Goal: Information Seeking & Learning: Find contact information

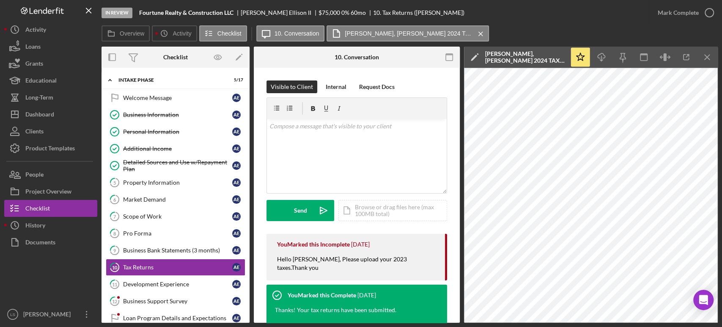
scroll to position [141, 0]
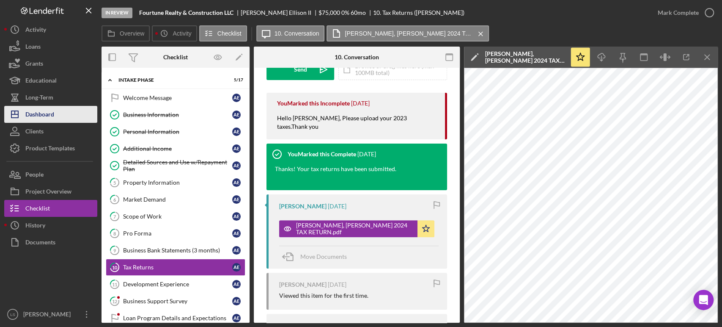
click at [61, 110] on button "Icon/Dashboard Dashboard" at bounding box center [50, 114] width 93 height 17
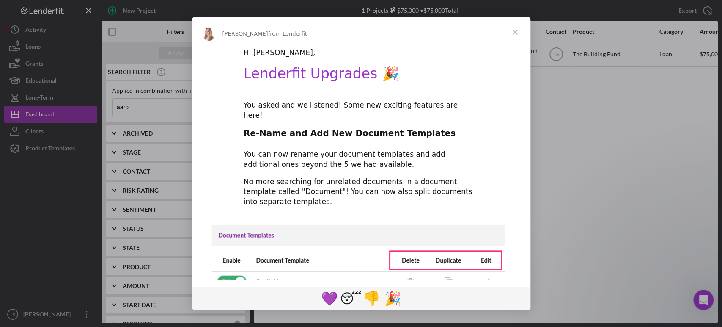
click at [518, 29] on span "Close" at bounding box center [515, 32] width 30 height 30
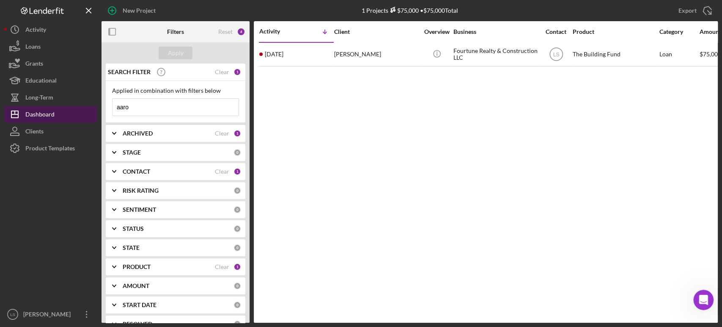
click at [56, 114] on button "Icon/Dashboard Dashboard" at bounding box center [50, 114] width 93 height 17
click at [151, 109] on input "aaro" at bounding box center [176, 107] width 126 height 17
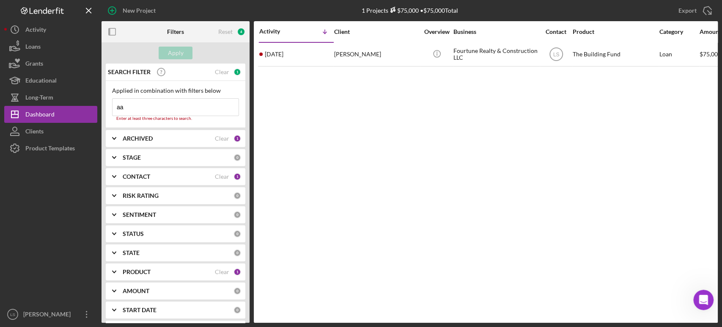
type input "a"
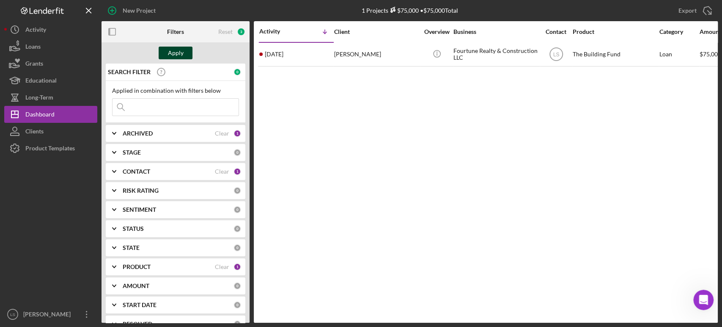
click at [167, 52] on button "Apply" at bounding box center [176, 53] width 34 height 13
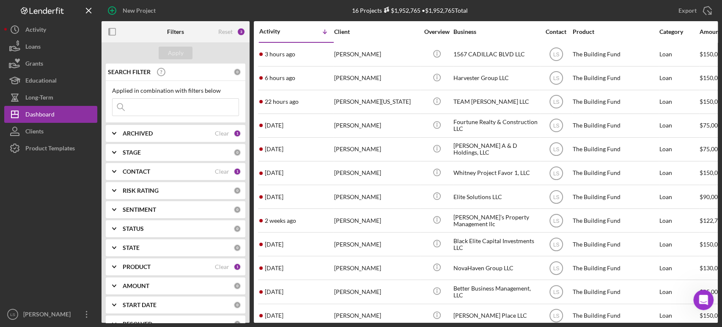
click at [281, 33] on div "Activity" at bounding box center [277, 31] width 37 height 7
click at [281, 33] on div "Activity" at bounding box center [296, 31] width 74 height 7
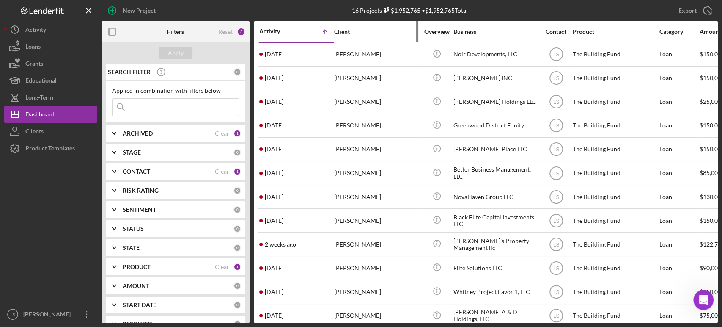
click at [337, 31] on div "Client" at bounding box center [376, 31] width 85 height 7
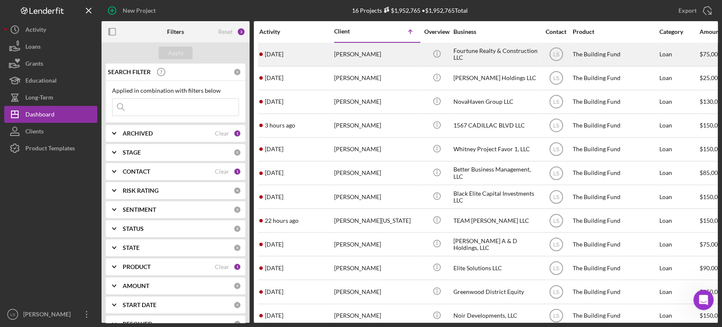
click at [355, 58] on div "[PERSON_NAME]" at bounding box center [376, 54] width 85 height 22
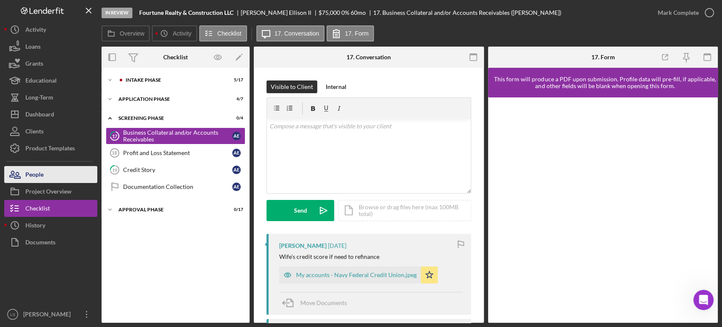
click at [79, 182] on button "People" at bounding box center [50, 174] width 93 height 17
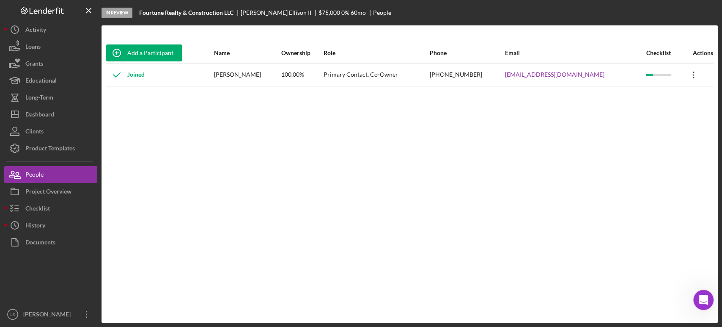
click at [691, 75] on icon "Icon/Overflow" at bounding box center [693, 74] width 21 height 21
click at [696, 76] on icon "Icon/Overflow" at bounding box center [693, 74] width 21 height 21
click at [692, 77] on icon "Icon/Overflow" at bounding box center [693, 74] width 21 height 21
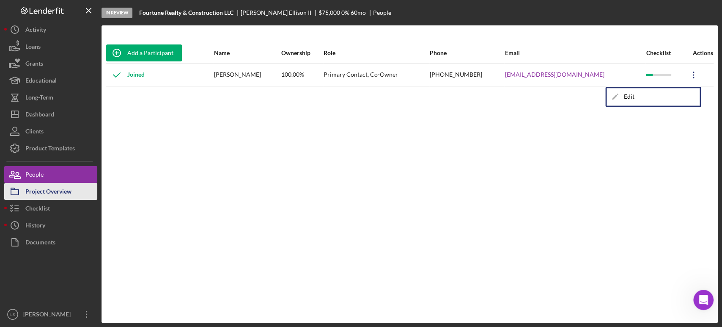
click at [63, 200] on button "Checklist" at bounding box center [50, 208] width 93 height 17
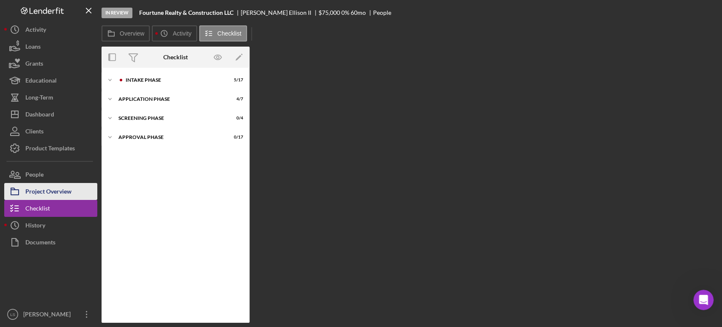
click at [65, 193] on div "Project Overview" at bounding box center [48, 192] width 46 height 19
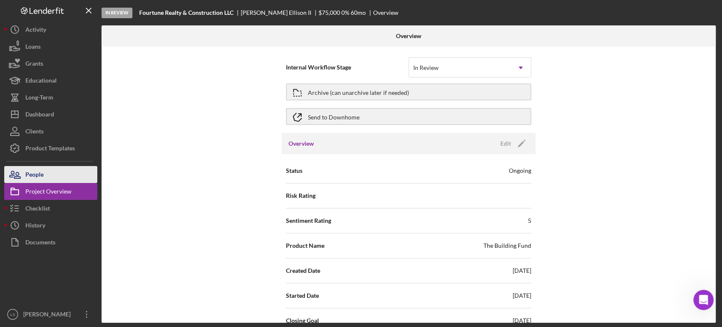
click at [68, 176] on button "People" at bounding box center [50, 174] width 93 height 17
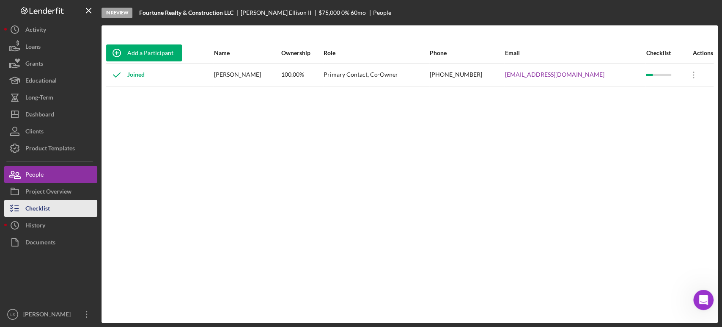
click at [42, 206] on div "Checklist" at bounding box center [37, 209] width 25 height 19
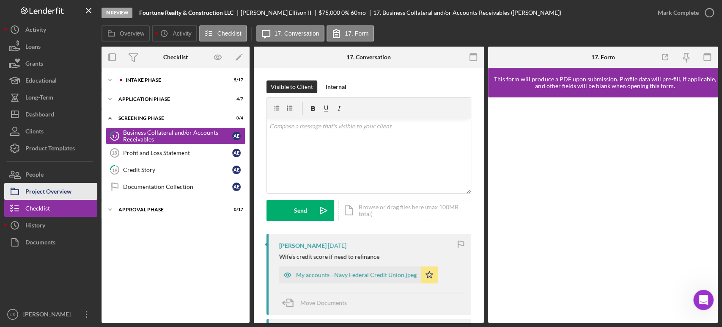
click at [30, 221] on div "History" at bounding box center [35, 226] width 20 height 19
click at [42, 189] on div "Project Overview" at bounding box center [48, 192] width 46 height 19
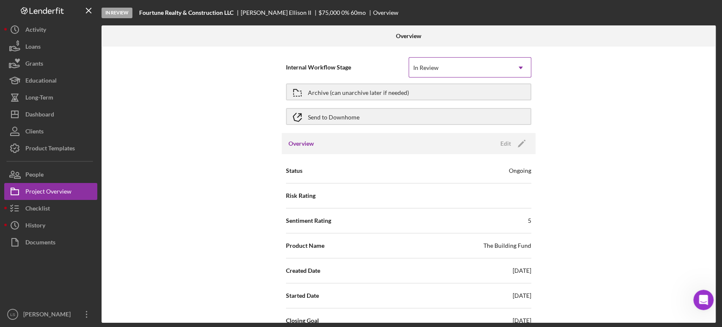
click at [509, 68] on div "In Review" at bounding box center [460, 67] width 102 height 19
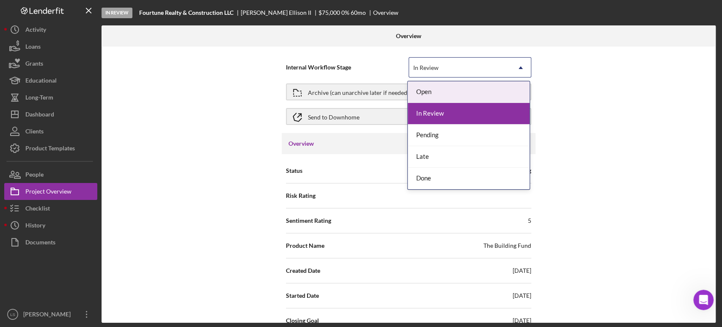
click at [604, 156] on div "Internal Workflow Stage 5 results available. Use Up and Down to choose options,…" at bounding box center [409, 185] width 614 height 276
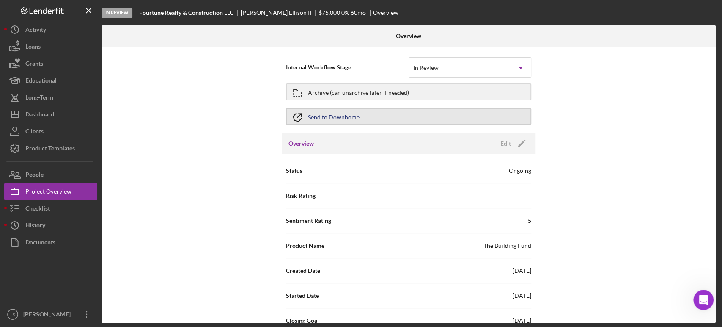
click at [497, 115] on button "Send to Downhome" at bounding box center [408, 116] width 245 height 17
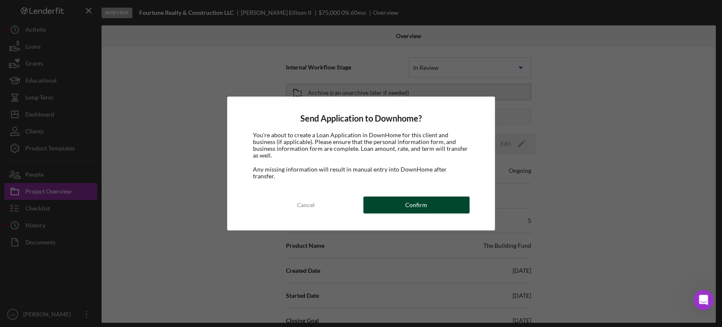
click at [413, 199] on div "Confirm" at bounding box center [416, 204] width 22 height 17
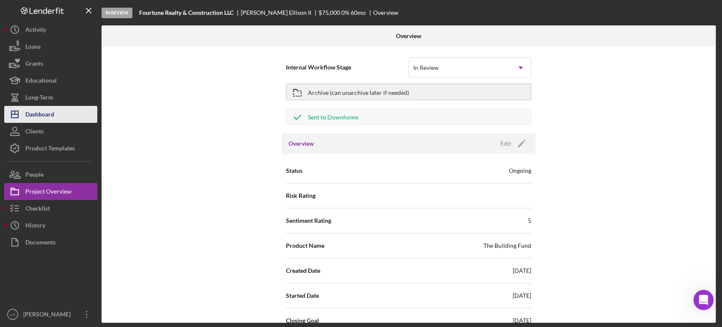
click at [60, 113] on button "Icon/Dashboard Dashboard" at bounding box center [50, 114] width 93 height 17
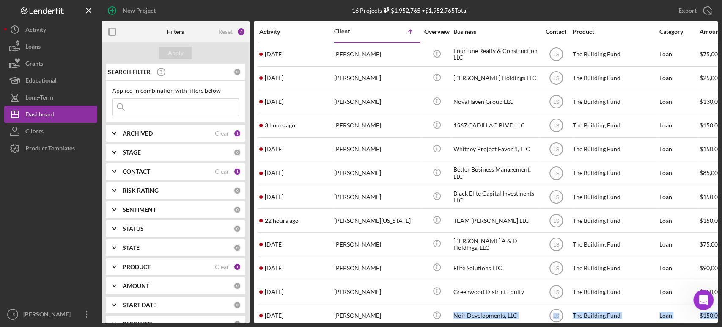
drag, startPoint x: 438, startPoint y: 324, endPoint x: 457, endPoint y: 325, distance: 20.0
click at [457, 325] on div "New Project 16 Projects $1,952,765 • $1,952,765 Total Export Icon/Export Filter…" at bounding box center [361, 163] width 722 height 327
click at [87, 9] on line "button" at bounding box center [88, 10] width 5 height 5
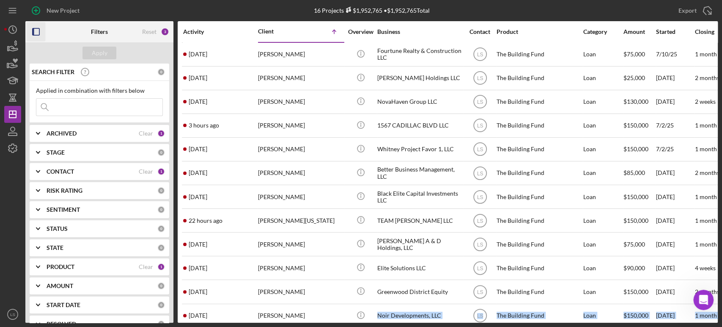
click at [42, 30] on icon "button" at bounding box center [36, 31] width 19 height 19
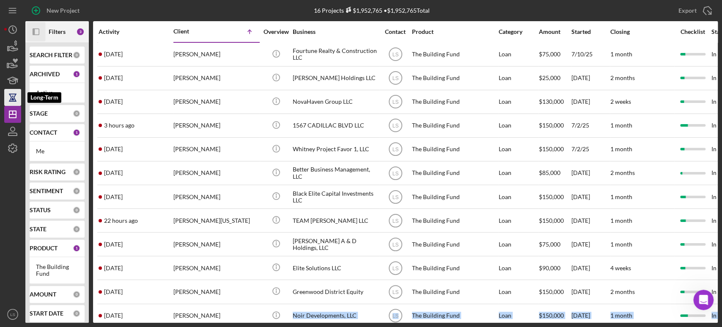
click at [7, 92] on icon "button" at bounding box center [12, 97] width 21 height 21
click at [14, 118] on icon "Icon/Dashboard" at bounding box center [12, 114] width 21 height 21
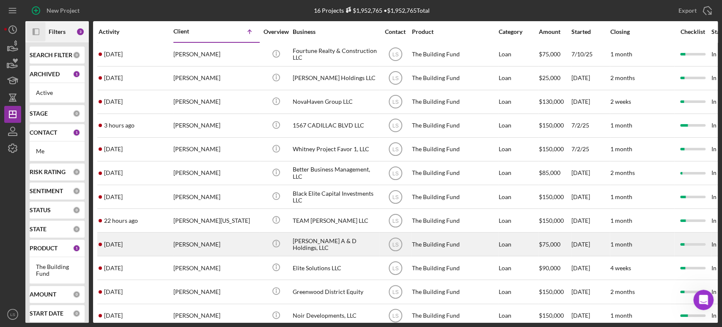
click at [463, 244] on div "The Building Fund" at bounding box center [454, 244] width 85 height 22
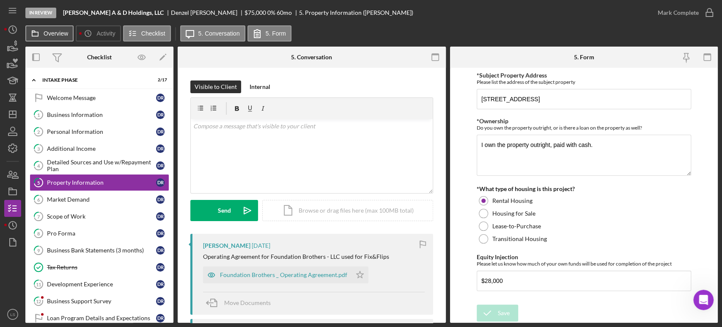
click at [50, 33] on label "Overview" at bounding box center [56, 33] width 25 height 7
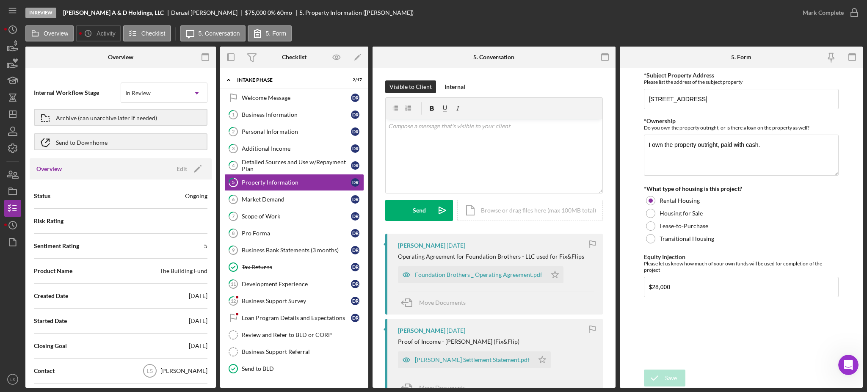
click at [57, 31] on label "Overview" at bounding box center [56, 33] width 25 height 7
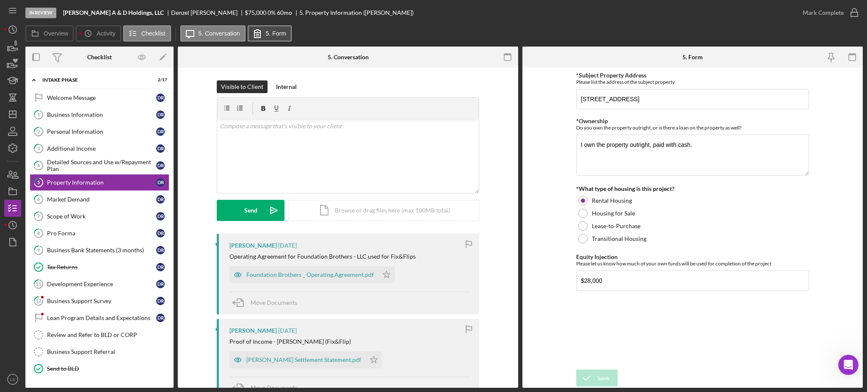
click at [257, 36] on icon at bounding box center [257, 33] width 21 height 21
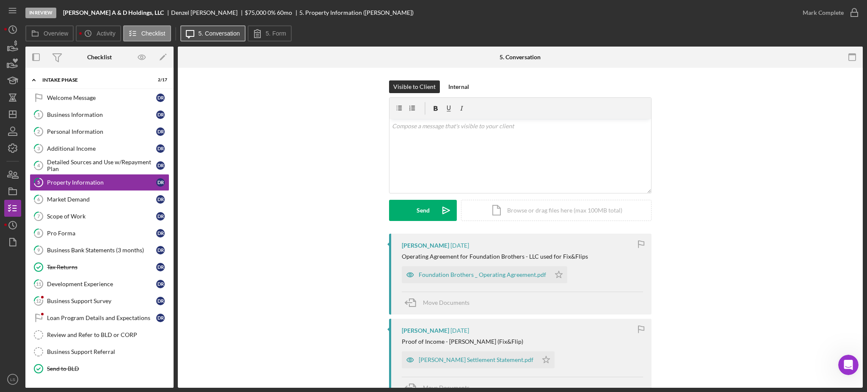
click at [230, 36] on label "5. Conversation" at bounding box center [218, 33] width 41 height 7
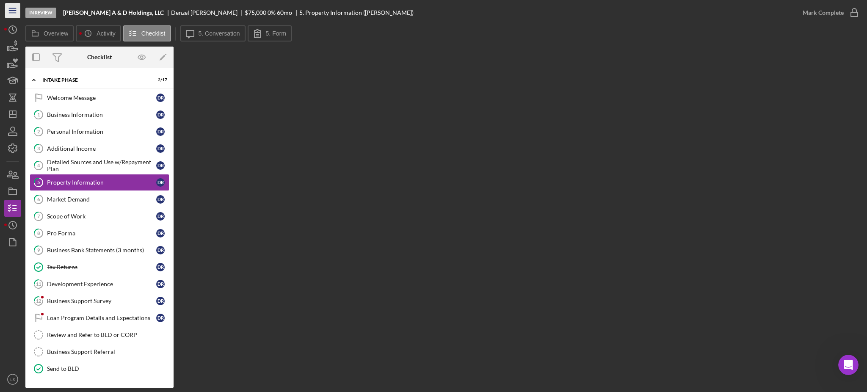
click at [13, 9] on icon "Icon/Menu" at bounding box center [12, 10] width 19 height 19
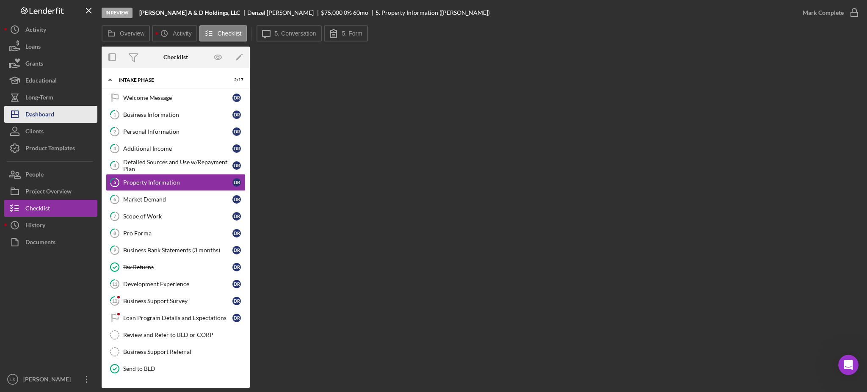
click at [65, 118] on button "Icon/Dashboard Dashboard" at bounding box center [50, 114] width 93 height 17
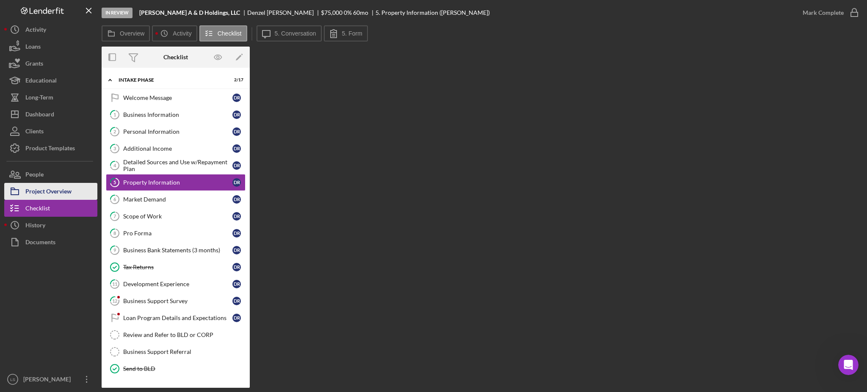
click at [78, 191] on button "Project Overview" at bounding box center [50, 191] width 93 height 17
click at [35, 197] on div "Project Overview" at bounding box center [48, 192] width 46 height 19
click at [282, 32] on label "5. Conversation" at bounding box center [295, 33] width 41 height 7
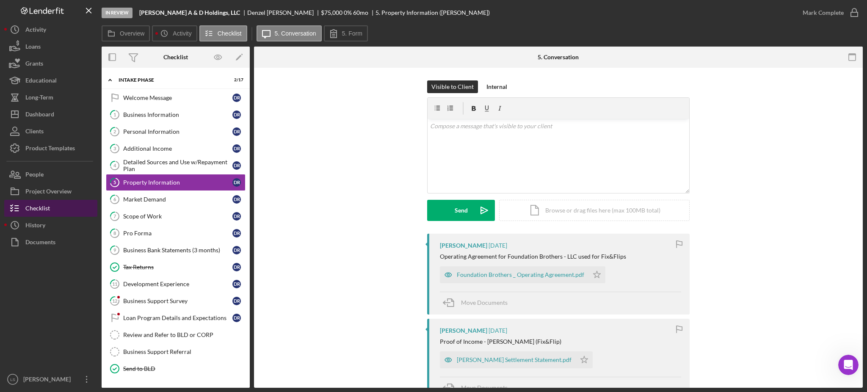
click at [30, 207] on div "Checklist" at bounding box center [37, 209] width 25 height 19
click at [339, 32] on button "5. Form" at bounding box center [346, 33] width 44 height 16
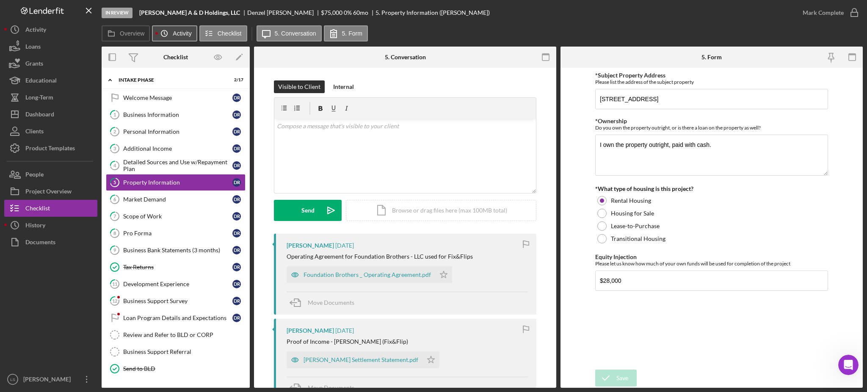
click at [174, 33] on label "Activity" at bounding box center [182, 33] width 19 height 7
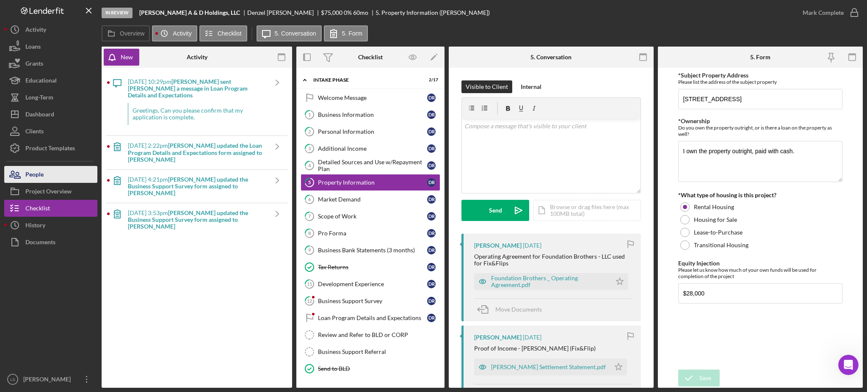
click at [50, 175] on button "People" at bounding box center [50, 174] width 93 height 17
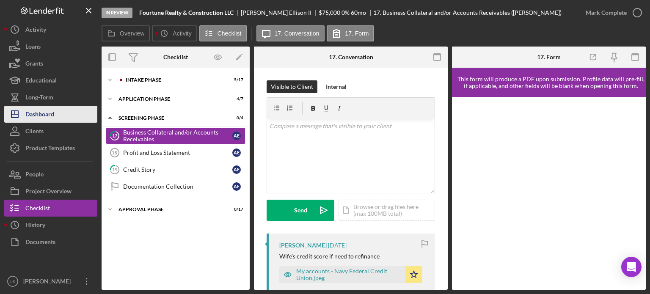
click at [48, 110] on div "Dashboard" at bounding box center [39, 115] width 29 height 19
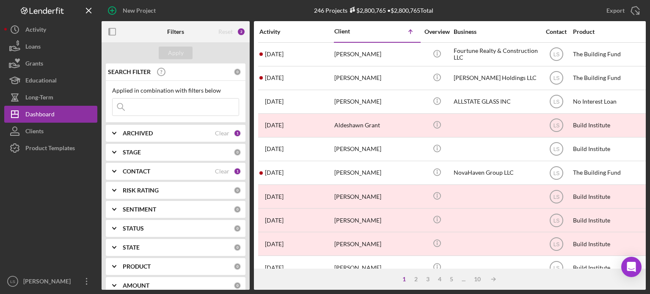
click at [157, 105] on input at bounding box center [176, 107] width 126 height 17
click at [133, 130] on b "ARCHIVED" at bounding box center [138, 133] width 30 height 7
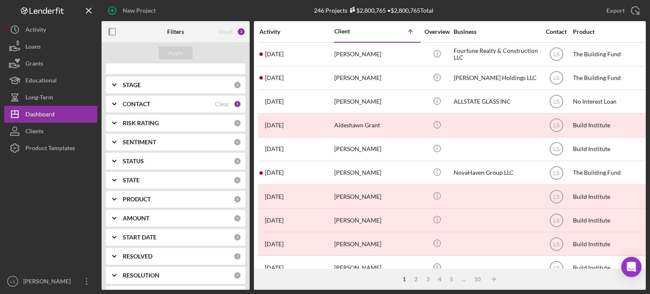
scroll to position [127, 0]
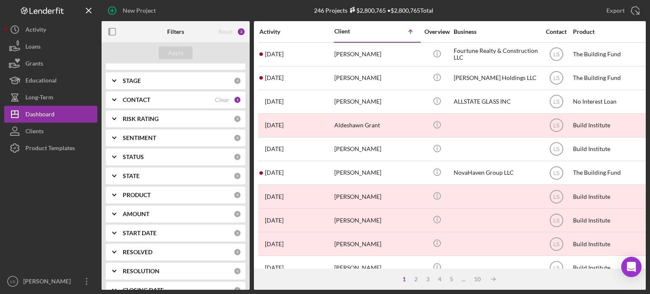
click at [180, 187] on div "PRODUCT 0" at bounding box center [182, 195] width 118 height 17
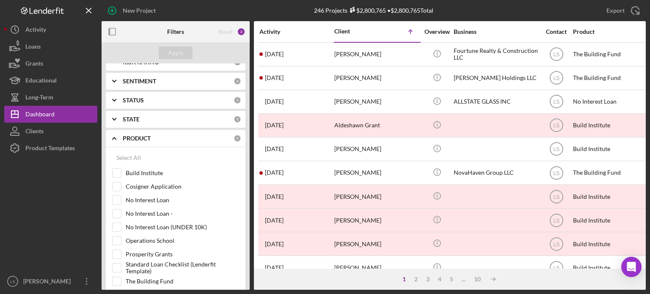
scroll to position [212, 0]
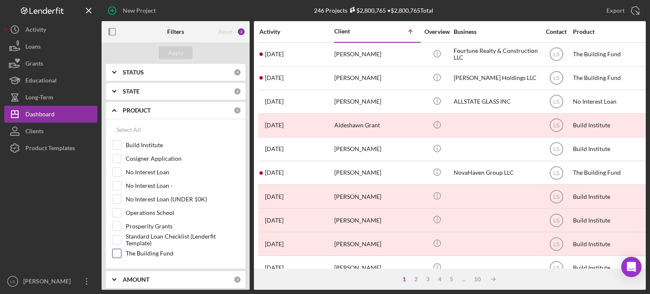
click at [119, 253] on input "The Building Fund" at bounding box center [117, 253] width 8 height 8
checkbox input "true"
click at [176, 57] on div "Apply" at bounding box center [176, 53] width 16 height 13
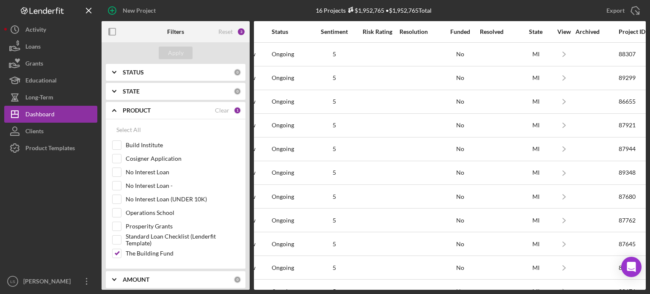
scroll to position [0, 661]
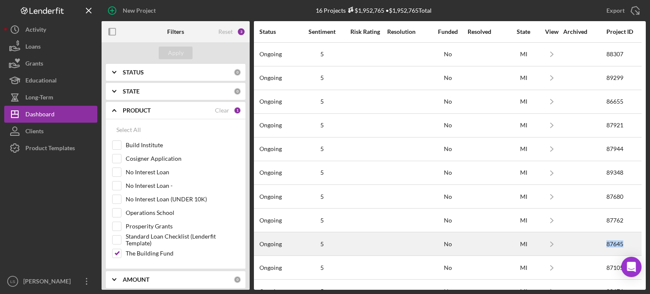
drag, startPoint x: 620, startPoint y: 243, endPoint x: 598, endPoint y: 242, distance: 21.2
click at [598, 242] on tr "1 week ago Denzel Raines Denzel Raines Icon/Info Raines A & D Holdings, LLC LS …" at bounding box center [122, 244] width 1038 height 24
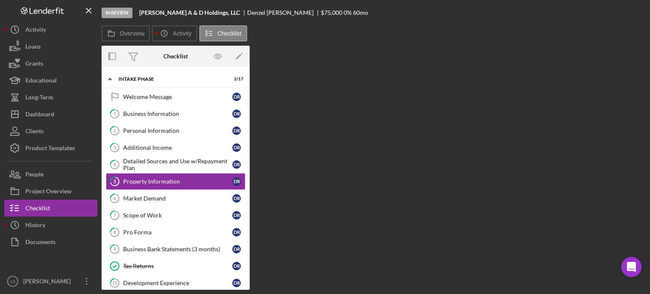
drag, startPoint x: 598, startPoint y: 242, endPoint x: 374, endPoint y: 94, distance: 268.3
click at [381, 99] on div "Overview Internal Workflow Stage In Review Icon/Dropdown Arrow Archive (can una…" at bounding box center [374, 168] width 544 height 244
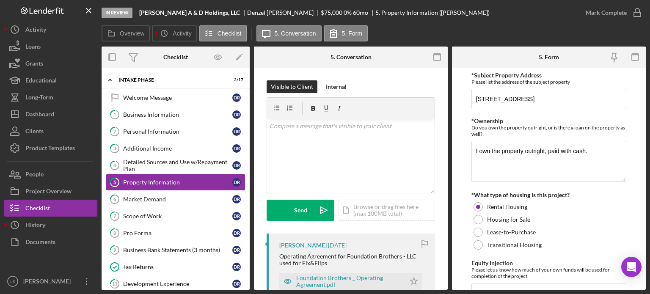
scroll to position [2, 0]
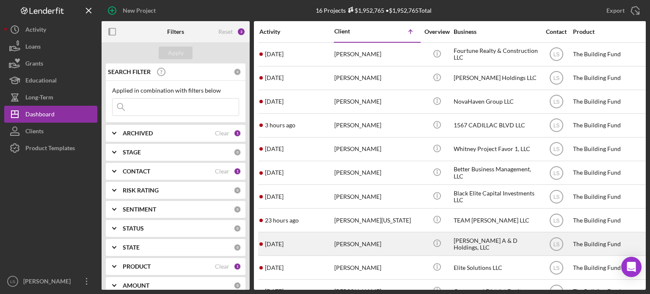
click at [335, 236] on div "[PERSON_NAME]" at bounding box center [376, 244] width 85 height 22
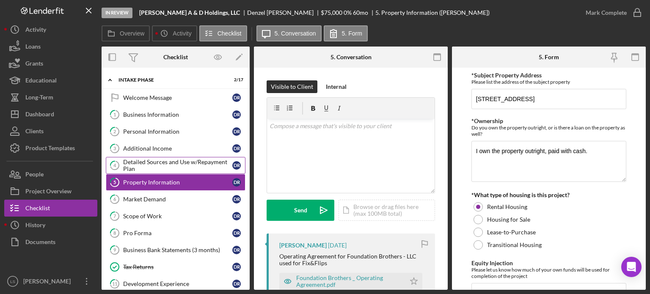
scroll to position [2, 0]
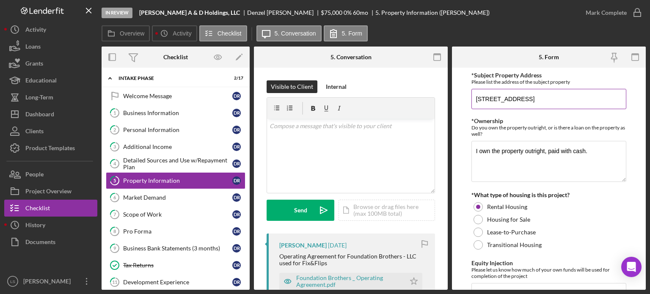
drag, startPoint x: 550, startPoint y: 99, endPoint x: 471, endPoint y: 95, distance: 78.8
click at [471, 95] on input "20040 Regent Dr, Detroit MI 48205" at bounding box center [548, 99] width 155 height 20
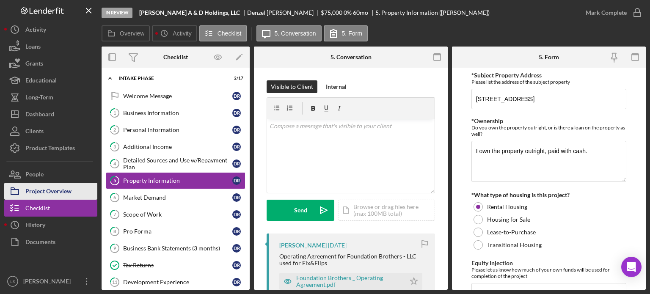
click at [50, 191] on div "Project Overview" at bounding box center [48, 192] width 46 height 19
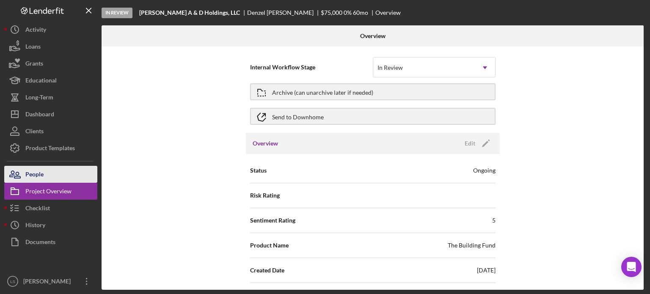
click at [58, 176] on button "People" at bounding box center [50, 174] width 93 height 17
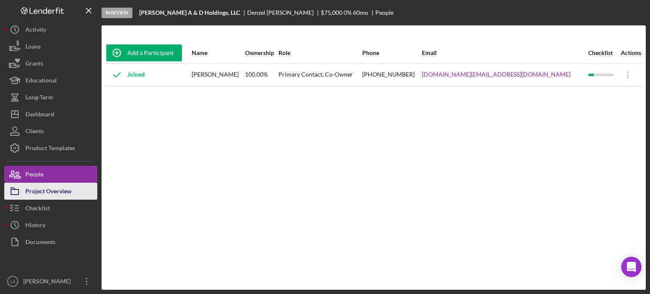
click at [58, 189] on div "Project Overview" at bounding box center [48, 192] width 46 height 19
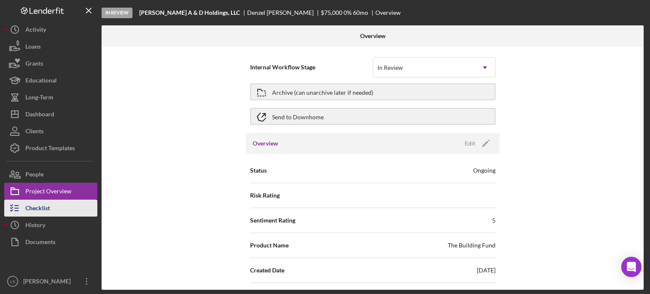
click at [65, 212] on button "Checklist" at bounding box center [50, 208] width 93 height 17
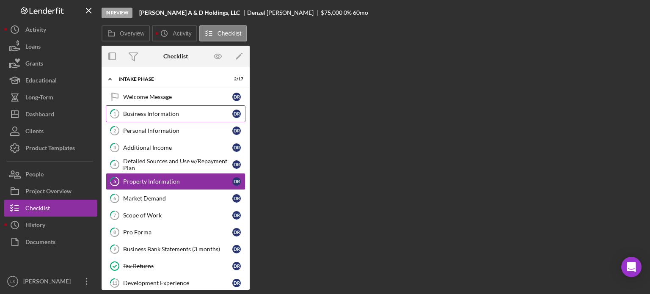
scroll to position [2, 0]
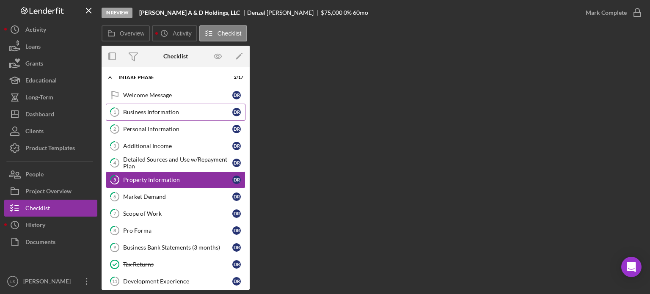
click at [174, 110] on div "Business Information" at bounding box center [177, 112] width 109 height 7
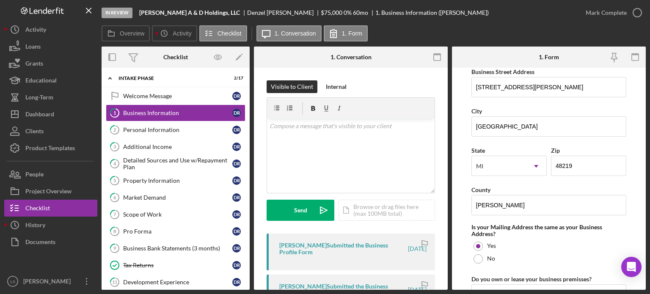
scroll to position [423, 0]
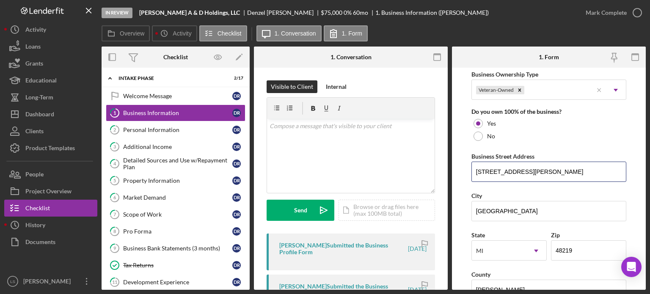
drag, startPoint x: 537, startPoint y: 169, endPoint x: 459, endPoint y: 165, distance: 78.8
click at [459, 165] on form "Business Name Raines A & D Holdings, LLC DBA Business Start Date 01/18/2021 Leg…" at bounding box center [549, 179] width 194 height 222
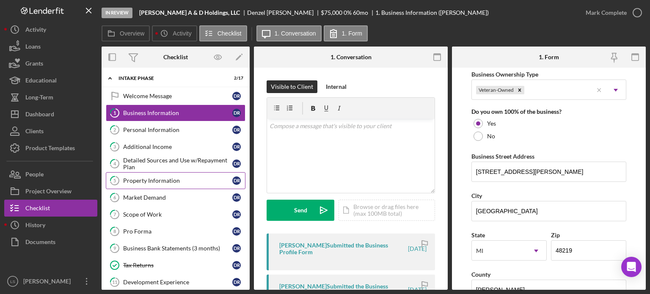
scroll to position [44, 0]
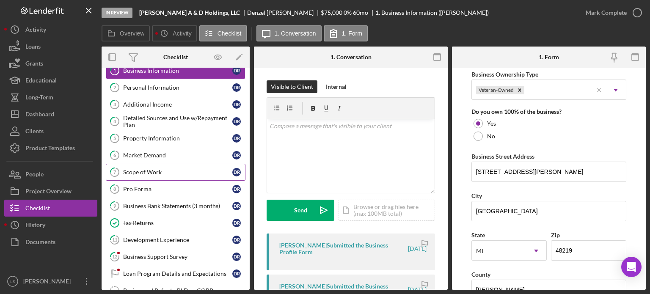
drag, startPoint x: 160, startPoint y: 158, endPoint x: 160, endPoint y: 176, distance: 17.4
click at [160, 158] on link "6 Market Demand D R" at bounding box center [176, 155] width 140 height 17
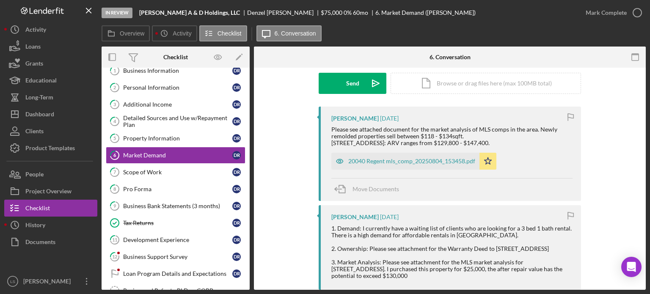
scroll to position [169, 0]
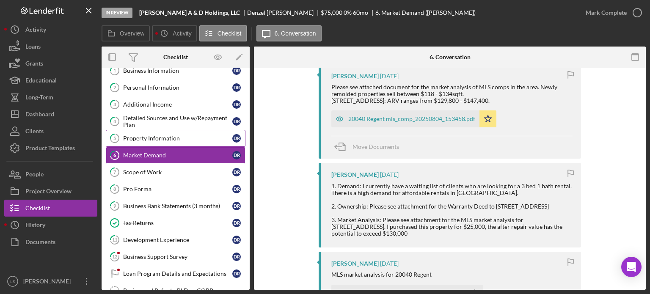
click at [162, 140] on div "Property Information" at bounding box center [177, 138] width 109 height 7
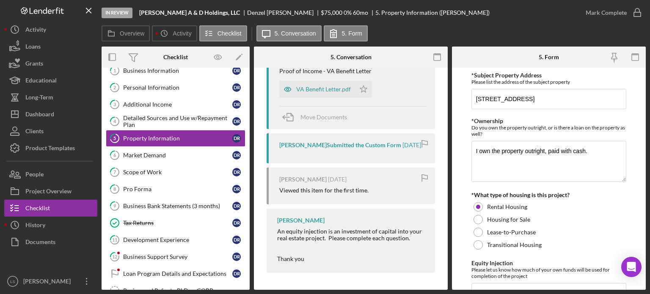
scroll to position [625, 0]
click at [171, 152] on div "Market Demand" at bounding box center [177, 155] width 109 height 7
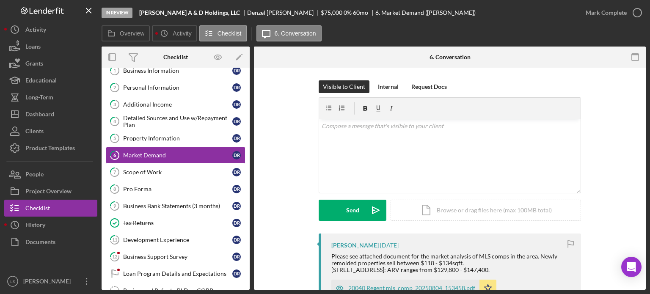
drag, startPoint x: 389, startPoint y: 29, endPoint x: 357, endPoint y: 50, distance: 38.7
click at [389, 29] on div "Overview Icon/History Activity Checklist Icon/Message 6. Conversation" at bounding box center [374, 33] width 544 height 17
click at [64, 117] on button "Icon/Dashboard Dashboard" at bounding box center [50, 114] width 93 height 17
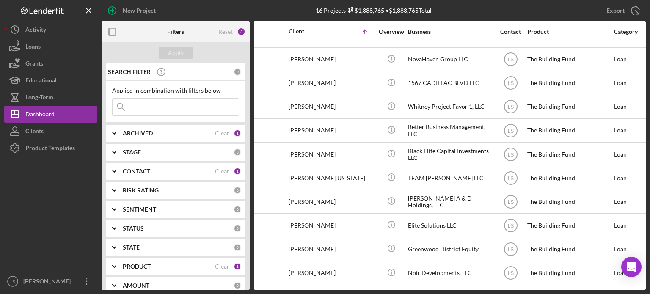
scroll to position [42, 0]
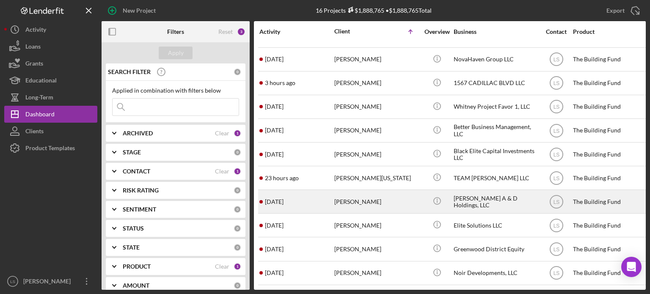
click at [361, 198] on div "[PERSON_NAME]" at bounding box center [376, 201] width 85 height 22
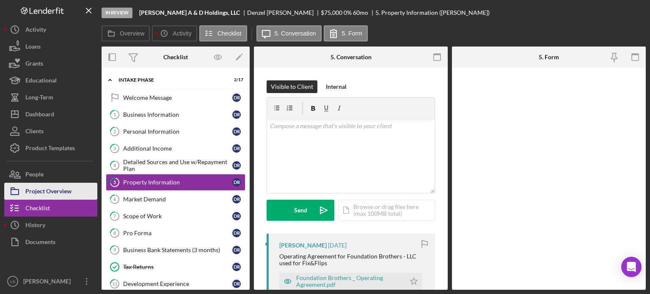
scroll to position [2, 0]
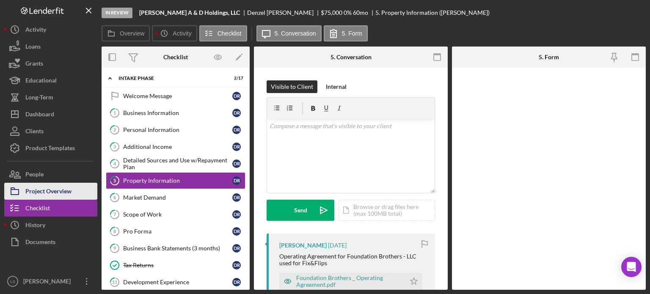
click at [49, 191] on div "Project Overview" at bounding box center [48, 192] width 46 height 19
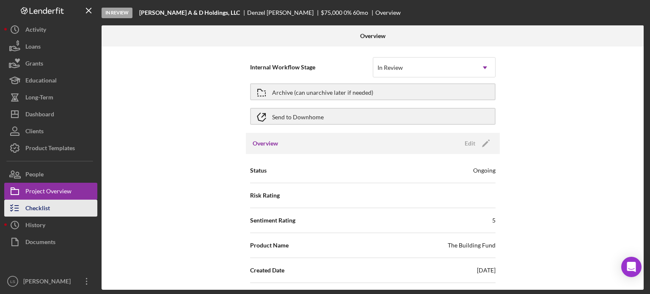
click at [55, 204] on button "Checklist" at bounding box center [50, 208] width 93 height 17
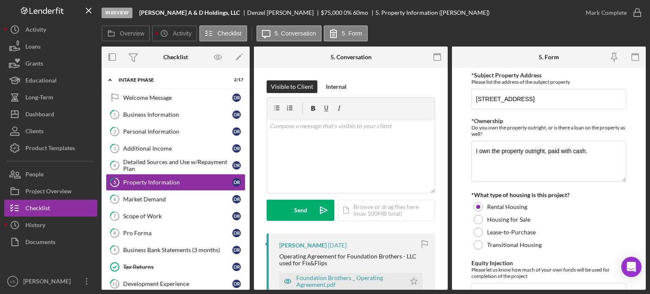
scroll to position [2, 0]
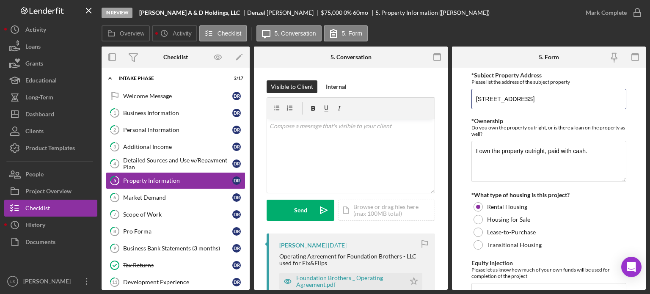
drag, startPoint x: 568, startPoint y: 98, endPoint x: 457, endPoint y: 93, distance: 111.4
click at [457, 93] on form "*Subject Property Address Please list the address of the subject property 20040…" at bounding box center [549, 179] width 194 height 222
drag, startPoint x: 166, startPoint y: 106, endPoint x: 372, endPoint y: 132, distance: 208.1
click at [166, 106] on link "1 Business Information D R" at bounding box center [176, 113] width 140 height 17
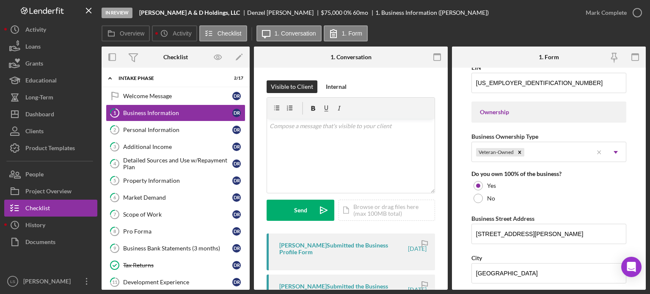
scroll to position [381, 0]
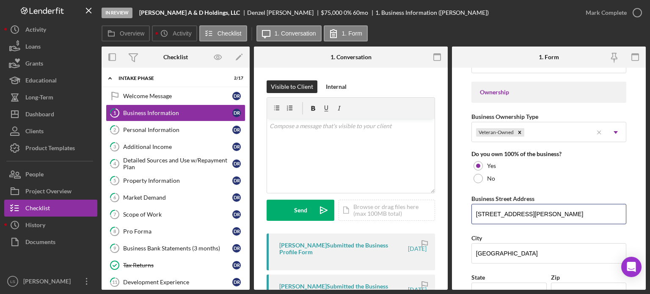
drag, startPoint x: 526, startPoint y: 212, endPoint x: 470, endPoint y: 209, distance: 55.5
click at [470, 209] on form "Business Name Raines A & D Holdings, LLC DBA Business Start Date 01/18/2021 Leg…" at bounding box center [549, 179] width 194 height 222
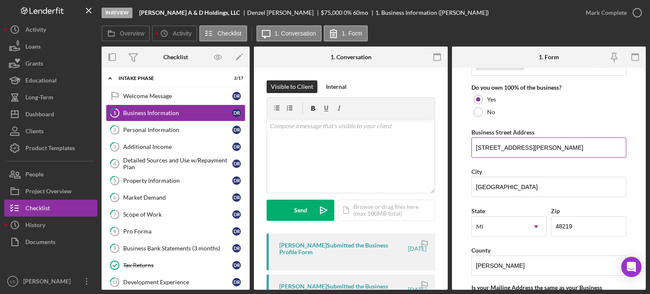
scroll to position [465, 0]
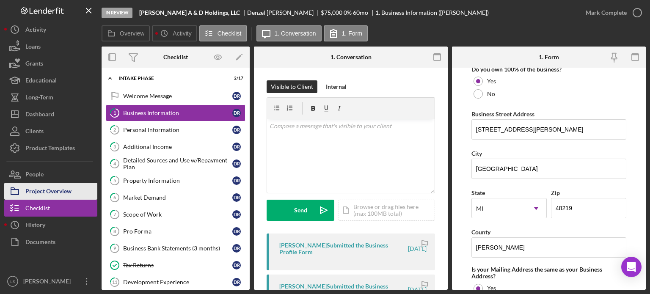
click at [60, 188] on div "Project Overview" at bounding box center [48, 192] width 46 height 19
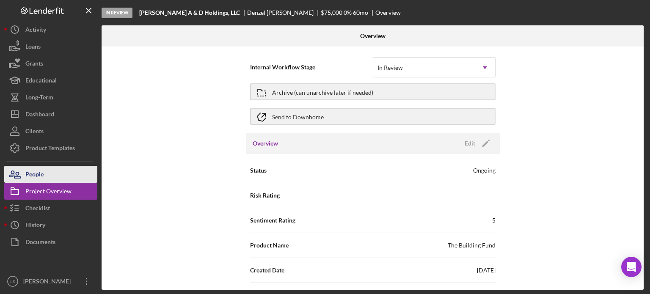
click at [40, 176] on div "People" at bounding box center [34, 175] width 18 height 19
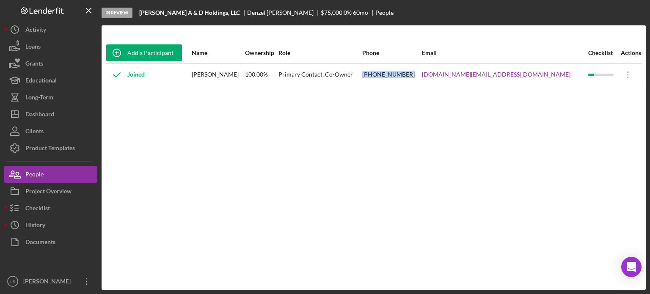
drag, startPoint x: 443, startPoint y: 74, endPoint x: 400, endPoint y: 72, distance: 43.6
click at [400, 72] on tr "Joined Denzel Raines 100.00% Primary Contact, Co-Owner (313) 806-3622 adhomebuy…" at bounding box center [374, 74] width 536 height 22
copy tr "[PHONE_NUMBER]"
click at [61, 182] on button "People" at bounding box center [50, 174] width 93 height 17
click at [58, 190] on div "Project Overview" at bounding box center [48, 192] width 46 height 19
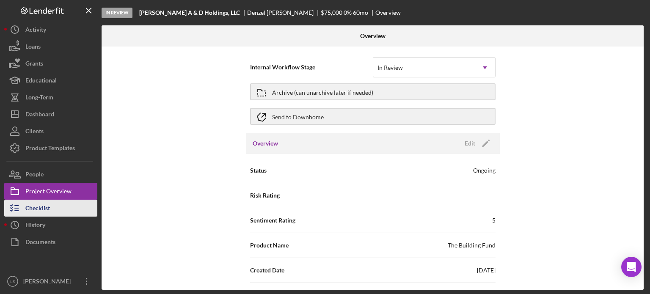
click at [39, 208] on div "Checklist" at bounding box center [37, 209] width 25 height 19
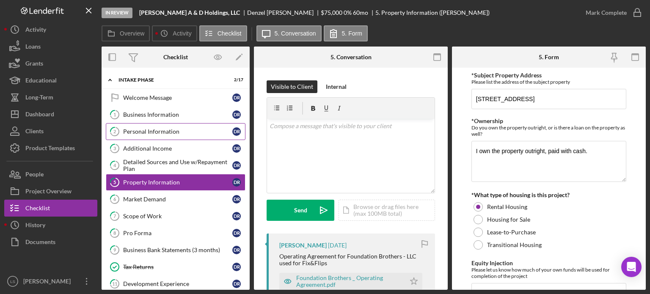
scroll to position [2, 0]
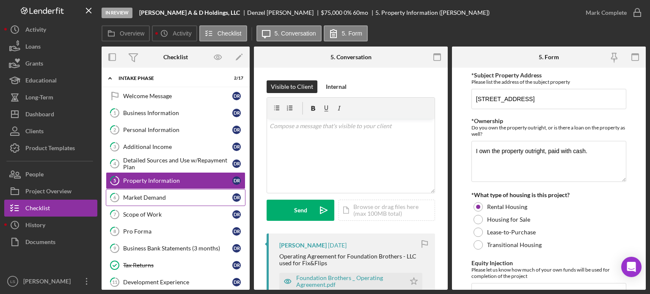
click at [184, 199] on link "6 Market Demand D R" at bounding box center [176, 197] width 140 height 17
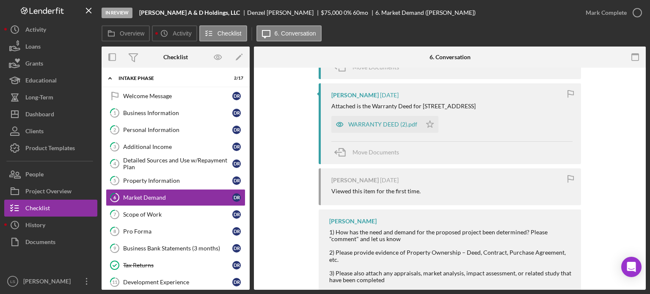
scroll to position [443, 0]
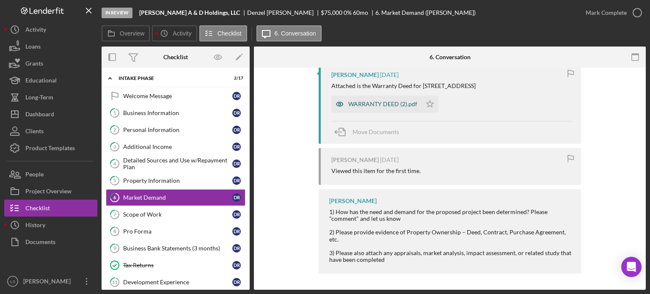
click at [374, 107] on div "WARRANTY DEED (2).pdf" at bounding box center [382, 104] width 69 height 7
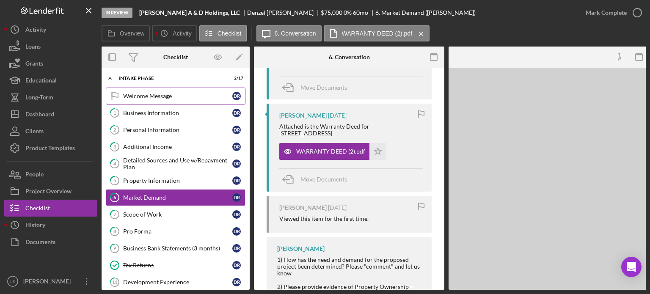
scroll to position [471, 0]
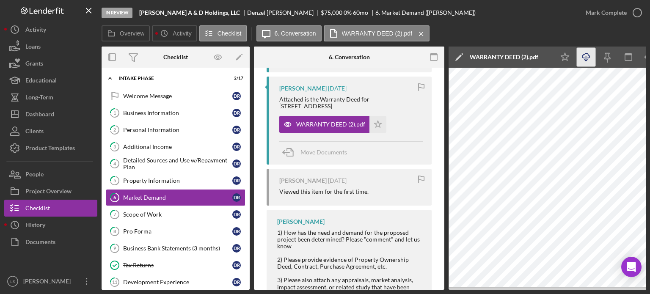
click at [585, 57] on icon "Icon/Download" at bounding box center [586, 57] width 19 height 19
click at [40, 120] on div "Dashboard" at bounding box center [39, 115] width 29 height 19
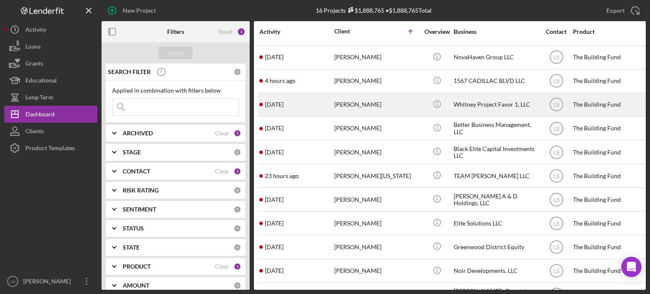
scroll to position [85, 0]
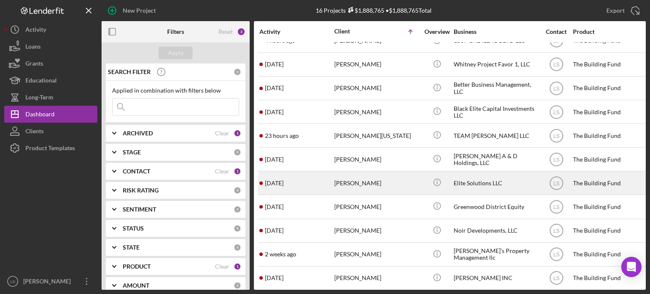
click at [357, 184] on div "[PERSON_NAME]" at bounding box center [376, 183] width 85 height 22
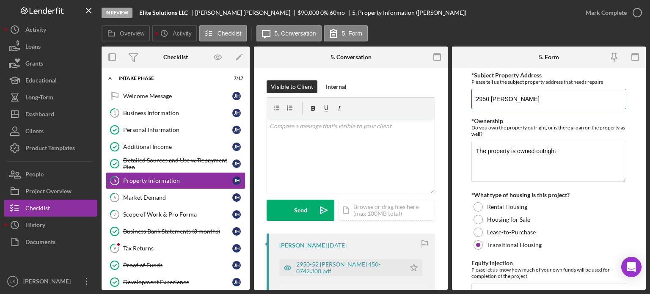
drag, startPoint x: 517, startPoint y: 99, endPoint x: 471, endPoint y: 101, distance: 46.2
click at [471, 101] on form "*Subject Property Address Please tell us the subject property address that need…" at bounding box center [549, 179] width 194 height 222
click at [62, 117] on button "Icon/Dashboard Dashboard" at bounding box center [50, 114] width 93 height 17
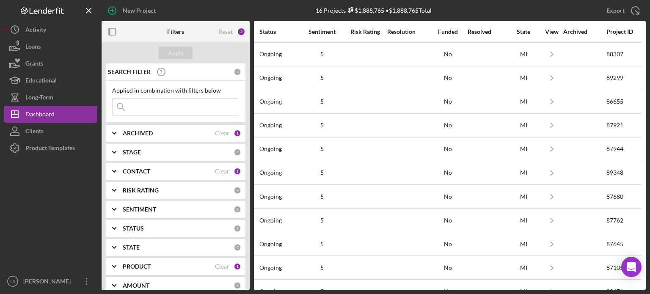
scroll to position [0, 661]
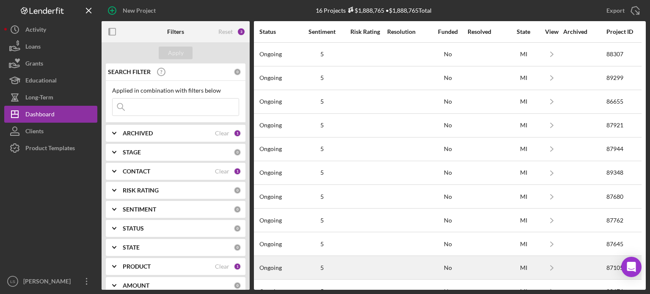
click at [373, 265] on div at bounding box center [365, 267] width 42 height 22
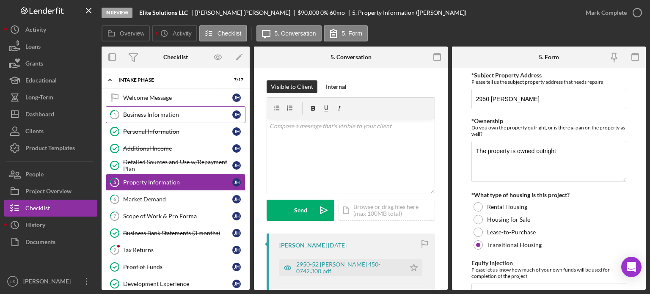
scroll to position [2, 0]
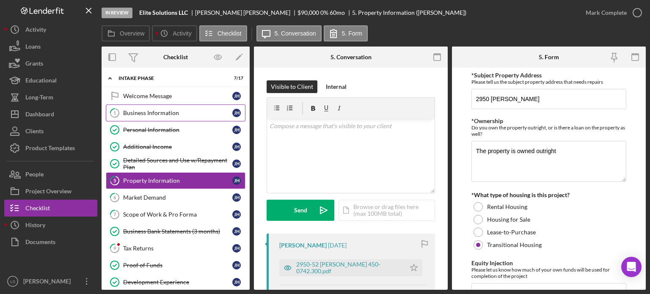
click at [168, 113] on div "Business Information" at bounding box center [177, 113] width 109 height 7
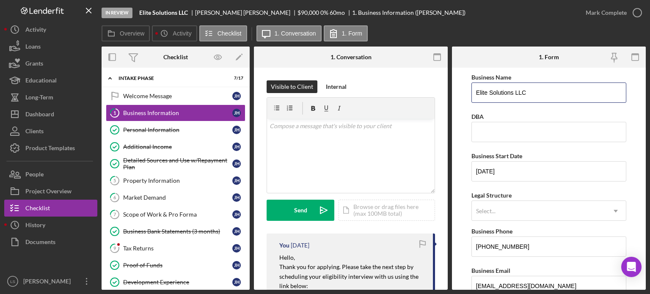
drag, startPoint x: 496, startPoint y: 108, endPoint x: 454, endPoint y: 85, distance: 48.1
click at [454, 85] on form "Business Name Elite Solutions LLC DBA Business Start Date 01/18/2024 Legal Stru…" at bounding box center [549, 179] width 194 height 222
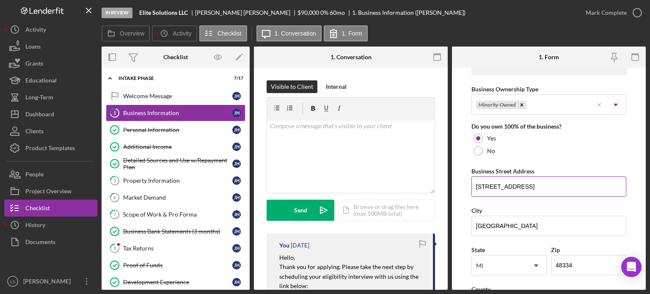
scroll to position [423, 0]
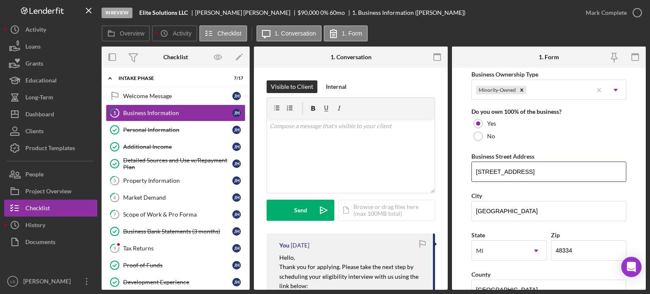
drag, startPoint x: 545, startPoint y: 169, endPoint x: 464, endPoint y: 169, distance: 81.7
click at [464, 169] on form "Business Name Elite Solutions LLC DBA Business Start Date 01/18/2024 Legal Stru…" at bounding box center [549, 179] width 194 height 222
drag, startPoint x: 192, startPoint y: 196, endPoint x: 607, endPoint y: 144, distance: 418.3
click at [192, 196] on div "Market Demand" at bounding box center [177, 197] width 109 height 7
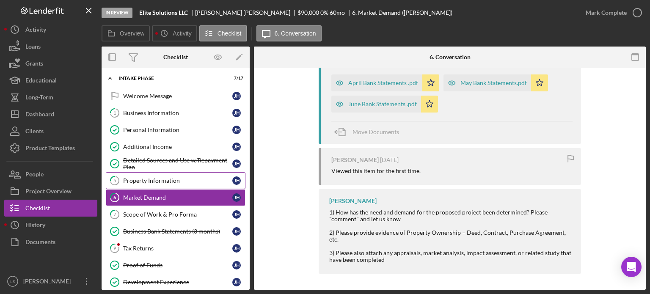
scroll to position [315, 0]
click at [171, 177] on div "Property Information" at bounding box center [177, 180] width 109 height 7
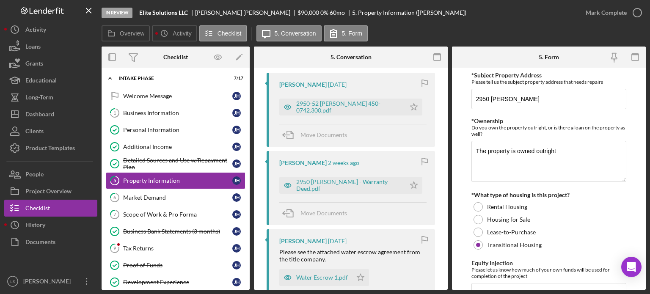
scroll to position [169, 0]
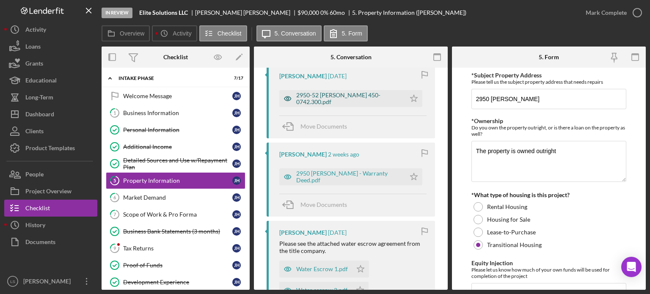
click at [319, 96] on div "2950-52 CLEMENTS 450-0742.300.pdf" at bounding box center [348, 99] width 105 height 14
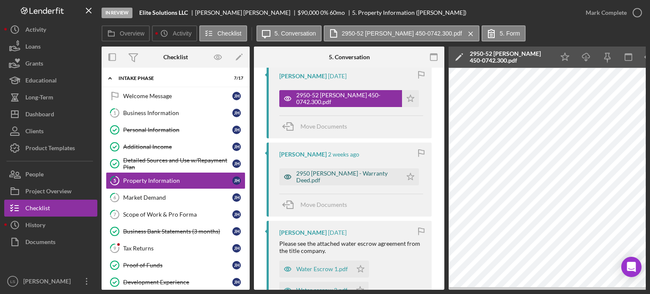
click at [359, 176] on div "2950 Clements - Warranty Deed.pdf" at bounding box center [347, 177] width 102 height 14
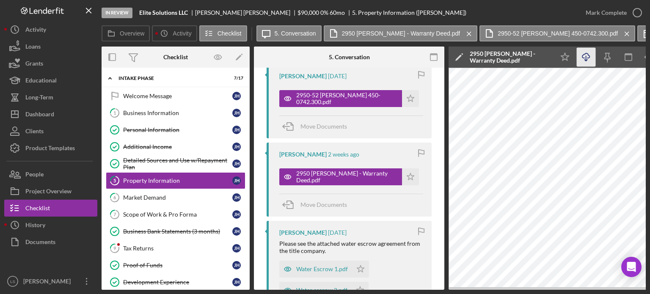
click at [587, 58] on icon "Icon/Download" at bounding box center [586, 57] width 19 height 19
click at [165, 111] on div "Business Information" at bounding box center [177, 113] width 109 height 7
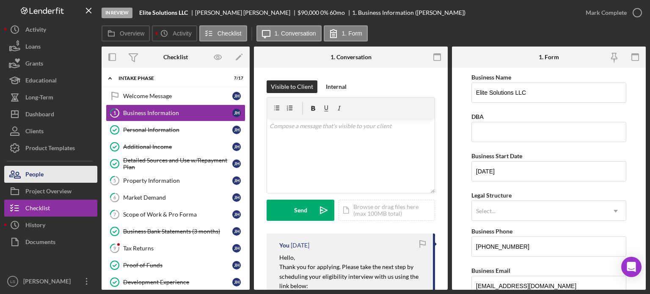
click at [46, 177] on button "People" at bounding box center [50, 174] width 93 height 17
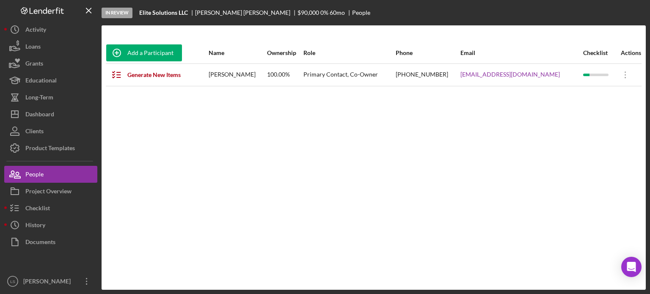
click at [4, 166] on button "People" at bounding box center [50, 174] width 93 height 17
click at [37, 211] on div "Checklist" at bounding box center [37, 209] width 25 height 19
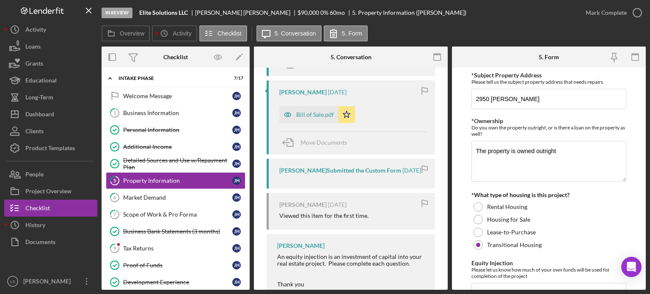
scroll to position [455, 0]
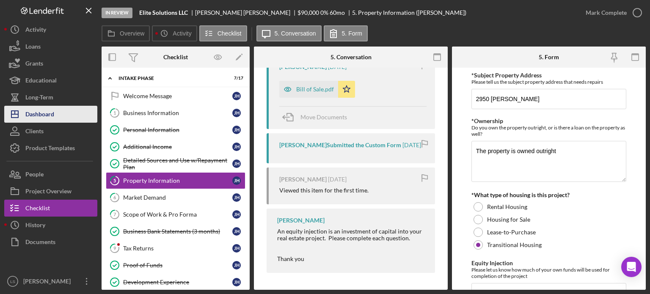
click at [75, 113] on button "Icon/Dashboard Dashboard" at bounding box center [50, 114] width 93 height 17
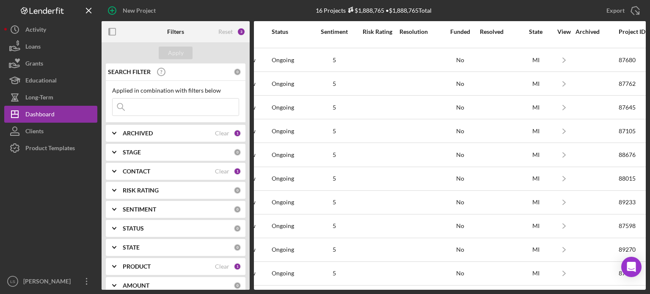
scroll to position [143, 661]
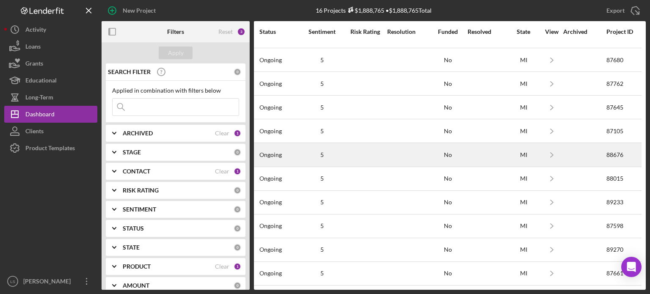
click at [397, 148] on div at bounding box center [407, 154] width 41 height 22
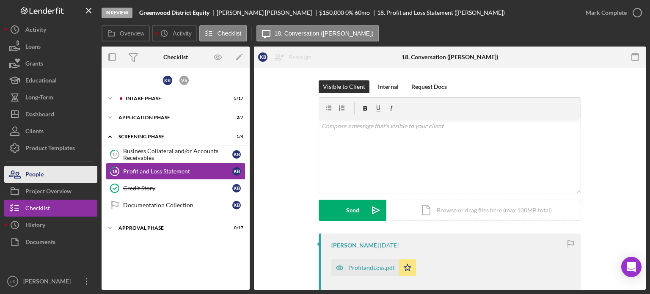
click at [36, 176] on div "People" at bounding box center [34, 175] width 18 height 19
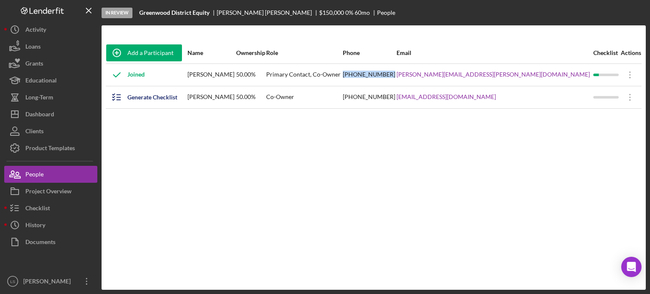
drag, startPoint x: 428, startPoint y: 75, endPoint x: 383, endPoint y: 72, distance: 45.4
click at [383, 72] on div "(586) 894-8282" at bounding box center [369, 74] width 53 height 21
copy div "(586) 894-8282"
click at [29, 196] on div "Project Overview" at bounding box center [48, 192] width 46 height 19
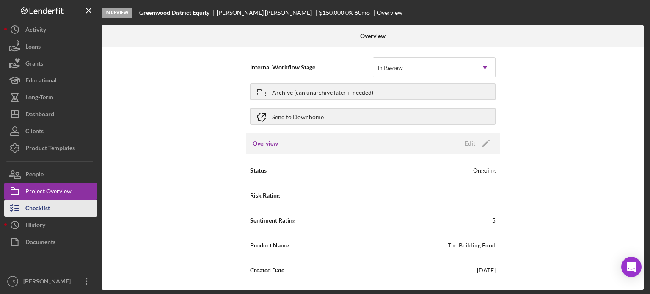
click at [39, 205] on div "Checklist" at bounding box center [37, 209] width 25 height 19
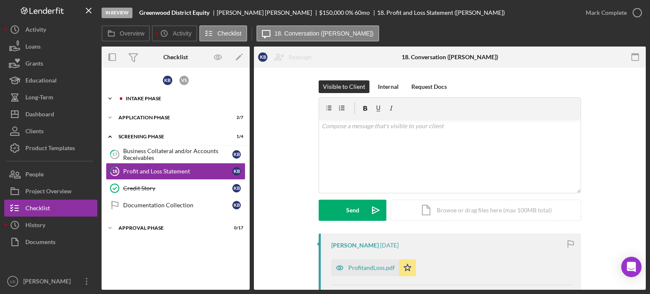
click at [170, 97] on div "Intake Phase" at bounding box center [182, 98] width 113 height 5
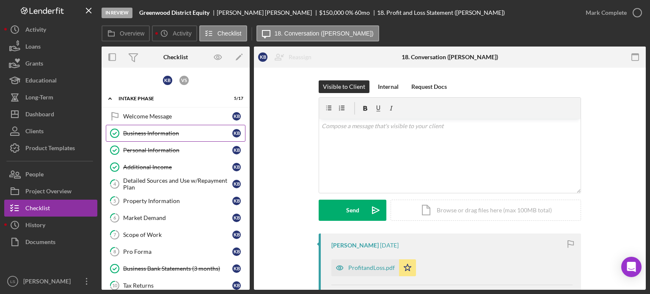
click at [157, 135] on div "Business Information" at bounding box center [177, 133] width 109 height 7
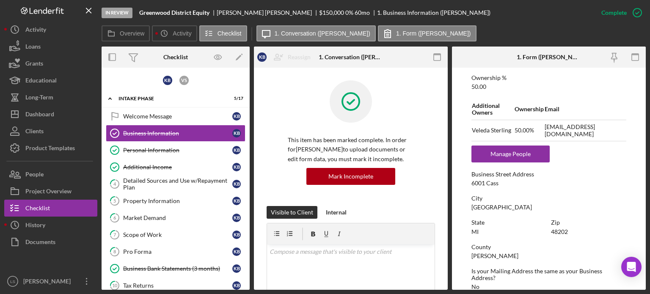
scroll to position [381, 0]
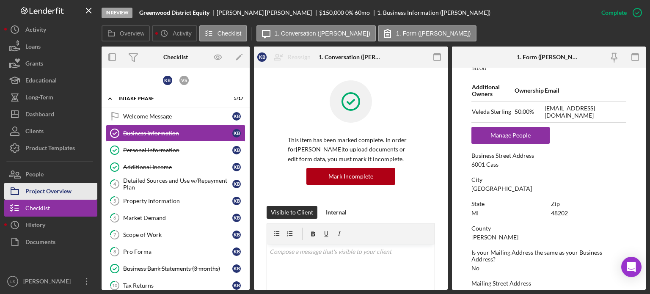
click at [42, 189] on div "Project Overview" at bounding box center [48, 192] width 46 height 19
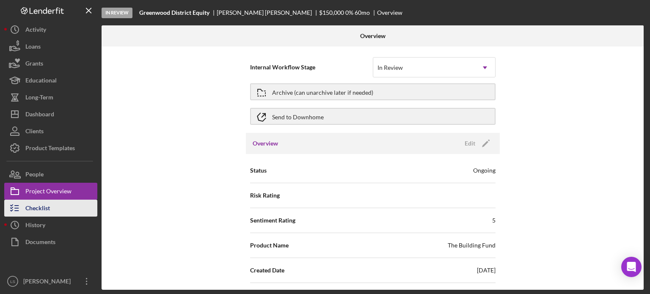
click at [50, 208] on button "Checklist" at bounding box center [50, 208] width 93 height 17
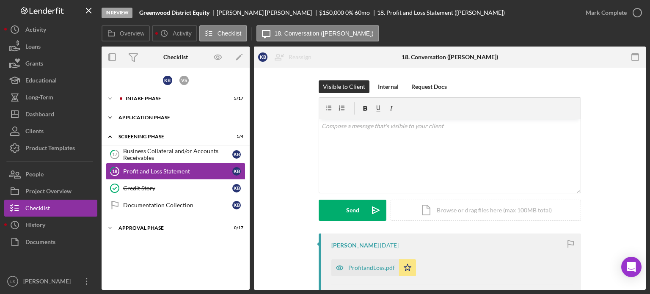
click at [169, 119] on div "Application Phase" at bounding box center [178, 117] width 121 height 5
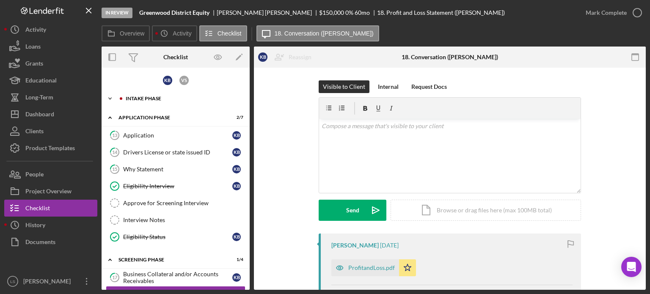
click at [190, 99] on div "Intake Phase" at bounding box center [182, 98] width 113 height 5
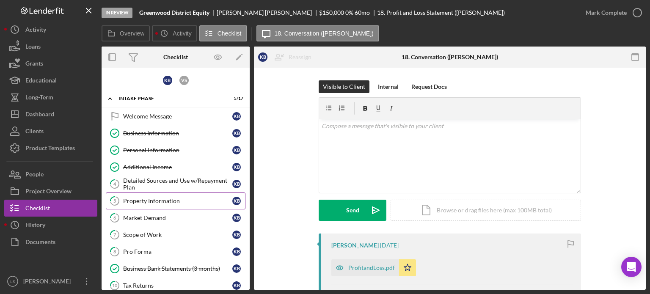
click at [174, 201] on div "Property Information" at bounding box center [177, 201] width 109 height 7
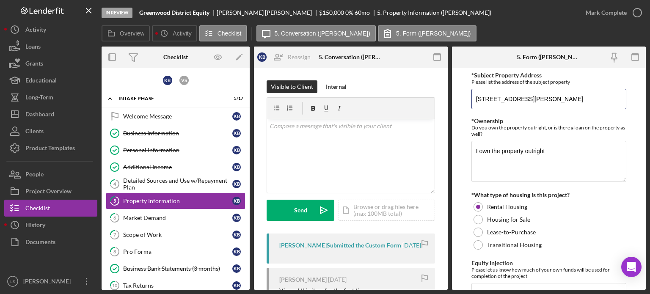
drag, startPoint x: 557, startPoint y: 103, endPoint x: 469, endPoint y: 97, distance: 87.8
click at [469, 97] on form "*Subject Property Address Please list the address of the subject property 1547 …" at bounding box center [549, 179] width 194 height 222
drag, startPoint x: 42, startPoint y: 180, endPoint x: 279, endPoint y: 8, distance: 293.3
click at [42, 180] on div "People" at bounding box center [34, 175] width 18 height 19
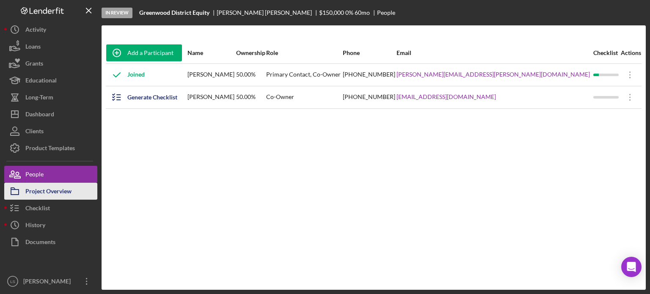
drag, startPoint x: 58, startPoint y: 194, endPoint x: 96, endPoint y: 186, distance: 39.8
click at [58, 194] on div "Project Overview" at bounding box center [48, 192] width 46 height 19
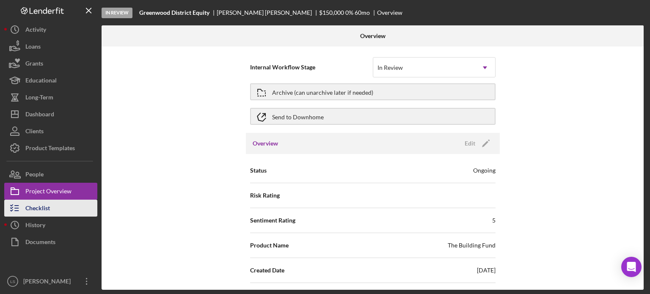
click at [51, 211] on button "Checklist" at bounding box center [50, 208] width 93 height 17
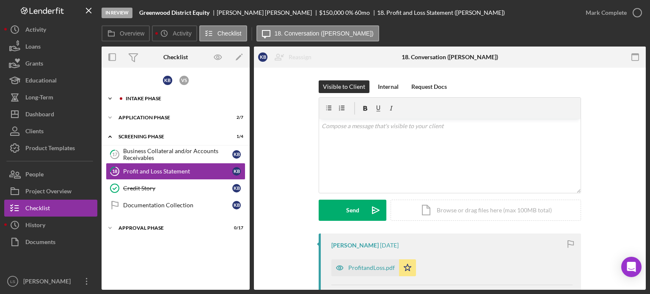
click at [166, 101] on div "Icon/Expander Intake Phase 5 / 17" at bounding box center [176, 98] width 148 height 17
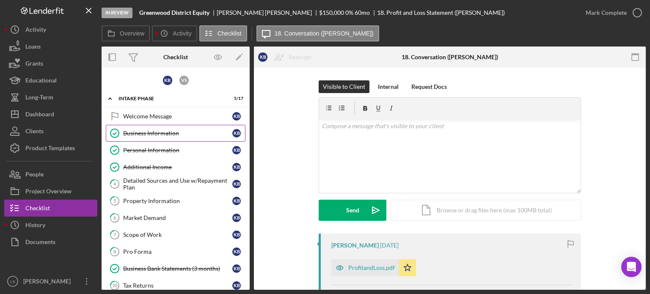
click at [164, 135] on div "Business Information" at bounding box center [177, 133] width 109 height 7
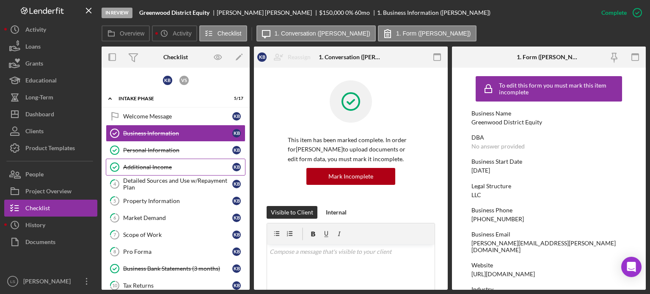
click at [207, 154] on link "Personal Information Personal Information K B" at bounding box center [176, 150] width 140 height 17
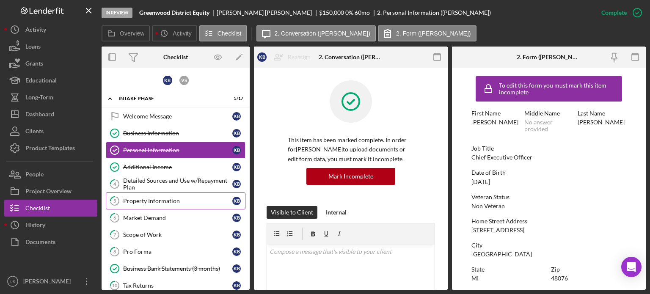
click at [178, 206] on link "5 Property Information K B" at bounding box center [176, 201] width 140 height 17
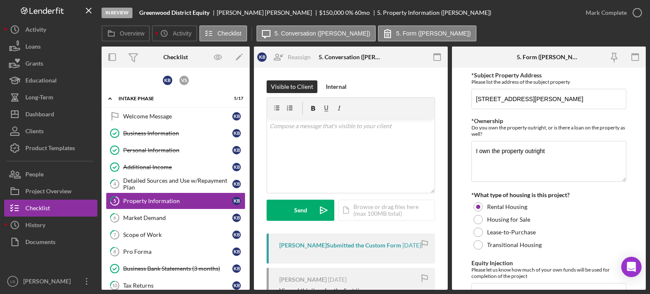
drag, startPoint x: 175, startPoint y: 216, endPoint x: 364, endPoint y: 148, distance: 201.5
click at [175, 216] on div "Market Demand" at bounding box center [177, 218] width 109 height 7
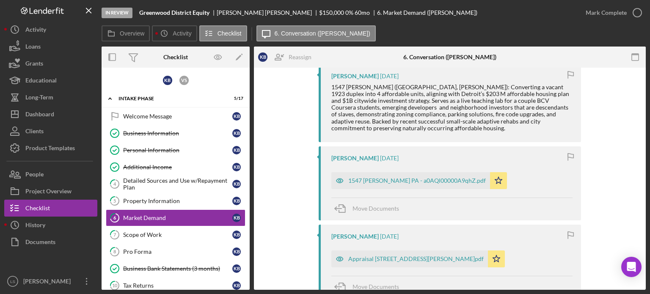
scroll to position [212, 0]
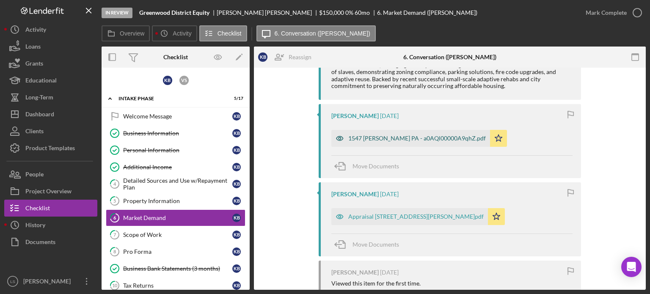
click at [393, 138] on div "1547 Lawrence PA - a0AQl00000A9qhZ.pdf" at bounding box center [417, 138] width 138 height 7
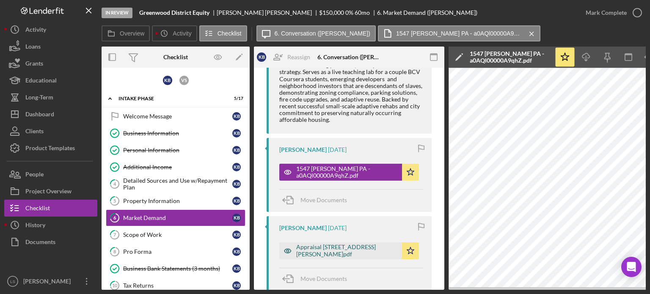
click at [357, 244] on div "Appraisal 1547 Lawrence Street, Detroit, MI 48206.pdf" at bounding box center [347, 251] width 102 height 14
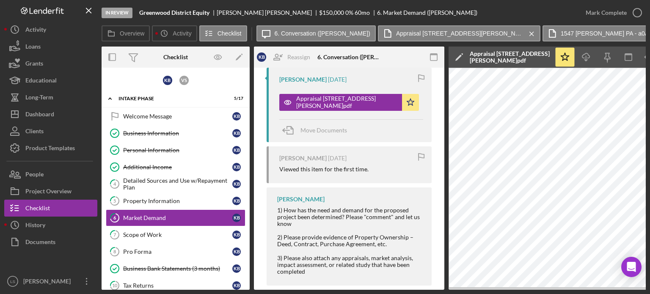
scroll to position [368, 0]
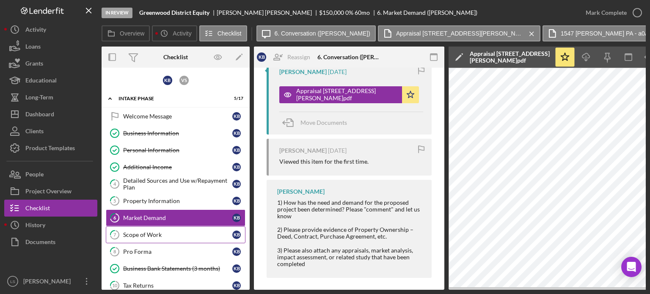
click at [181, 234] on div "Scope of Work" at bounding box center [177, 234] width 109 height 7
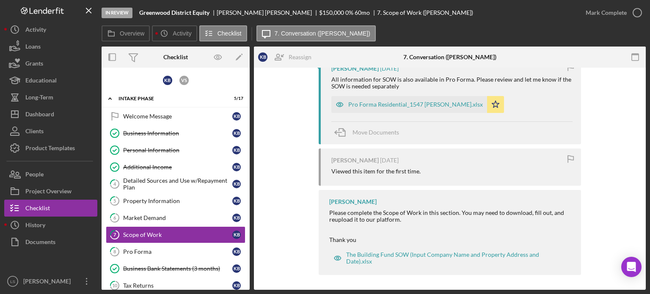
scroll to position [179, 0]
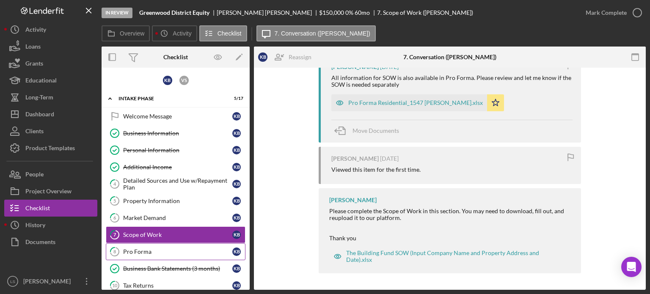
click at [173, 254] on link "8 Pro Forma K B" at bounding box center [176, 251] width 140 height 17
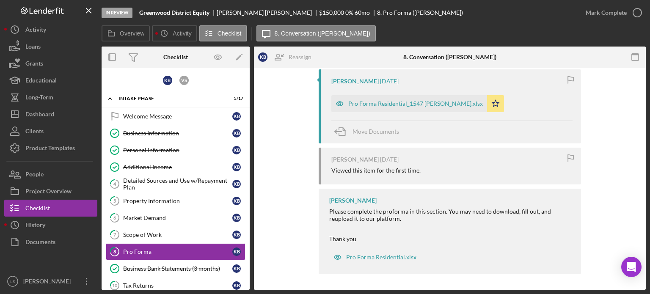
scroll to position [165, 0]
click at [47, 247] on div "Documents" at bounding box center [40, 243] width 30 height 19
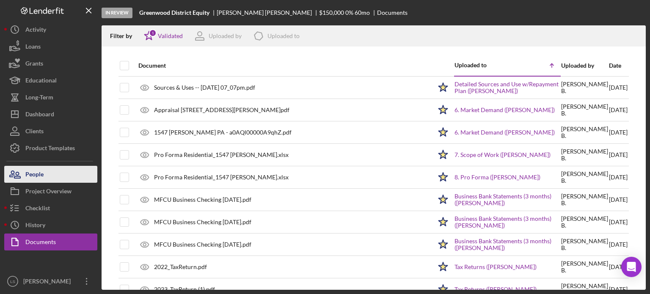
drag, startPoint x: 55, startPoint y: 191, endPoint x: 95, endPoint y: 174, distance: 43.8
click at [55, 191] on div "Project Overview" at bounding box center [48, 192] width 46 height 19
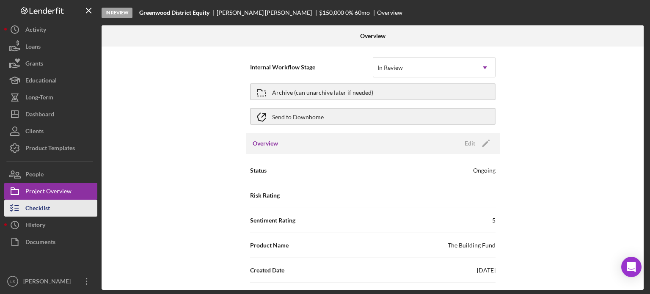
click at [38, 208] on div "Checklist" at bounding box center [37, 209] width 25 height 19
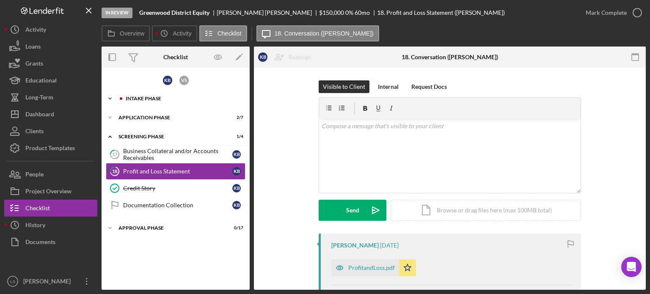
click at [179, 102] on div "Icon/Expander Intake Phase 5 / 17" at bounding box center [176, 98] width 148 height 17
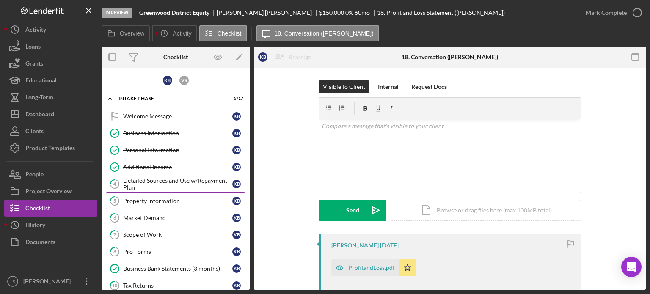
click at [167, 199] on div "Property Information" at bounding box center [177, 201] width 109 height 7
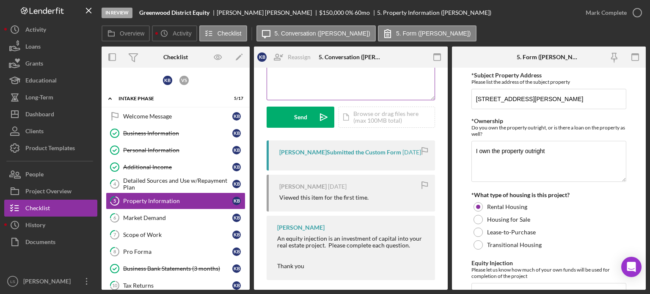
scroll to position [107, 0]
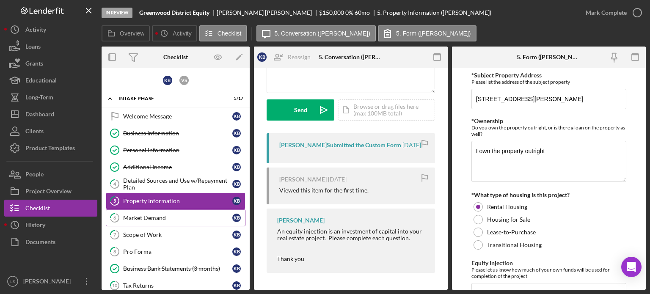
click at [173, 215] on div "Market Demand" at bounding box center [177, 218] width 109 height 7
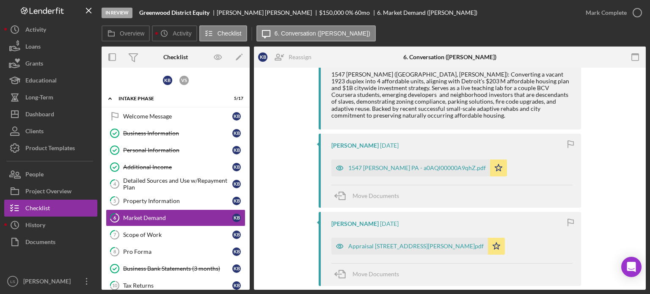
scroll to position [212, 0]
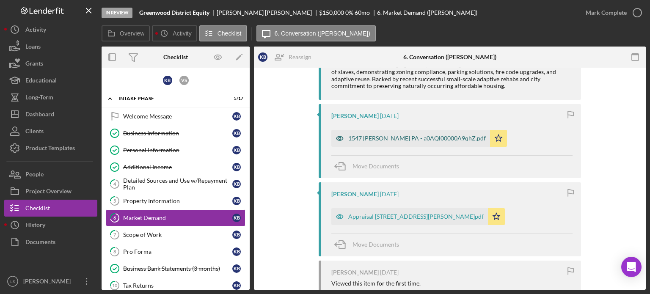
click at [437, 140] on div "1547 Lawrence PA - a0AQl00000A9qhZ.pdf" at bounding box center [417, 138] width 138 height 7
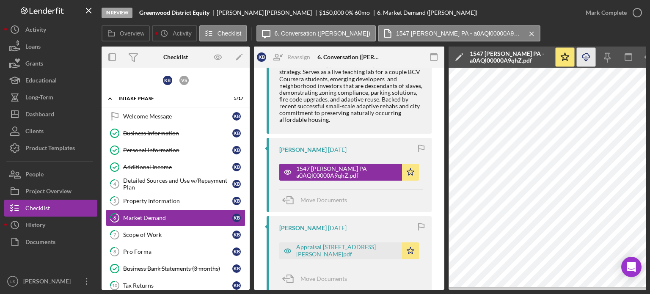
click at [583, 59] on icon "Icon/Download" at bounding box center [586, 57] width 19 height 19
click at [50, 113] on div "Dashboard" at bounding box center [39, 115] width 29 height 19
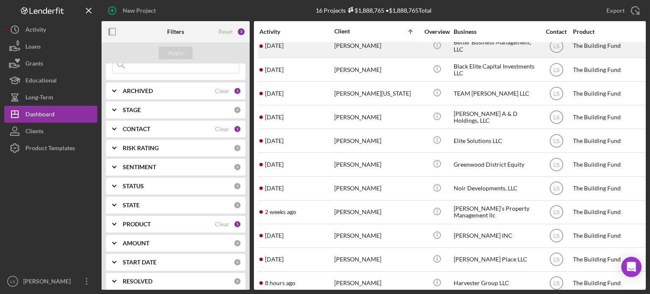
scroll to position [143, 0]
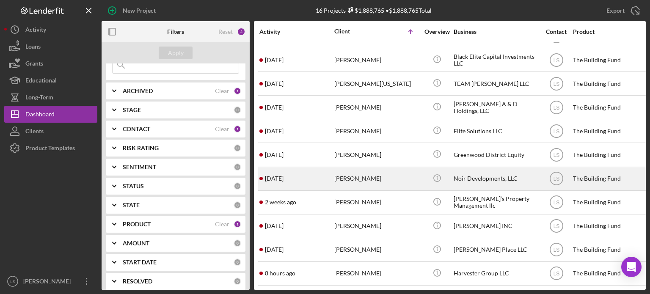
click at [348, 168] on div "[PERSON_NAME]" at bounding box center [376, 179] width 85 height 22
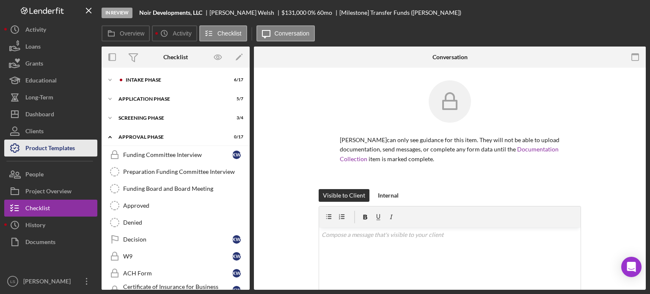
scroll to position [149, 0]
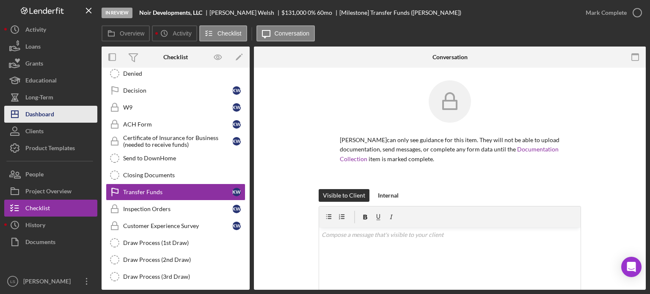
click at [59, 114] on button "Icon/Dashboard Dashboard" at bounding box center [50, 114] width 93 height 17
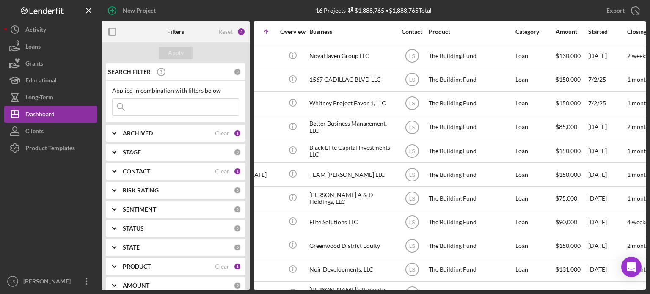
scroll to position [46, 0]
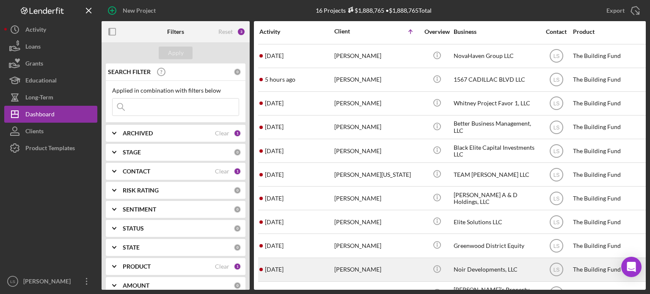
click at [372, 269] on div "[PERSON_NAME]" at bounding box center [376, 270] width 85 height 22
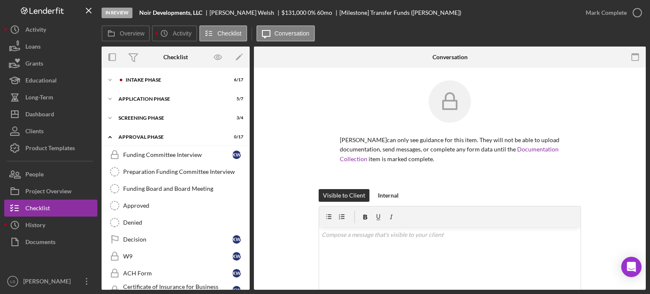
scroll to position [149, 0]
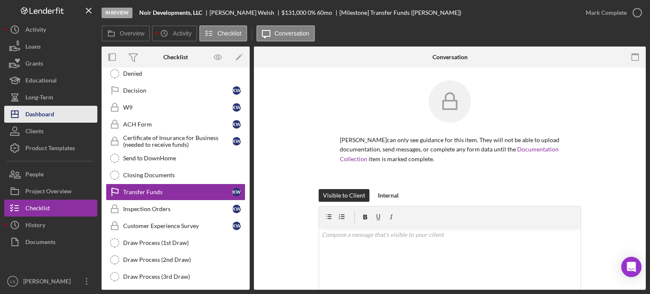
click at [54, 121] on div "Dashboard" at bounding box center [39, 115] width 29 height 19
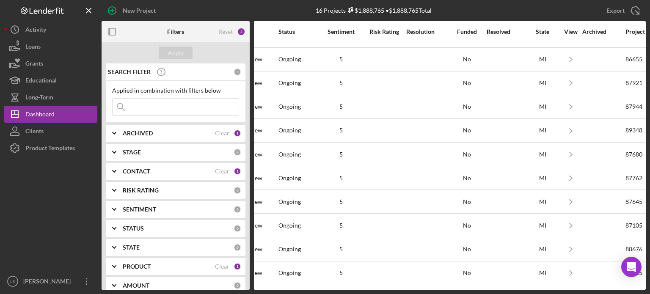
scroll to position [42, 661]
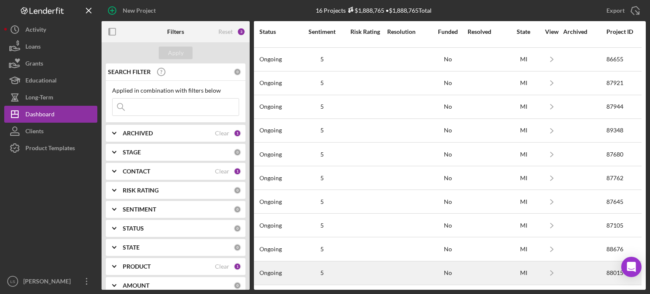
click at [594, 269] on div at bounding box center [584, 273] width 42 height 22
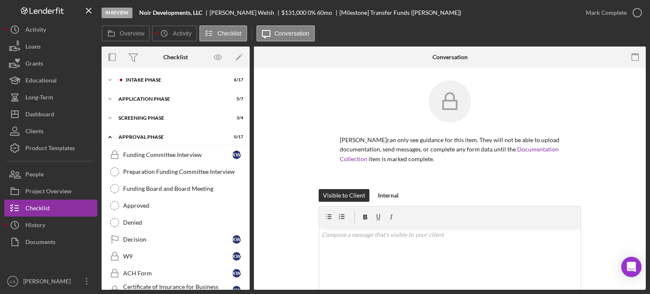
scroll to position [149, 0]
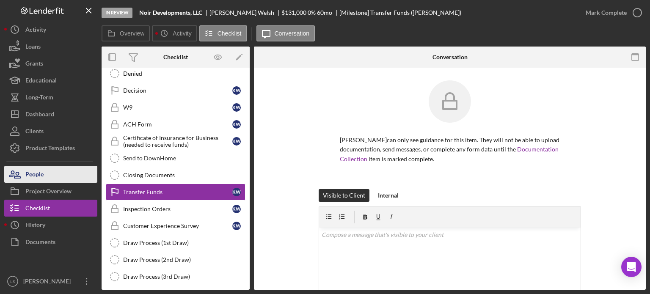
click at [60, 176] on button "People" at bounding box center [50, 174] width 93 height 17
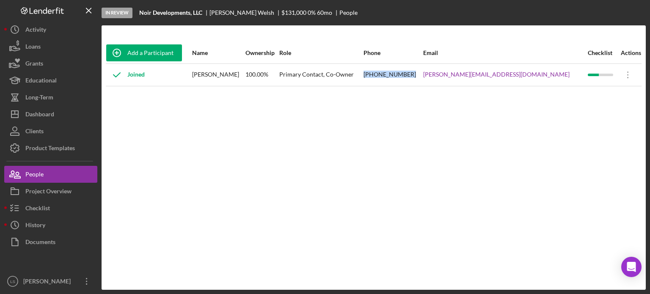
drag, startPoint x: 454, startPoint y: 75, endPoint x: 410, endPoint y: 77, distance: 43.6
click at [410, 77] on tr "Joined Kirk Welsh 100.00% Primary Contact, Co-Owner (313) 573-0969 kirk@noirarc…" at bounding box center [374, 74] width 536 height 22
copy tr "(313) 573-0969"
click at [53, 187] on div "Project Overview" at bounding box center [48, 192] width 46 height 19
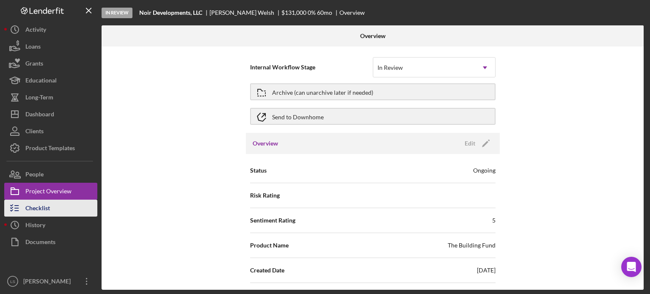
click at [47, 208] on div "Checklist" at bounding box center [37, 209] width 25 height 19
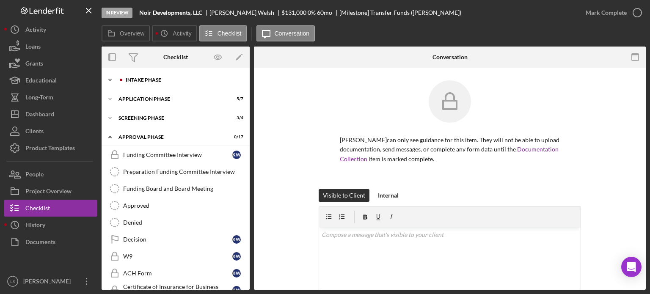
click at [190, 84] on div "Icon/Expander Intake Phase 6 / 17" at bounding box center [176, 80] width 148 height 17
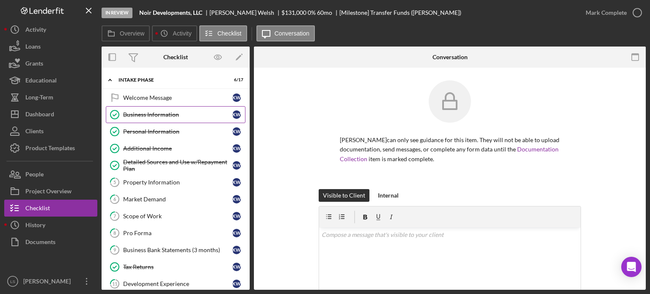
click at [146, 110] on link "Business Information Business Information K W" at bounding box center [176, 114] width 140 height 17
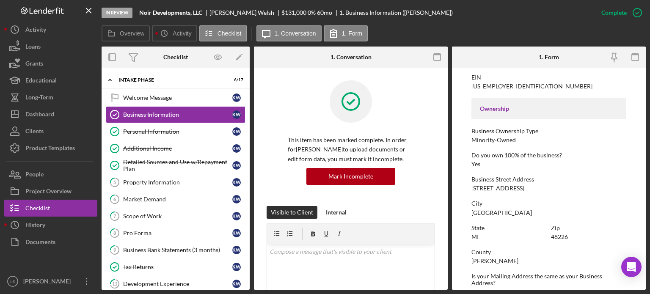
scroll to position [296, 0]
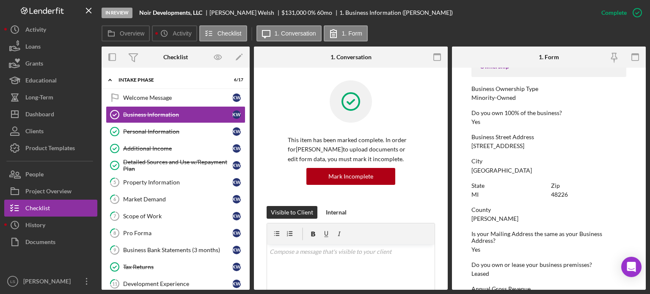
drag, startPoint x: 545, startPoint y: 148, endPoint x: 470, endPoint y: 145, distance: 75.8
click at [470, 145] on form "To edit this form you must mark this item incomplete Business Name Noir Develop…" at bounding box center [549, 179] width 194 height 222
copy div "607 Shelby Street, Suite 700"
click at [168, 199] on div "Market Demand" at bounding box center [177, 199] width 109 height 7
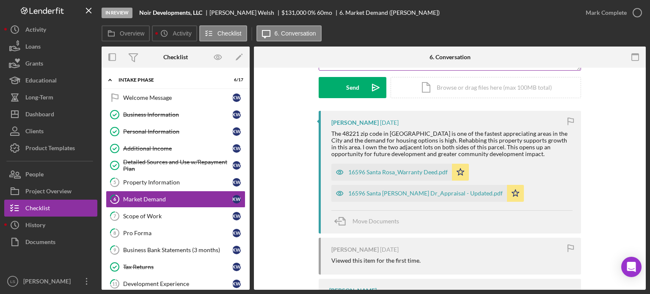
scroll to position [127, 0]
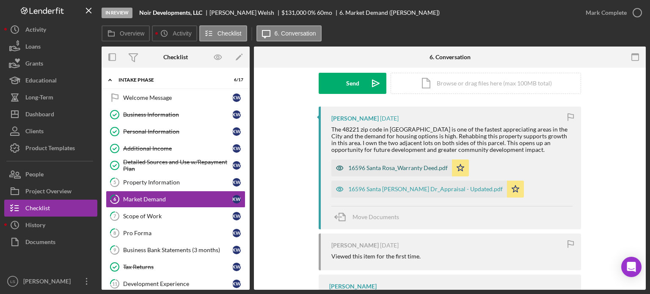
click at [401, 167] on div "16596 Santa Rosa_Warranty Deed.pdf" at bounding box center [397, 168] width 99 height 7
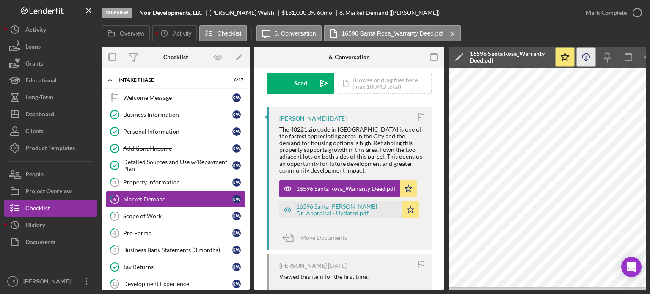
click at [587, 56] on icon "Icon/Download" at bounding box center [586, 57] width 19 height 19
drag, startPoint x: 57, startPoint y: 111, endPoint x: 81, endPoint y: 129, distance: 30.0
click at [57, 111] on button "Icon/Dashboard Dashboard" at bounding box center [50, 114] width 93 height 17
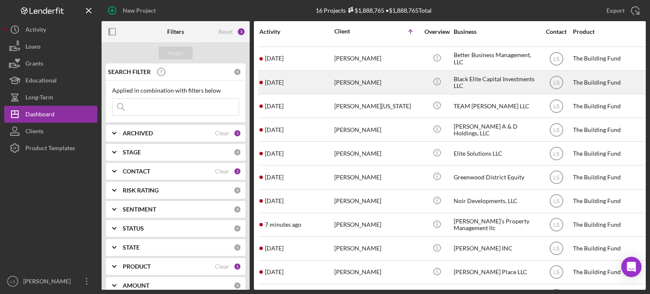
scroll to position [127, 0]
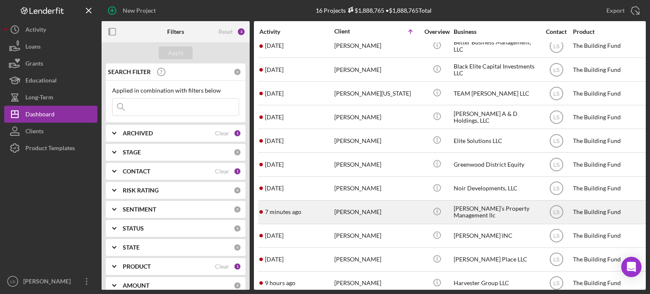
click at [360, 213] on div "[PERSON_NAME]" at bounding box center [376, 212] width 85 height 22
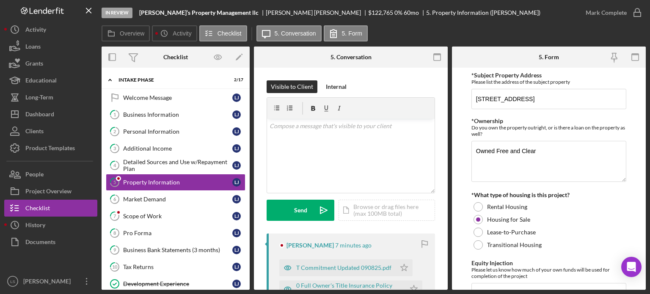
scroll to position [2, 0]
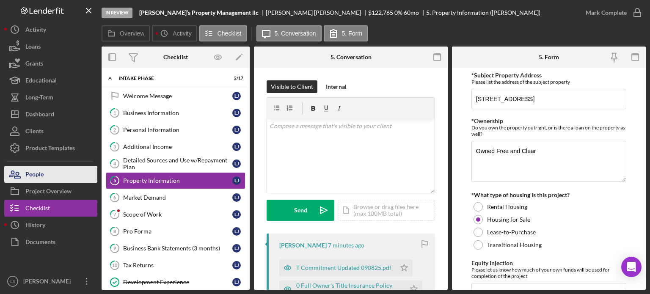
click at [31, 167] on div "People" at bounding box center [34, 175] width 18 height 19
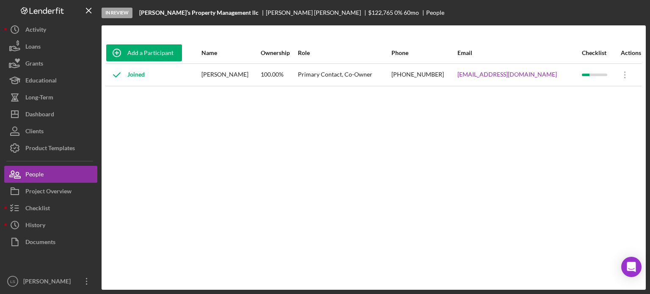
drag, startPoint x: 256, startPoint y: 77, endPoint x: 215, endPoint y: 77, distance: 40.6
click at [215, 77] on tr "Joined Lucus Johnson 100.00% Primary Contact, Co-Owner (248) 990-8761 Wizeart1@…" at bounding box center [374, 74] width 536 height 22
click at [228, 72] on div "[PERSON_NAME]" at bounding box center [230, 74] width 58 height 21
drag, startPoint x: 217, startPoint y: 73, endPoint x: 252, endPoint y: 72, distance: 35.6
click at [252, 72] on div "[PERSON_NAME]" at bounding box center [230, 74] width 58 height 21
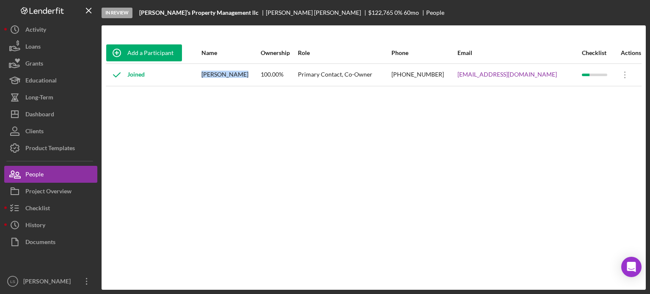
copy div "Lucus Johnso"
drag, startPoint x: 223, startPoint y: 12, endPoint x: 137, endPoint y: 11, distance: 85.5
click at [137, 11] on div "In Review Luke’s Property Management llc Lucus Johnson $122,765 $122,765 0 % 60…" at bounding box center [374, 12] width 544 height 25
copy b "Luke’s Property Management ll"
drag, startPoint x: 471, startPoint y: 74, endPoint x: 424, endPoint y: 77, distance: 47.1
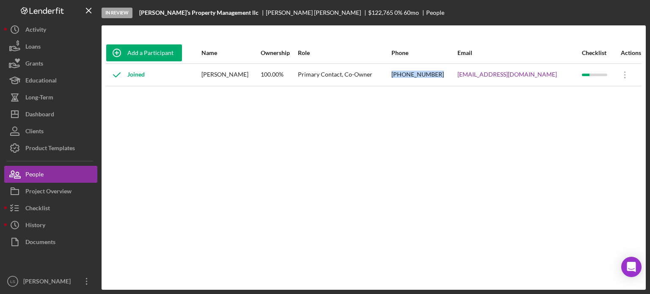
click at [424, 77] on tr "Joined Lucus Johnson 100.00% Primary Contact, Co-Owner (248) 990-8761 Wizeart1@…" at bounding box center [374, 74] width 536 height 22
copy tr "(248) 990-8761"
drag, startPoint x: 66, startPoint y: 191, endPoint x: 647, endPoint y: 44, distance: 598.9
click at [66, 191] on div "Project Overview" at bounding box center [48, 192] width 46 height 19
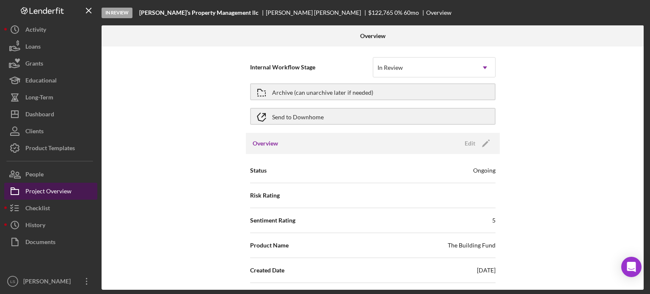
click at [40, 198] on div "Project Overview" at bounding box center [48, 192] width 46 height 19
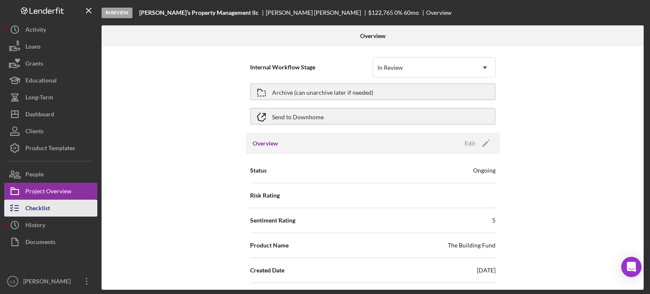
click at [42, 208] on div "Checklist" at bounding box center [37, 209] width 25 height 19
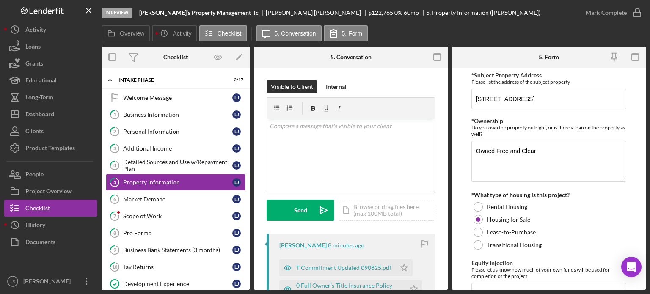
scroll to position [2, 0]
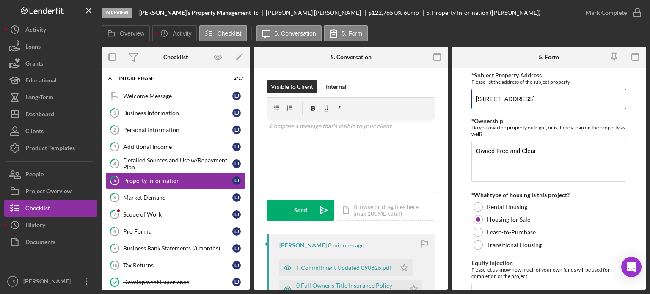
drag, startPoint x: 581, startPoint y: 99, endPoint x: 459, endPoint y: 101, distance: 121.9
click at [459, 101] on form "*Subject Property Address Please list the address of the subject property 1641 …" at bounding box center [549, 179] width 194 height 222
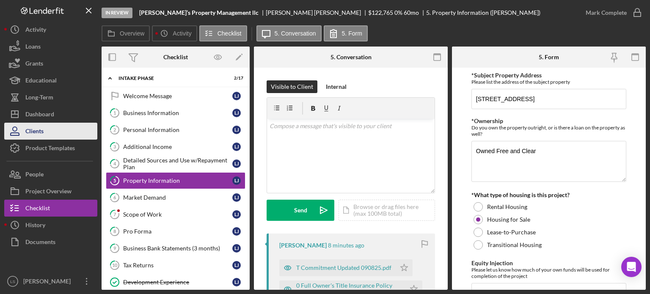
drag, startPoint x: 58, startPoint y: 189, endPoint x: 58, endPoint y: 127, distance: 62.6
click at [58, 189] on div "Project Overview" at bounding box center [48, 192] width 46 height 19
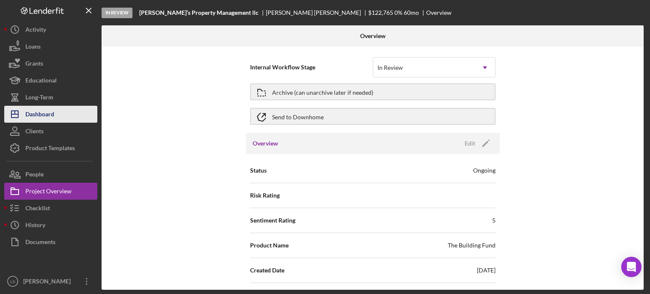
click at [56, 115] on button "Icon/Dashboard Dashboard" at bounding box center [50, 114] width 93 height 17
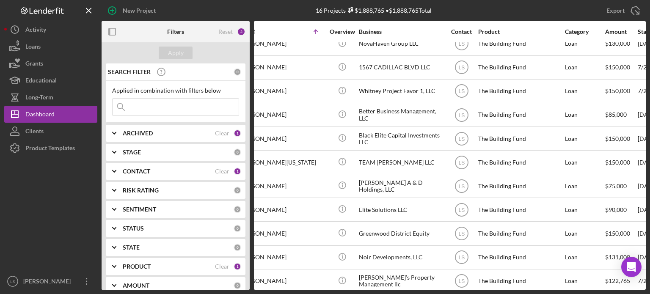
scroll to position [58, 0]
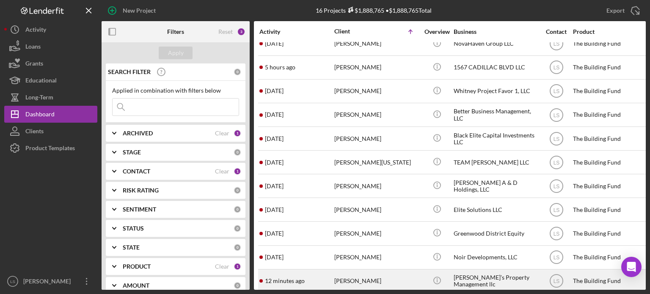
click at [354, 278] on div "[PERSON_NAME]" at bounding box center [376, 281] width 85 height 22
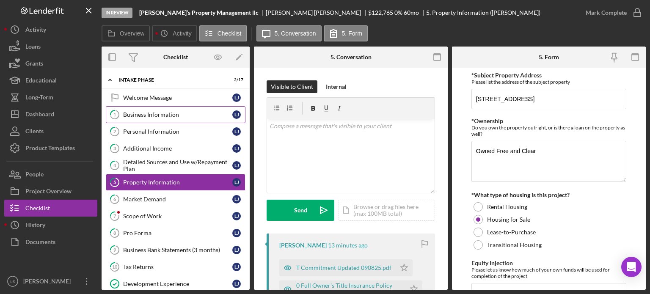
scroll to position [2, 0]
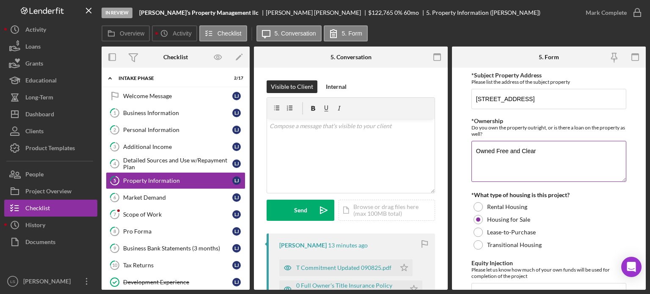
click at [186, 111] on div "Business Information" at bounding box center [177, 113] width 109 height 7
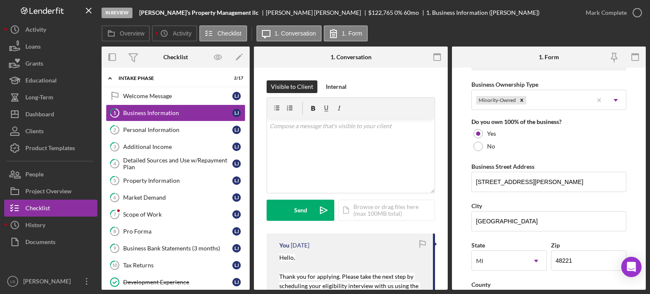
scroll to position [423, 0]
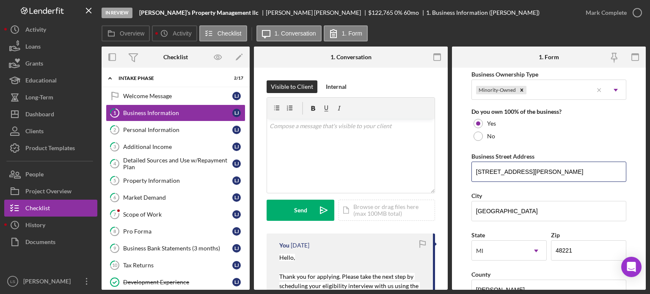
drag, startPoint x: 531, startPoint y: 171, endPoint x: 462, endPoint y: 169, distance: 69.0
click at [449, 170] on div "Overview Internal Workflow Stage In Review Icon/Dropdown Arrow Archive (can una…" at bounding box center [374, 168] width 544 height 243
drag, startPoint x: 186, startPoint y: 183, endPoint x: 447, endPoint y: 144, distance: 263.6
click at [186, 183] on link "5 Property Information L J" at bounding box center [176, 180] width 140 height 17
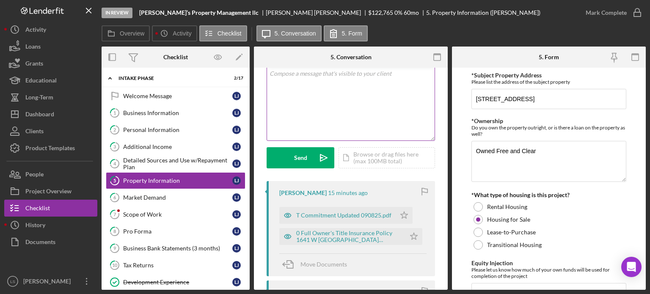
scroll to position [85, 0]
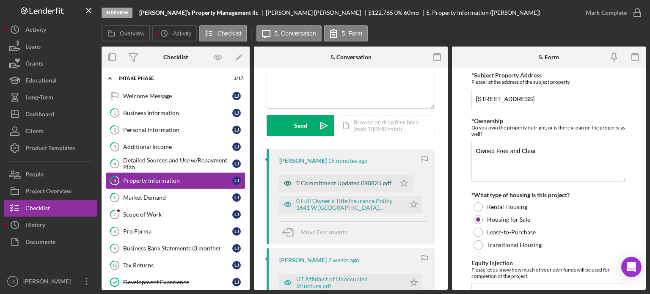
click at [343, 182] on div "T Commitment Updated 090825.pdf" at bounding box center [343, 183] width 95 height 7
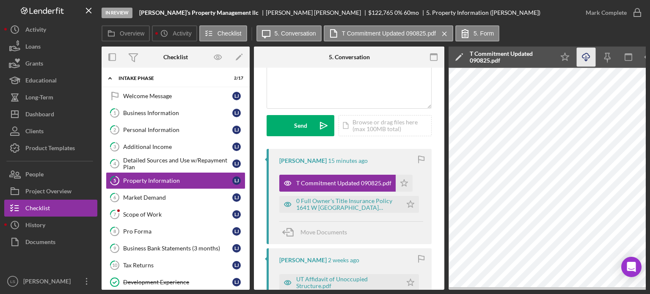
click at [585, 57] on icon "Icon/Download" at bounding box center [586, 57] width 19 height 19
click at [342, 197] on div "0 Full Owner's Title Insurance Policy 1641 W Philadelphia Detroit.pdf" at bounding box center [340, 204] width 123 height 17
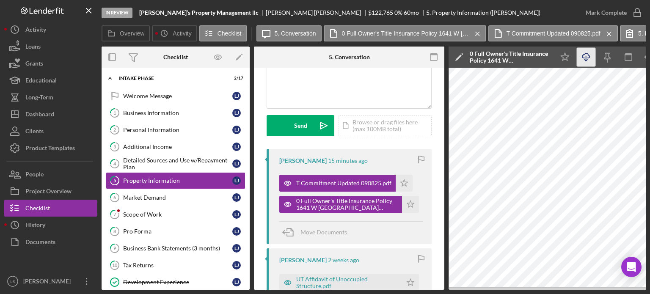
click at [589, 58] on icon "button" at bounding box center [585, 55] width 7 height 5
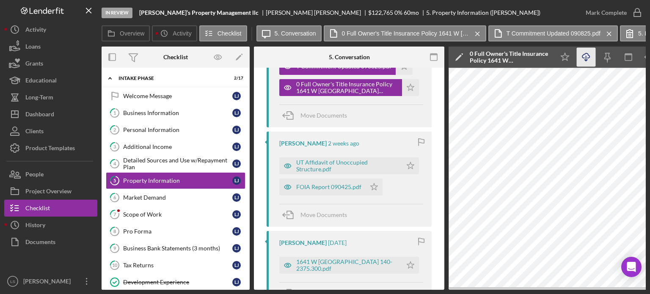
scroll to position [169, 0]
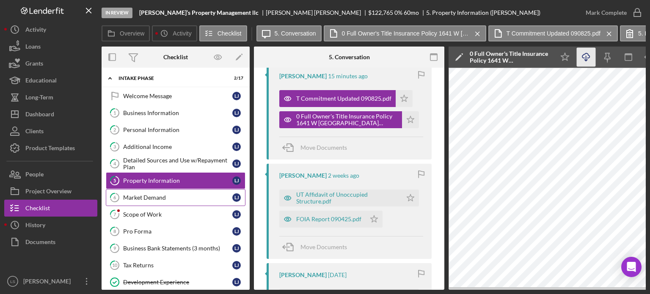
click at [186, 194] on div "Market Demand" at bounding box center [177, 197] width 109 height 7
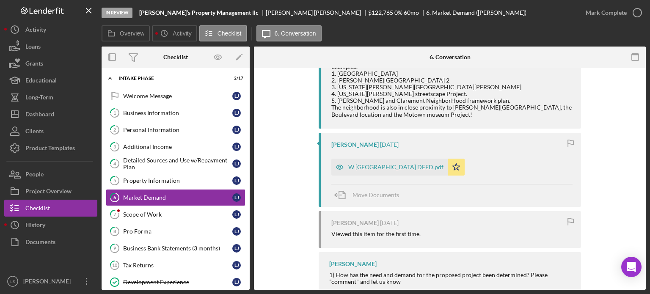
scroll to position [296, 0]
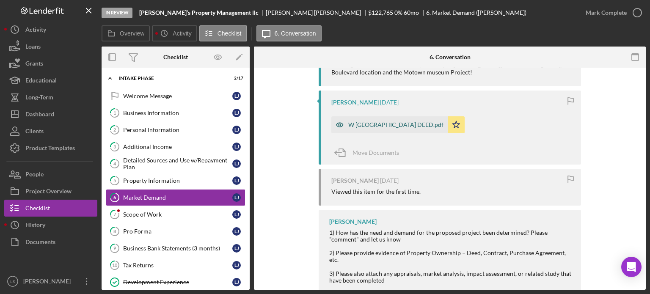
click at [388, 124] on div "W PHILADELPHIA DEED.pdf" at bounding box center [395, 124] width 95 height 7
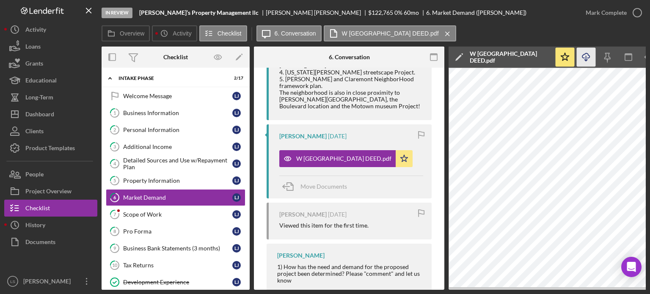
click at [586, 59] on line "button" at bounding box center [586, 58] width 0 height 5
drag, startPoint x: 159, startPoint y: 12, endPoint x: 209, endPoint y: 17, distance: 51.1
click at [209, 17] on div "In Review Luke’s Property Management llc Lucus Johnson $122,765 $122,765 0 % 60…" at bounding box center [340, 12] width 476 height 25
click at [166, 179] on div "Property Information" at bounding box center [177, 180] width 109 height 7
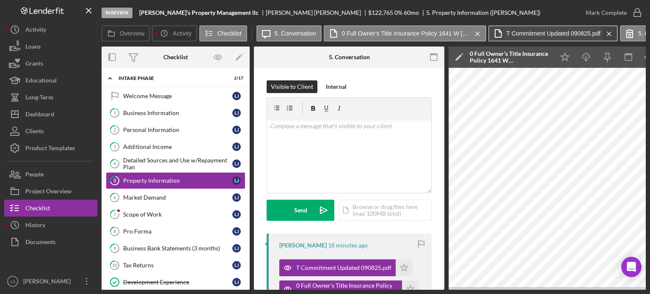
click at [608, 31] on icon "Icon/Menu Close" at bounding box center [609, 33] width 15 height 21
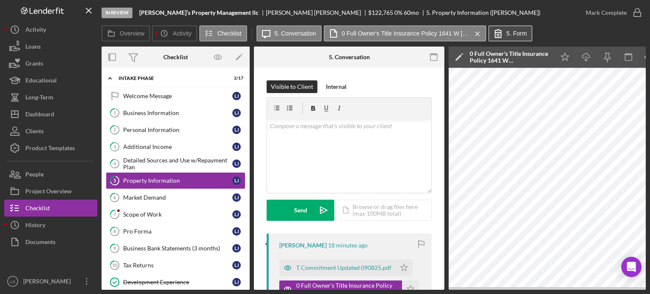
click at [512, 34] on label "5. Form" at bounding box center [517, 33] width 20 height 7
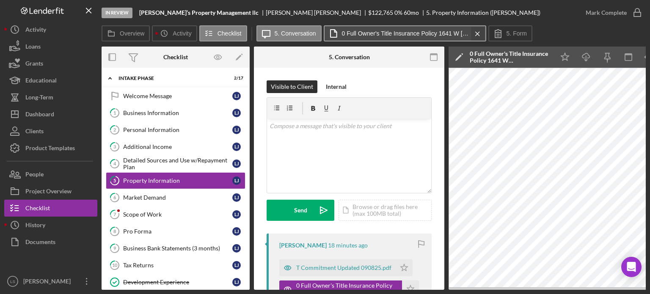
click at [472, 32] on icon "Icon/Menu Close" at bounding box center [477, 33] width 15 height 21
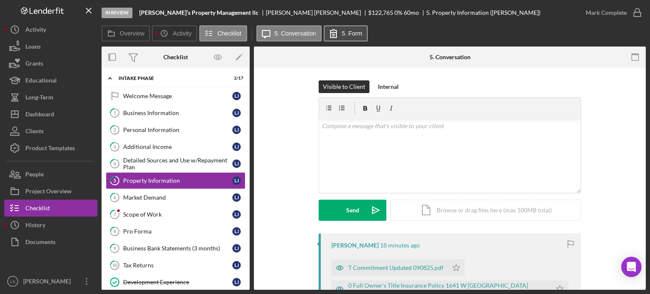
click at [343, 35] on label "5. Form" at bounding box center [352, 33] width 20 height 7
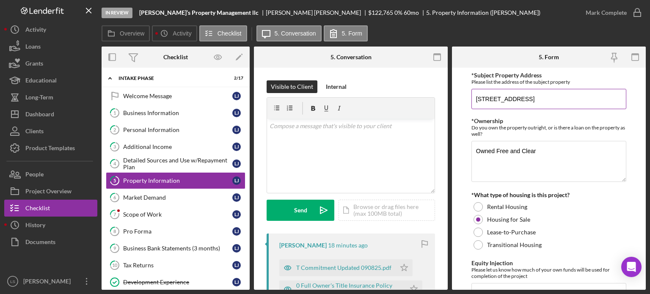
drag, startPoint x: 578, startPoint y: 98, endPoint x: 475, endPoint y: 101, distance: 102.9
click at [475, 101] on input "1641 W Philadelphia Detroit MI 48206" at bounding box center [548, 99] width 155 height 20
drag, startPoint x: 492, startPoint y: 100, endPoint x: 157, endPoint y: 116, distance: 335.1
click at [147, 115] on div "Business Information" at bounding box center [177, 113] width 109 height 7
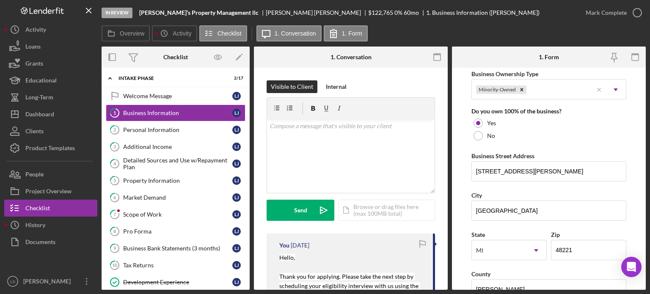
scroll to position [465, 0]
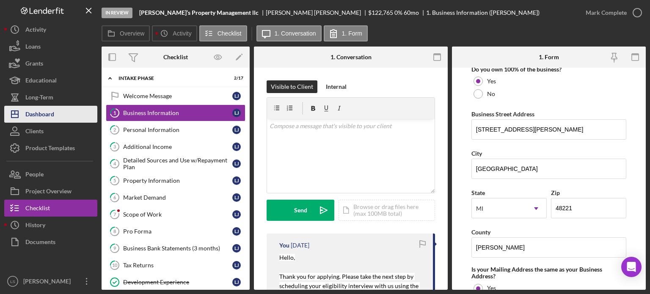
click at [50, 122] on div "Dashboard" at bounding box center [39, 115] width 29 height 19
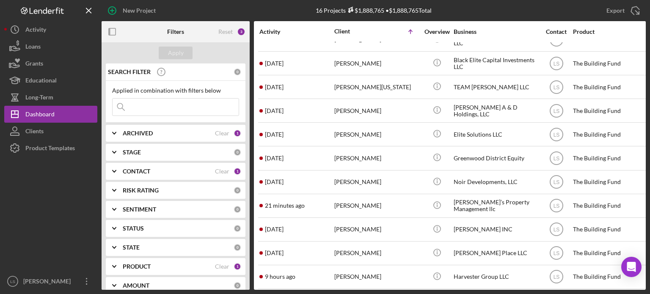
scroll to position [143, 0]
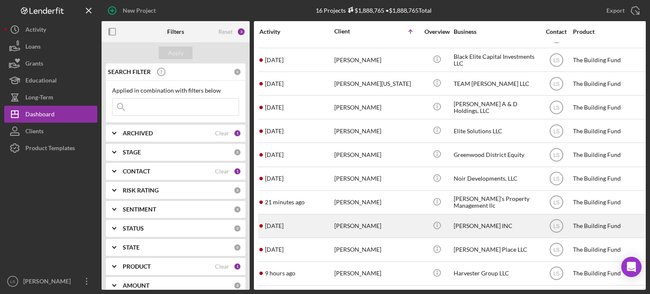
click at [361, 227] on div "[PERSON_NAME]" at bounding box center [376, 226] width 85 height 22
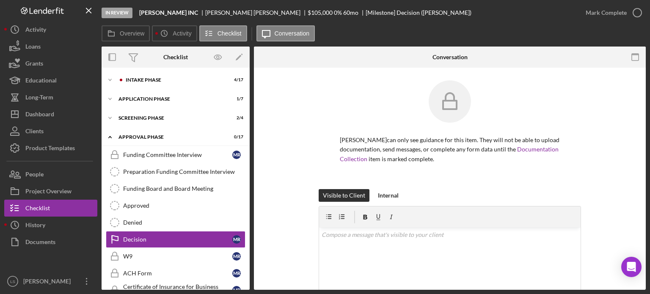
scroll to position [59, 0]
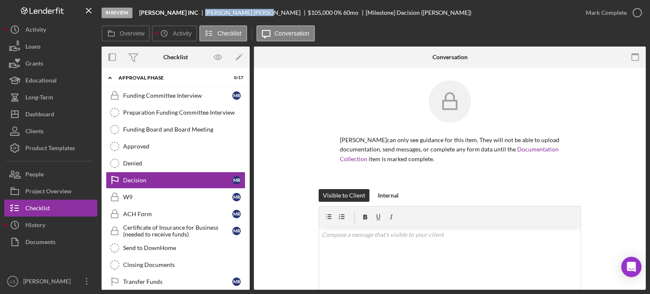
drag, startPoint x: 242, startPoint y: 13, endPoint x: 202, endPoint y: 11, distance: 40.7
click at [205, 11] on div "Michael Radney" at bounding box center [256, 12] width 102 height 7
click at [45, 165] on div "Icon/History Activity Loans Grants Educational Long-Term Icon/Dashboard Dashboa…" at bounding box center [50, 155] width 93 height 269
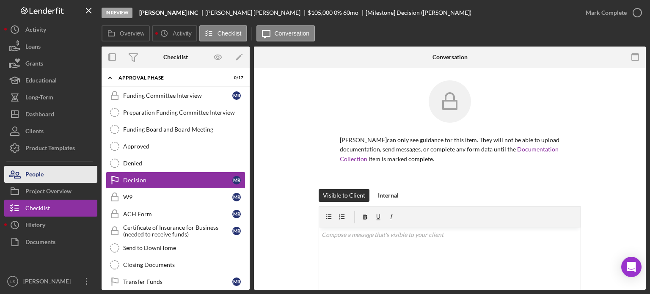
click at [47, 174] on button "People" at bounding box center [50, 174] width 93 height 17
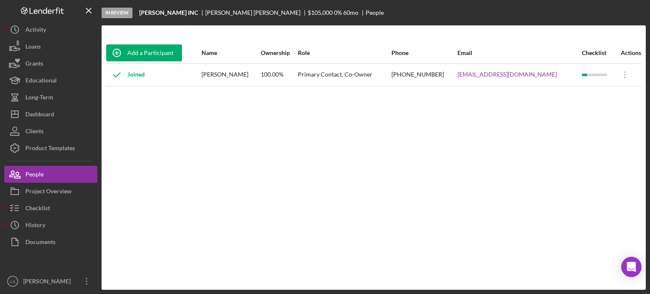
drag, startPoint x: 256, startPoint y: 71, endPoint x: 218, endPoint y: 74, distance: 38.7
click at [218, 74] on div "[PERSON_NAME]" at bounding box center [230, 74] width 58 height 21
click at [60, 111] on button "Icon/Dashboard Dashboard" at bounding box center [50, 114] width 93 height 17
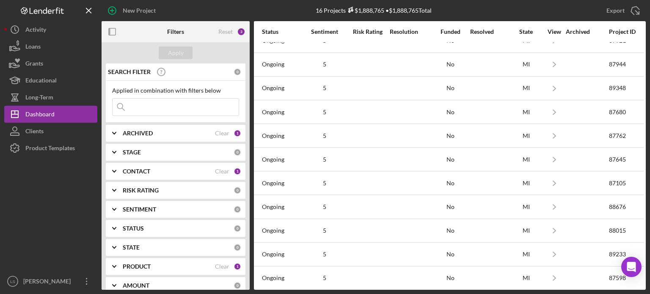
scroll to position [85, 661]
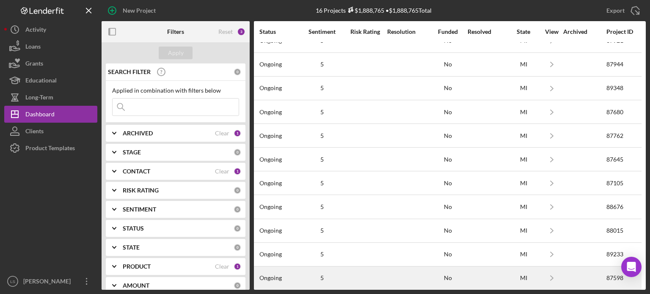
drag, startPoint x: 367, startPoint y: 272, endPoint x: 649, endPoint y: 201, distance: 290.6
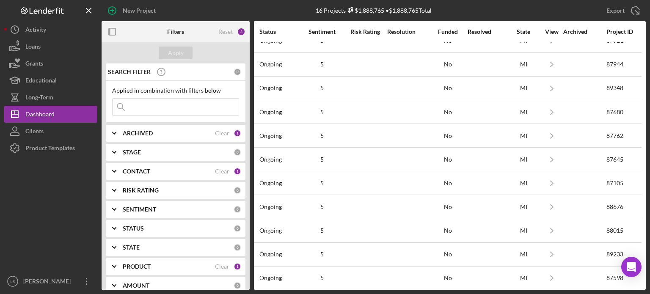
click at [367, 272] on div at bounding box center [365, 278] width 42 height 22
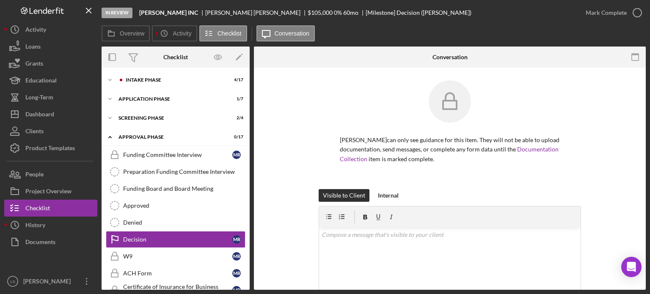
scroll to position [59, 0]
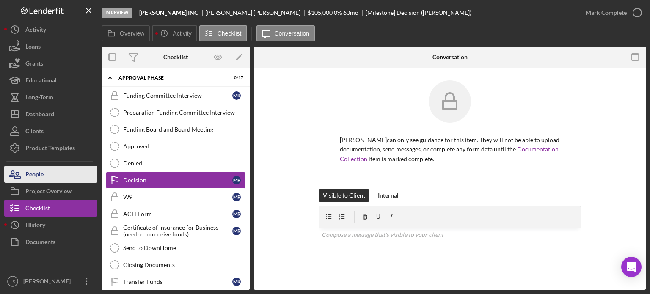
click at [40, 173] on div "People" at bounding box center [34, 175] width 18 height 19
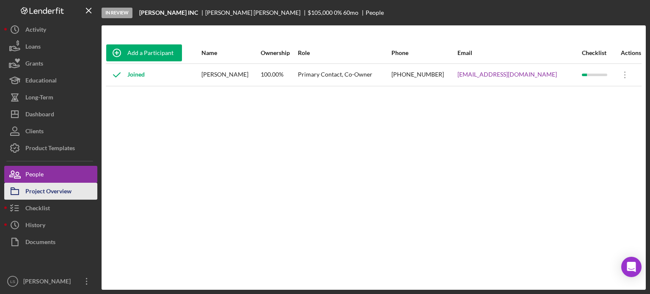
click at [66, 193] on div "Project Overview" at bounding box center [48, 192] width 46 height 19
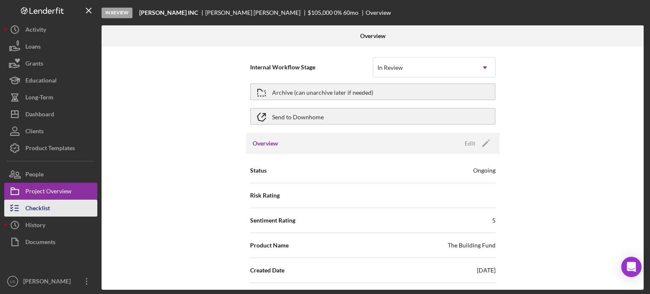
click at [51, 201] on button "Checklist" at bounding box center [50, 208] width 93 height 17
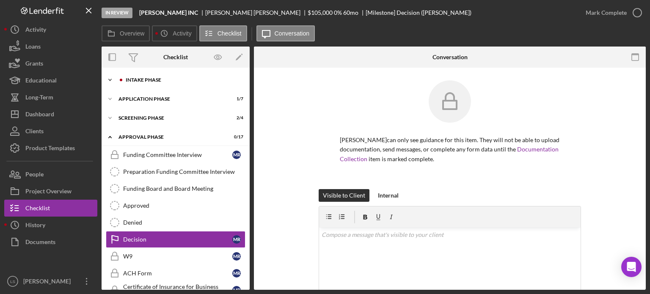
click at [203, 88] on div "Icon/Expander Intake Phase 4 / 17" at bounding box center [176, 80] width 148 height 17
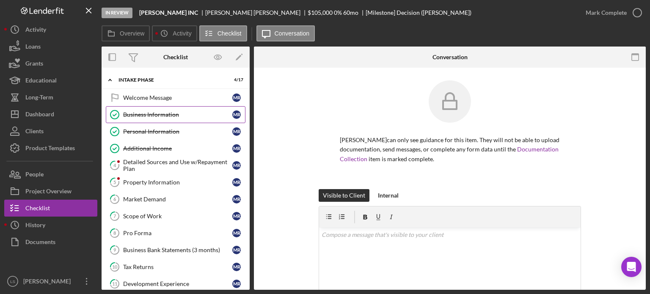
click at [171, 119] on link "Business Information Business Information M R" at bounding box center [176, 114] width 140 height 17
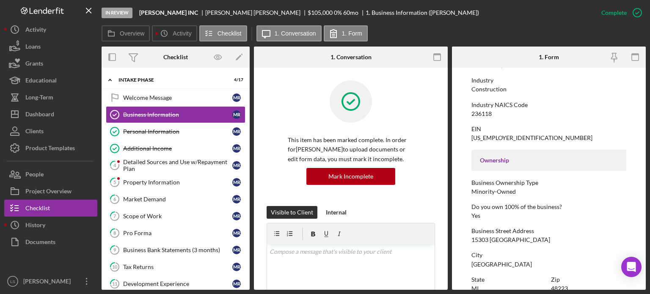
scroll to position [212, 0]
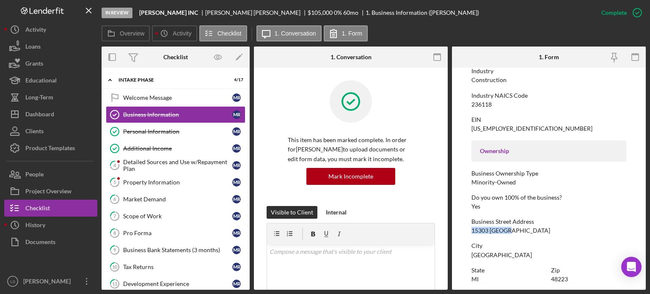
drag, startPoint x: 509, startPoint y: 228, endPoint x: 472, endPoint y: 232, distance: 36.7
click at [472, 232] on div "15303 Minock" at bounding box center [510, 230] width 79 height 7
copy div "15303 Minock"
click at [35, 177] on div "People" at bounding box center [34, 175] width 18 height 19
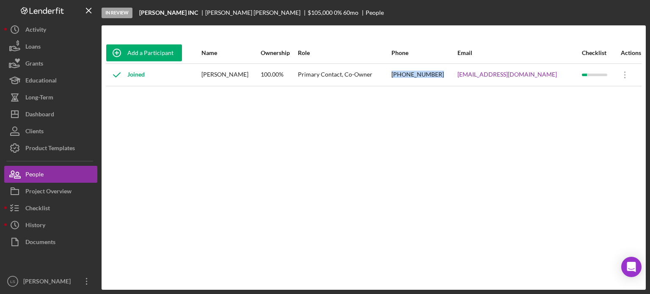
drag, startPoint x: 456, startPoint y: 75, endPoint x: 417, endPoint y: 72, distance: 38.7
click at [417, 72] on tr "Joined Michael Radney 100.00% Primary Contact, Co-Owner (313) 207-6205 myradney…" at bounding box center [374, 74] width 536 height 22
copy tr "(313) 207-6205"
click at [44, 196] on div "Project Overview" at bounding box center [48, 192] width 46 height 19
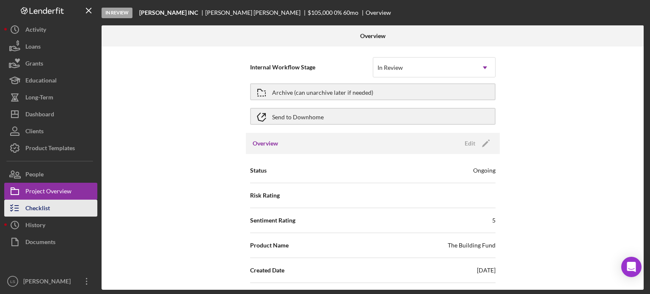
click at [51, 213] on button "Checklist" at bounding box center [50, 208] width 93 height 17
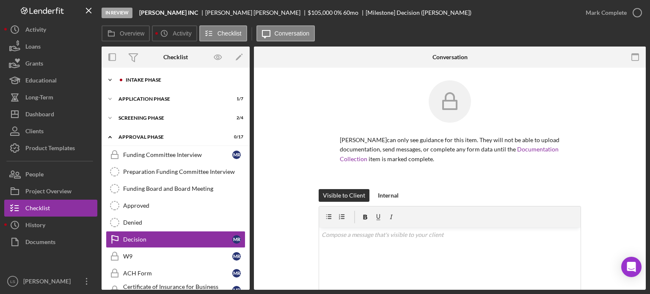
click at [139, 78] on div "Icon/Expander Intake Phase 4 / 17 Icon/Expander Application Phase 1 / 7 Icon/Ex…" at bounding box center [176, 255] width 148 height 366
click at [157, 79] on div "Intake Phase" at bounding box center [182, 79] width 113 height 5
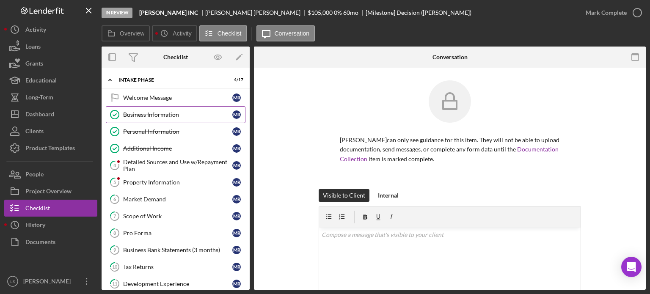
click at [144, 116] on div "Business Information" at bounding box center [177, 114] width 109 height 7
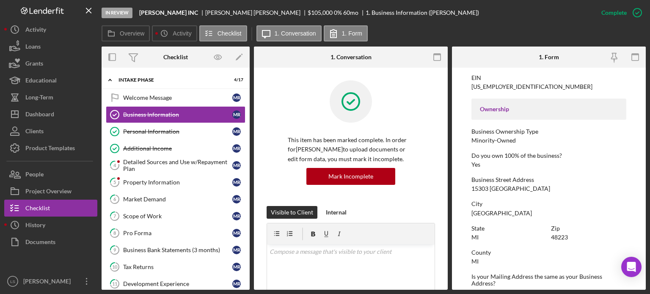
scroll to position [254, 0]
drag, startPoint x: 175, startPoint y: 185, endPoint x: 175, endPoint y: 195, distance: 9.7
click at [175, 185] on link "5 Property Information M R" at bounding box center [176, 182] width 140 height 17
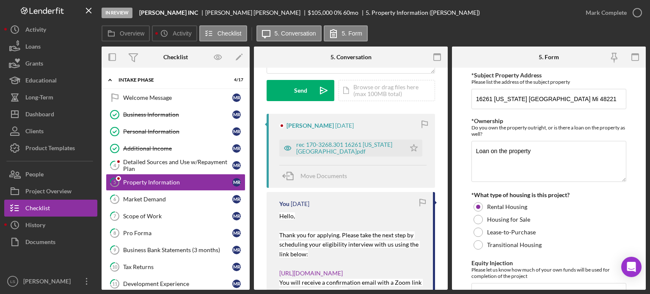
scroll to position [127, 0]
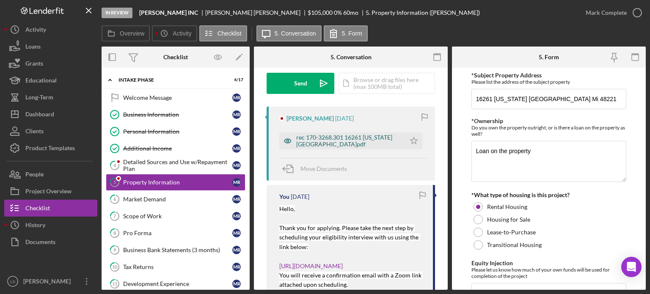
click at [351, 137] on div "rec 170-3268.301 16261 Kentucky.pdf" at bounding box center [348, 141] width 105 height 14
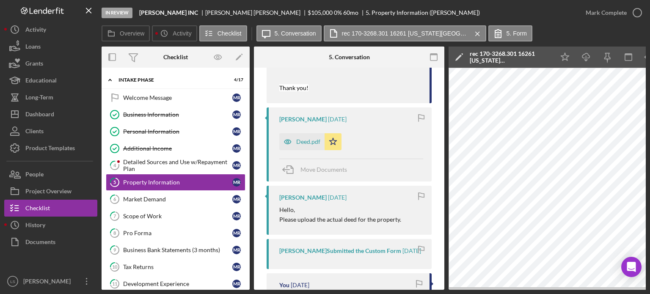
scroll to position [423, 0]
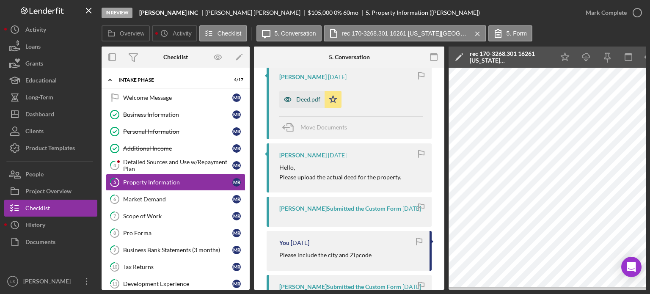
click at [308, 102] on div "Deed.pdf" at bounding box center [308, 99] width 24 height 7
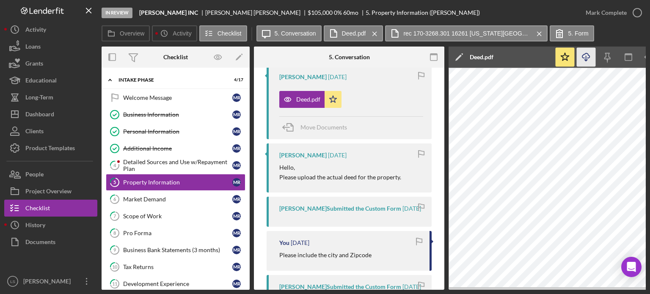
click at [587, 61] on icon "Icon/Download" at bounding box center [586, 57] width 19 height 19
drag, startPoint x: 241, startPoint y: 13, endPoint x: 79, endPoint y: 69, distance: 171.7
click at [213, 13] on div "Michael Radney" at bounding box center [256, 12] width 102 height 7
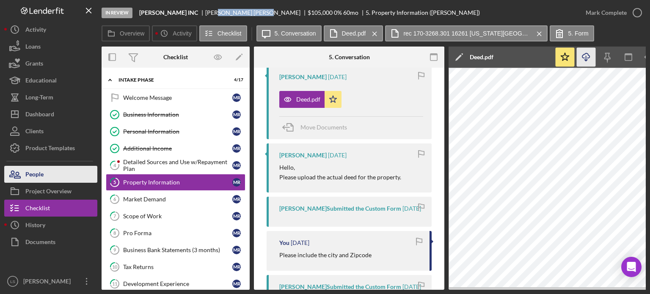
click at [46, 171] on button "People" at bounding box center [50, 174] width 93 height 17
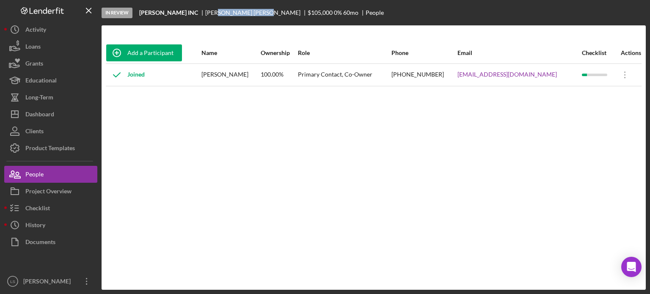
drag, startPoint x: 256, startPoint y: 73, endPoint x: 213, endPoint y: 73, distance: 42.3
click at [213, 73] on tr "Joined Michael Radney 100.00% Primary Contact, Co-Owner (313) 207-6205 myradney…" at bounding box center [374, 74] width 536 height 22
click at [237, 75] on div "[PERSON_NAME]" at bounding box center [230, 74] width 58 height 21
drag, startPoint x: 213, startPoint y: 74, endPoint x: 229, endPoint y: 75, distance: 15.3
click at [229, 75] on tr "Joined Michael Radney 100.00% Primary Contact, Co-Owner (313) 207-6205 myradney…" at bounding box center [374, 74] width 536 height 22
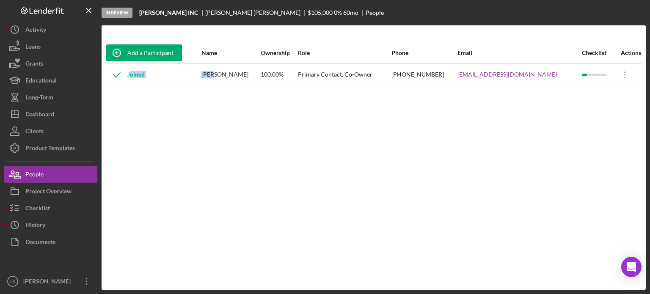
click at [229, 75] on div "[PERSON_NAME]" at bounding box center [230, 74] width 58 height 21
drag, startPoint x: 216, startPoint y: 75, endPoint x: 256, endPoint y: 77, distance: 40.2
click at [256, 77] on div "[PERSON_NAME]" at bounding box center [230, 74] width 58 height 21
copy div "[PERSON_NAME]"
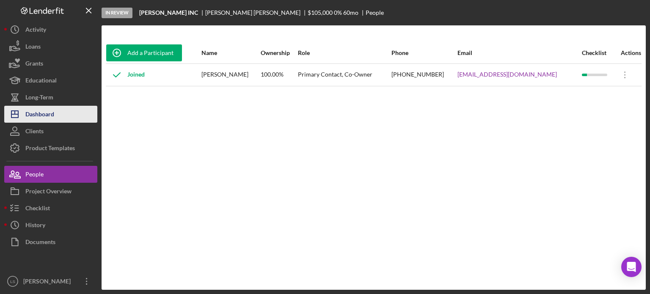
click at [56, 114] on button "Icon/Dashboard Dashboard" at bounding box center [50, 114] width 93 height 17
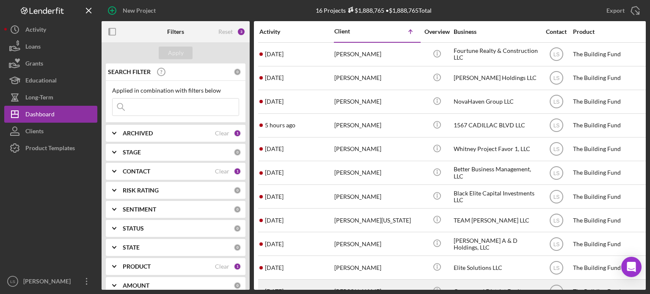
scroll to position [143, 0]
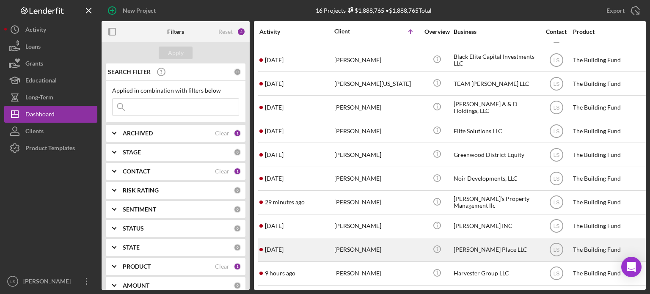
click at [377, 244] on div "[PERSON_NAME]" at bounding box center [376, 250] width 85 height 22
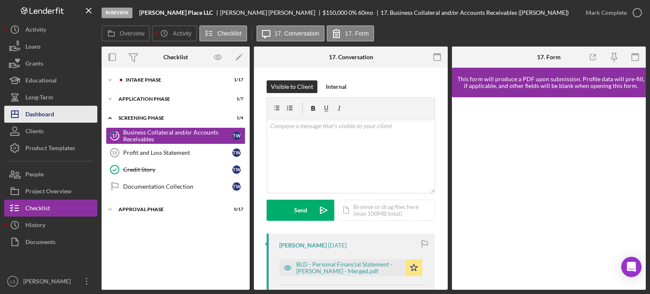
click at [61, 112] on button "Icon/Dashboard Dashboard" at bounding box center [50, 114] width 93 height 17
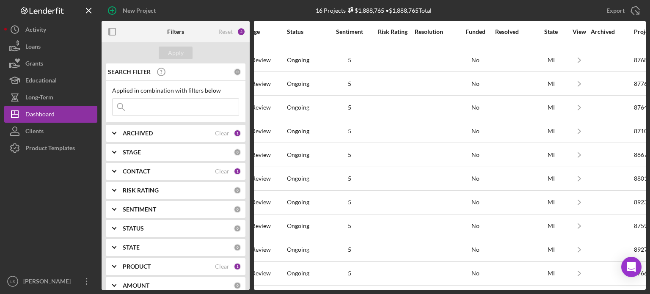
scroll to position [143, 661]
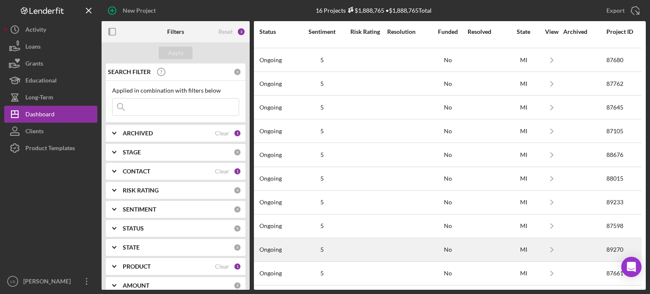
click at [303, 246] on div "5" at bounding box center [322, 249] width 42 height 7
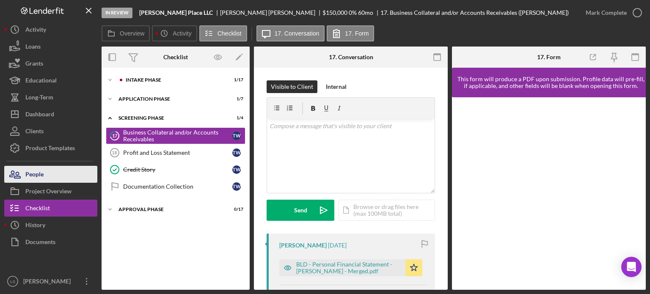
click at [33, 170] on div "People" at bounding box center [34, 175] width 18 height 19
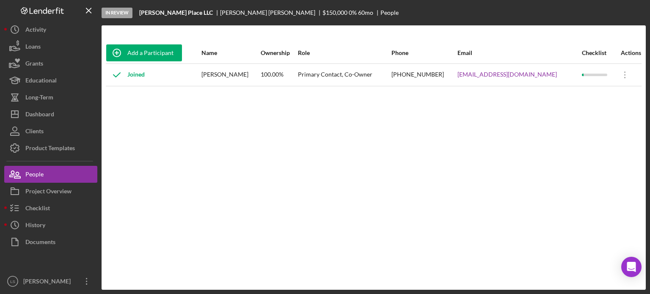
drag, startPoint x: 251, startPoint y: 74, endPoint x: 212, endPoint y: 77, distance: 38.7
click at [212, 77] on div "[PERSON_NAME]" at bounding box center [230, 74] width 58 height 21
drag, startPoint x: 43, startPoint y: 190, endPoint x: 70, endPoint y: 184, distance: 28.2
click at [43, 190] on div "Project Overview" at bounding box center [48, 192] width 46 height 19
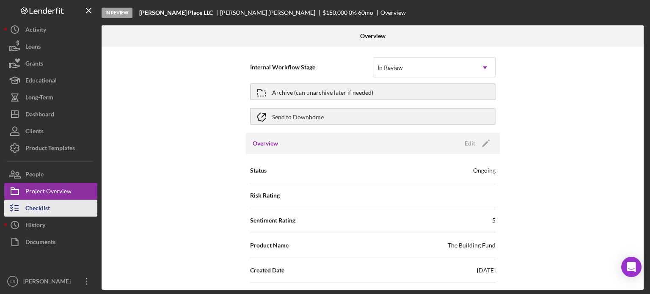
click at [56, 205] on button "Checklist" at bounding box center [50, 208] width 93 height 17
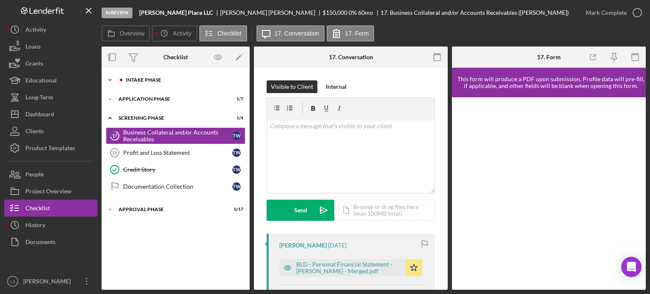
click at [191, 79] on div "Intake Phase" at bounding box center [182, 79] width 113 height 5
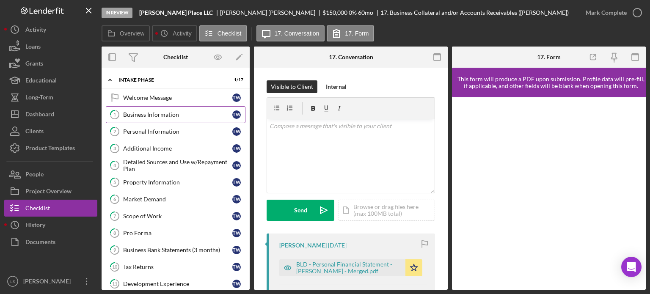
click at [159, 113] on div "Business Information" at bounding box center [177, 114] width 109 height 7
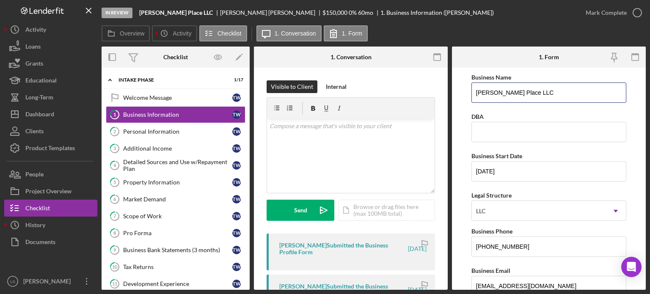
drag, startPoint x: 526, startPoint y: 91, endPoint x: 459, endPoint y: 88, distance: 66.5
click at [459, 88] on form "Business Name Moore Place LLC DBA Business Start Date 01/03/2014 Legal Structur…" at bounding box center [549, 179] width 194 height 222
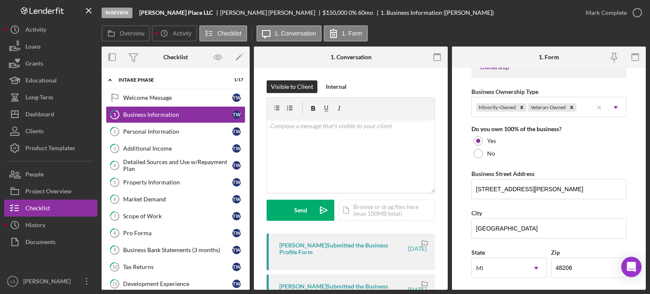
scroll to position [423, 0]
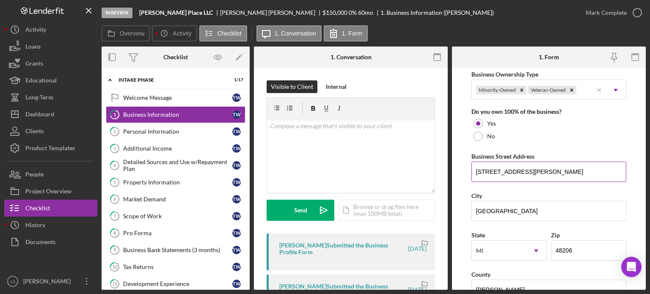
drag, startPoint x: 545, startPoint y: 168, endPoint x: 473, endPoint y: 172, distance: 72.5
click at [473, 172] on input "2082 Hazelwood Street" at bounding box center [548, 172] width 155 height 20
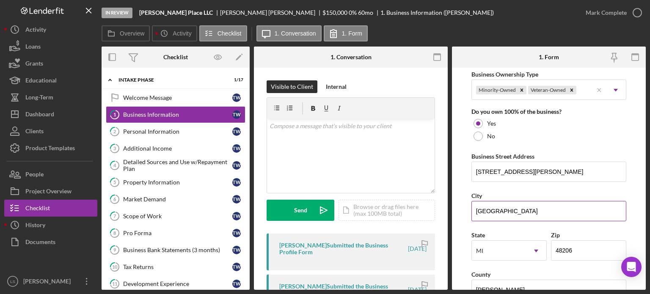
drag, startPoint x: 510, startPoint y: 213, endPoint x: 478, endPoint y: 208, distance: 32.6
click at [459, 207] on form "Business Name Moore Place LLC DBA Business Start Date 01/03/2014 Legal Structur…" at bounding box center [549, 179] width 194 height 222
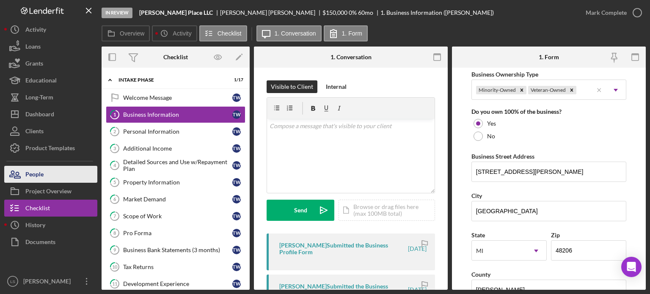
click at [43, 171] on div "People" at bounding box center [34, 175] width 18 height 19
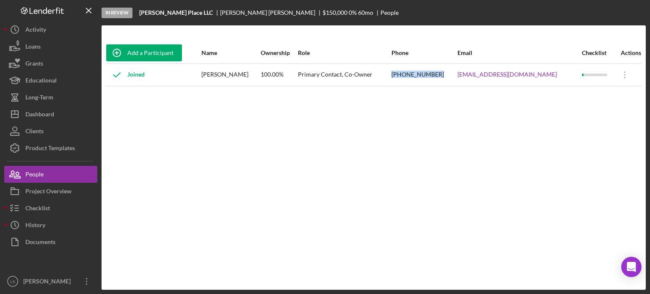
drag, startPoint x: 452, startPoint y: 74, endPoint x: 406, endPoint y: 77, distance: 46.3
click at [406, 77] on tr "Joined Terence Willis 100.00% Primary Contact, Co-Owner (313) 266-1956 twillis@…" at bounding box center [374, 74] width 536 height 22
click at [47, 191] on div "Project Overview" at bounding box center [48, 192] width 46 height 19
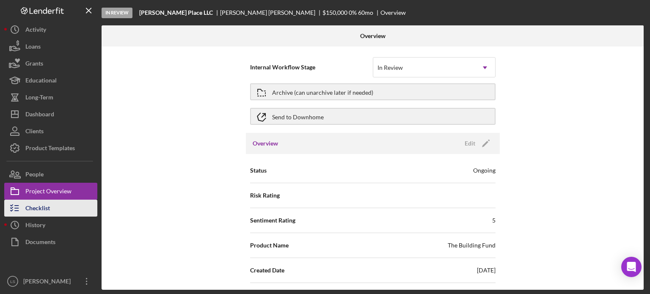
click at [36, 208] on div "Checklist" at bounding box center [37, 209] width 25 height 19
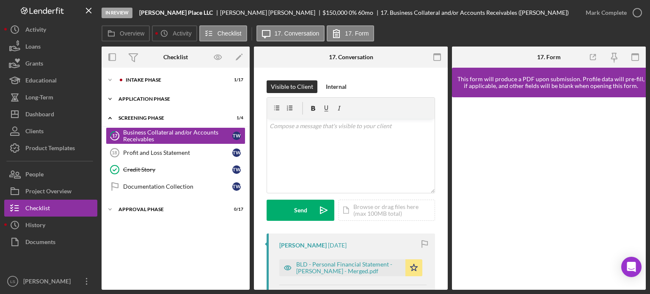
click at [168, 98] on div "Application Phase" at bounding box center [178, 98] width 121 height 5
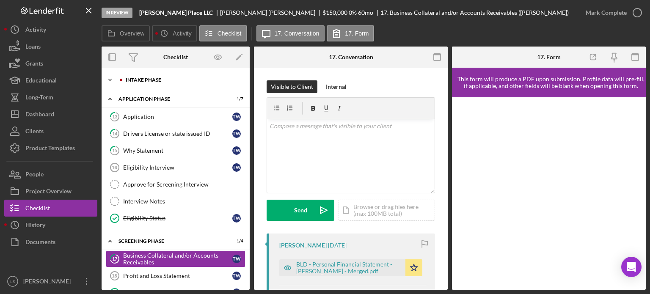
click at [179, 79] on div "Intake Phase" at bounding box center [182, 79] width 113 height 5
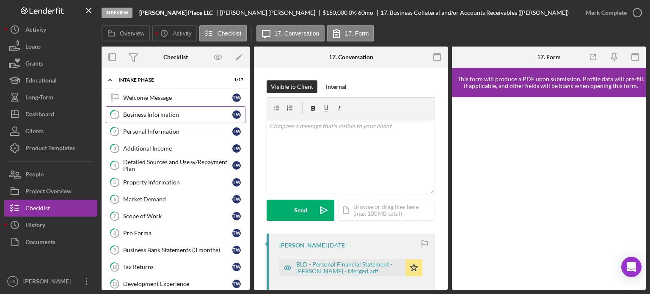
click at [170, 114] on div "Business Information" at bounding box center [177, 114] width 109 height 7
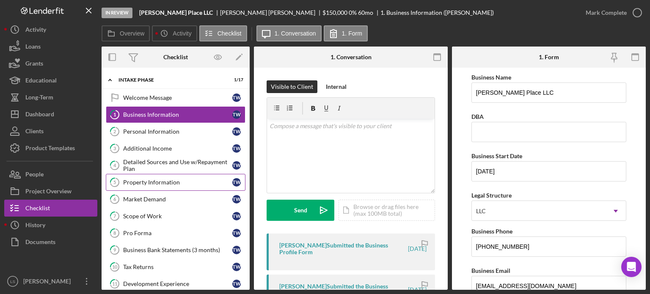
click at [155, 189] on link "5 Property Information T W" at bounding box center [176, 182] width 140 height 17
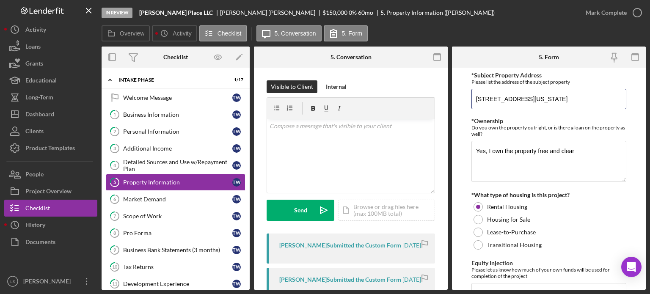
drag, startPoint x: 584, startPoint y: 99, endPoint x: 428, endPoint y: 88, distance: 156.1
click at [428, 88] on div "Overview Internal Workflow Stage In Review Icon/Dropdown Arrow Archive (can una…" at bounding box center [374, 168] width 544 height 243
drag, startPoint x: 161, startPoint y: 201, endPoint x: 185, endPoint y: 195, distance: 24.9
click at [161, 201] on div "Market Demand" at bounding box center [177, 199] width 109 height 7
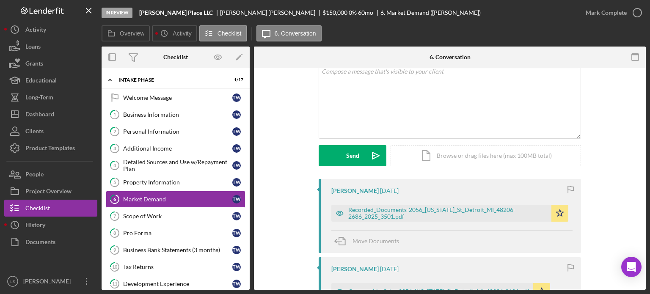
scroll to position [85, 0]
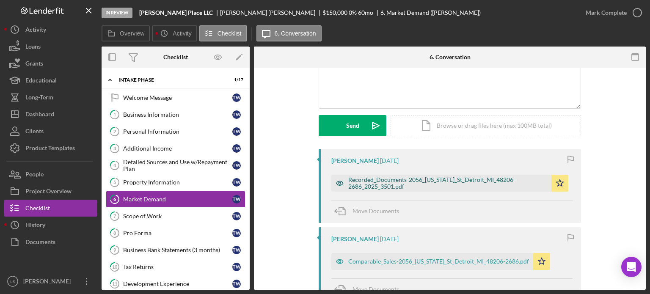
click at [405, 179] on div "Recorded_Documents-2056_Delaware_St_Detroit_MI_48206-2686_2025_3501.pdf" at bounding box center [447, 183] width 199 height 14
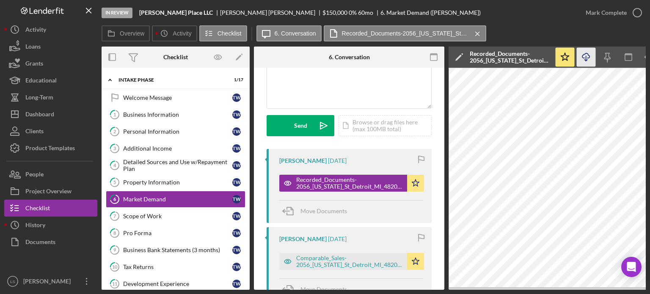
click at [587, 54] on icon "Icon/Download" at bounding box center [586, 57] width 19 height 19
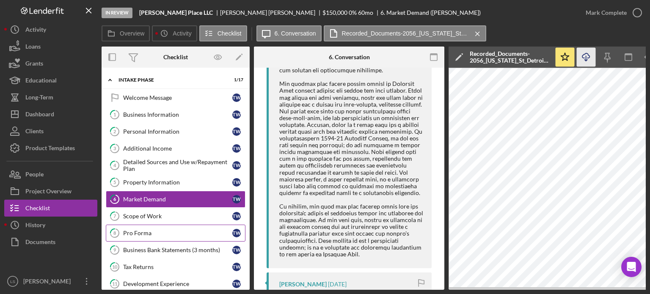
scroll to position [635, 0]
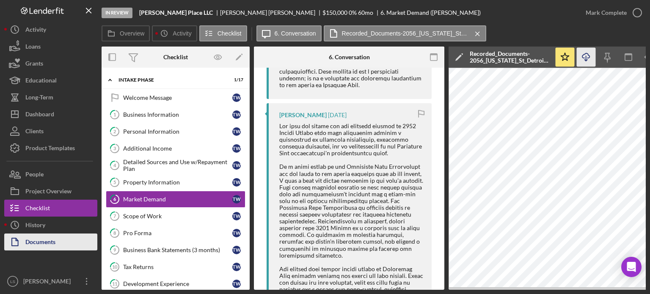
click at [25, 245] on icon "button" at bounding box center [14, 241] width 21 height 21
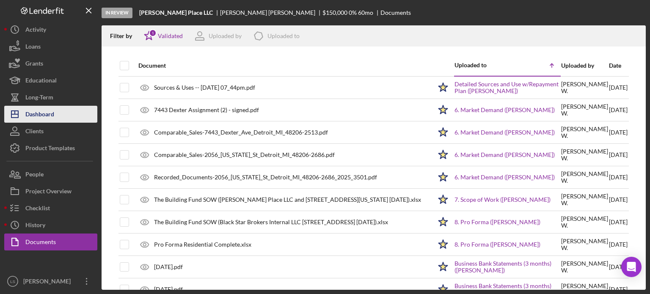
click at [65, 114] on button "Icon/Dashboard Dashboard" at bounding box center [50, 114] width 93 height 17
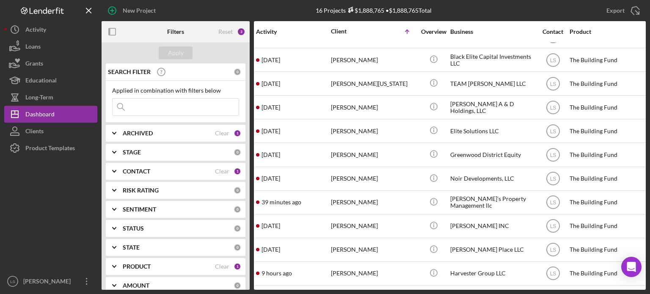
scroll to position [143, 0]
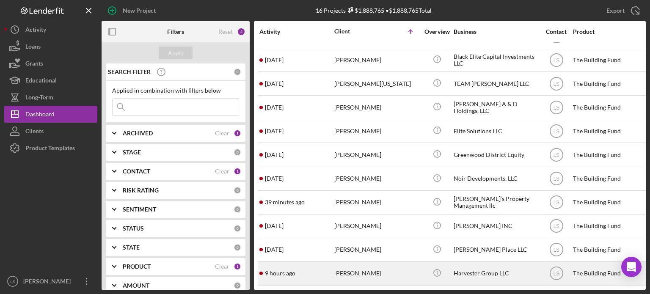
click at [350, 273] on div "[PERSON_NAME]" at bounding box center [376, 273] width 85 height 22
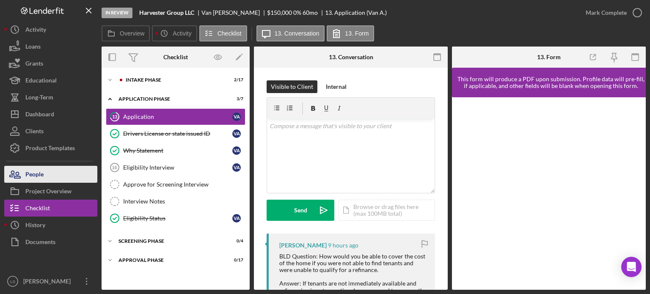
click at [49, 176] on button "People" at bounding box center [50, 174] width 93 height 17
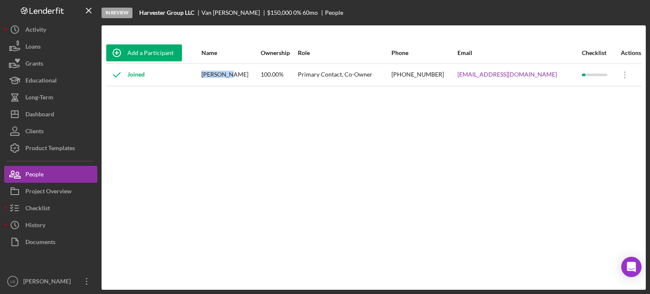
drag, startPoint x: 242, startPoint y: 74, endPoint x: 212, endPoint y: 75, distance: 29.6
click at [212, 75] on div "[PERSON_NAME]" at bounding box center [230, 74] width 58 height 21
drag, startPoint x: 445, startPoint y: 73, endPoint x: 401, endPoint y: 75, distance: 44.5
click at [401, 75] on div "(313) 695-8486" at bounding box center [423, 74] width 65 height 21
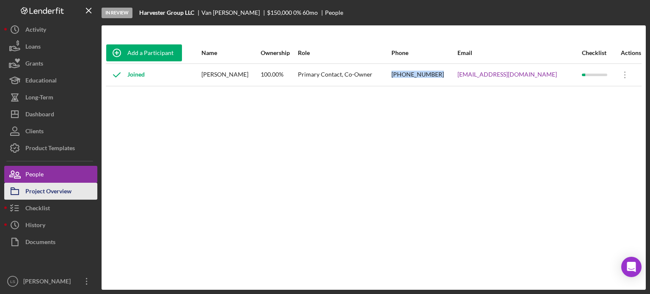
click at [58, 191] on div "Project Overview" at bounding box center [48, 192] width 46 height 19
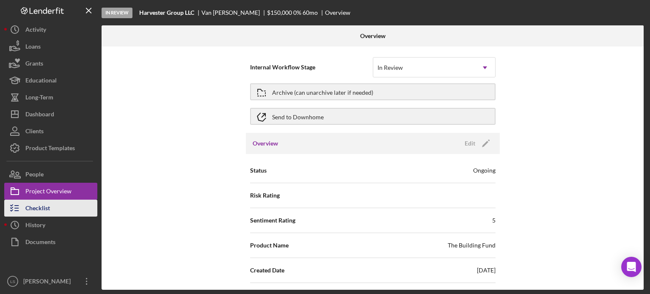
click at [42, 207] on div "Checklist" at bounding box center [37, 209] width 25 height 19
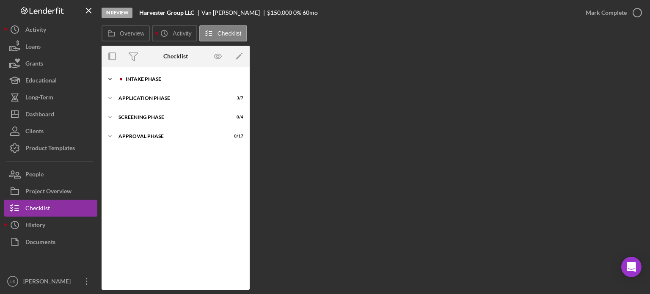
click at [176, 81] on div "Intake Phase" at bounding box center [182, 79] width 113 height 5
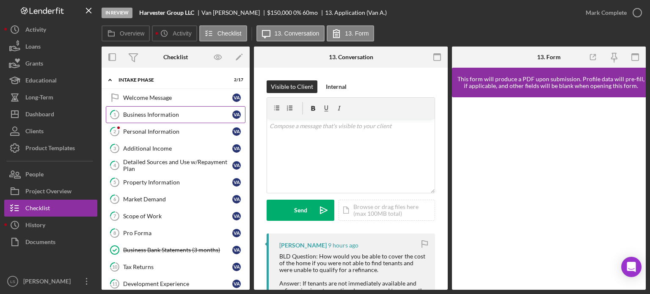
click at [147, 116] on div "Business Information" at bounding box center [177, 114] width 109 height 7
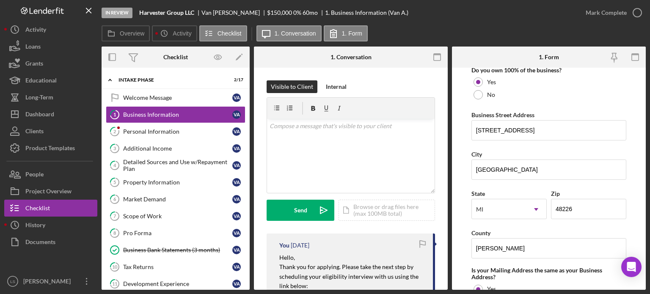
scroll to position [465, 0]
drag, startPoint x: 574, startPoint y: 127, endPoint x: 444, endPoint y: 137, distance: 130.3
click at [444, 137] on div "Overview Internal Workflow Stage In Review Icon/Dropdown Arrow Archive (can una…" at bounding box center [374, 168] width 544 height 243
drag, startPoint x: 159, startPoint y: 182, endPoint x: 529, endPoint y: 92, distance: 381.4
click at [159, 182] on div "Property Information" at bounding box center [177, 182] width 109 height 7
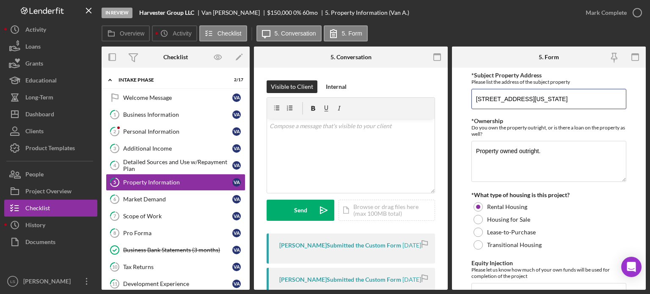
drag, startPoint x: 576, startPoint y: 100, endPoint x: 421, endPoint y: 96, distance: 155.4
click at [421, 96] on div "Overview Internal Workflow Stage In Review Icon/Dropdown Arrow Archive (can una…" at bounding box center [374, 168] width 544 height 243
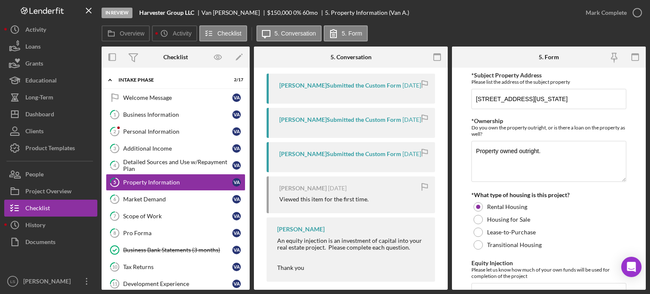
scroll to position [168, 0]
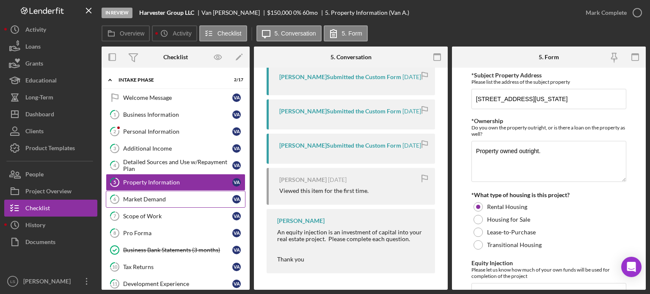
click at [168, 196] on div "Market Demand" at bounding box center [177, 199] width 109 height 7
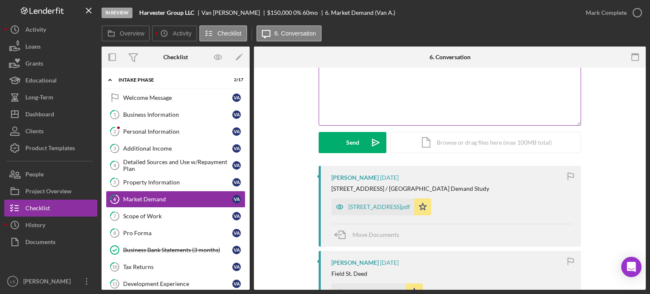
scroll to position [85, 0]
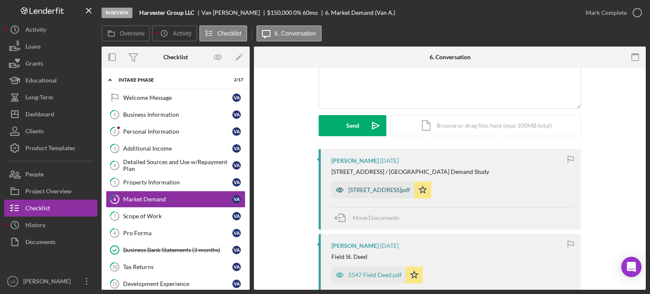
click at [375, 191] on div "5547 Field St.pdf" at bounding box center [379, 190] width 62 height 7
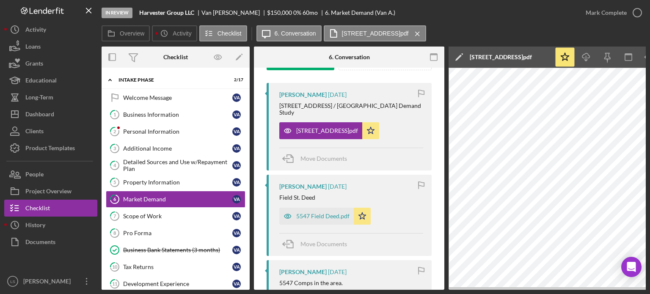
scroll to position [169, 0]
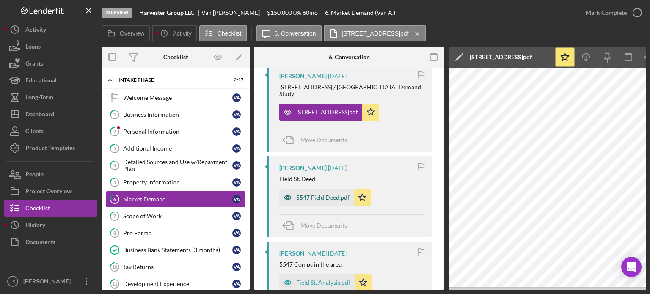
click at [331, 194] on div "5547 Field Deed.pdf" at bounding box center [316, 197] width 74 height 17
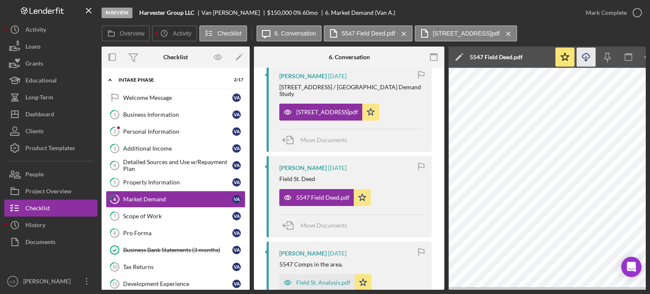
click at [587, 60] on polyline "button" at bounding box center [585, 60] width 3 height 1
click at [329, 109] on div "5547 Field St.pdf" at bounding box center [327, 112] width 62 height 7
click at [448, 39] on button "5547 Field St.pdf Icon/Menu Close" at bounding box center [466, 33] width 102 height 16
click at [501, 31] on icon "Icon/Menu Close" at bounding box center [508, 33] width 15 height 21
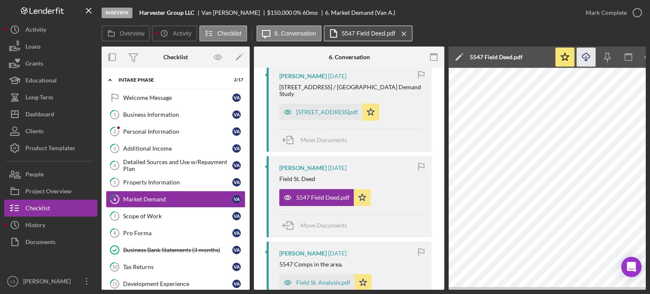
click at [375, 36] on label "5547 Field Deed.pdf" at bounding box center [368, 33] width 53 height 7
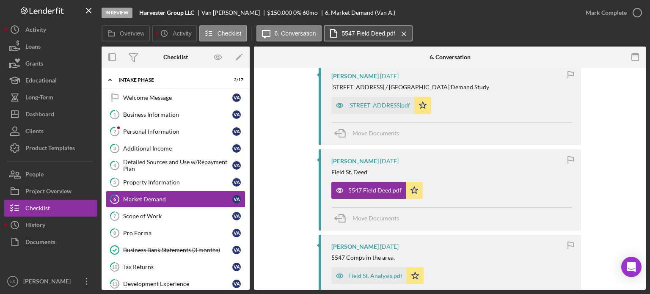
click at [382, 35] on label "5547 Field Deed.pdf" at bounding box center [368, 33] width 53 height 7
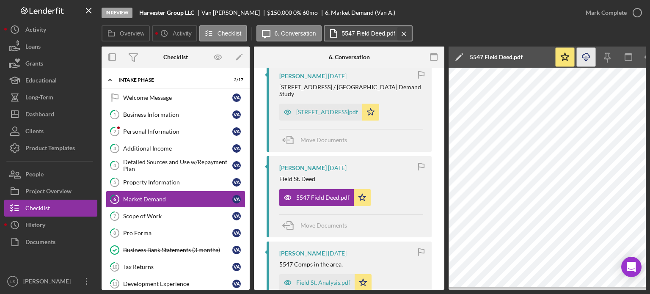
click at [399, 33] on icon "Icon/Menu Close" at bounding box center [404, 33] width 15 height 21
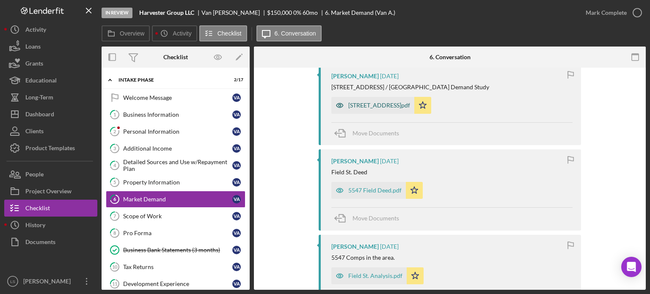
click at [361, 105] on div "5547 Field St.pdf" at bounding box center [379, 105] width 62 height 7
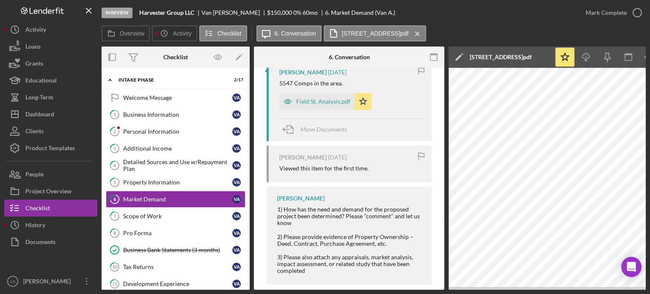
scroll to position [357, 0]
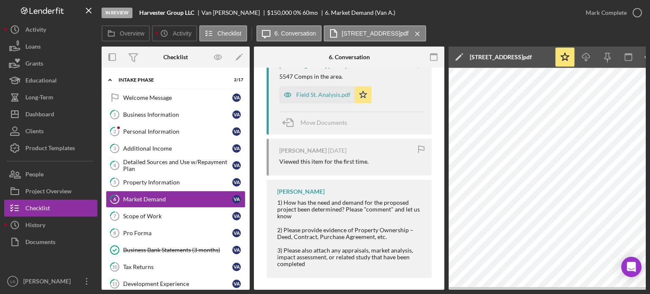
drag, startPoint x: 60, startPoint y: 248, endPoint x: 196, endPoint y: 206, distance: 142.4
click at [60, 248] on button "Documents" at bounding box center [50, 242] width 93 height 17
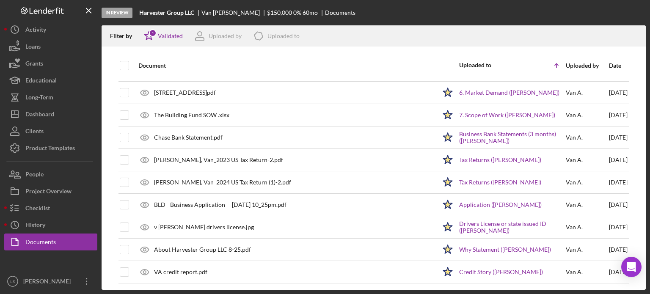
scroll to position [85, 0]
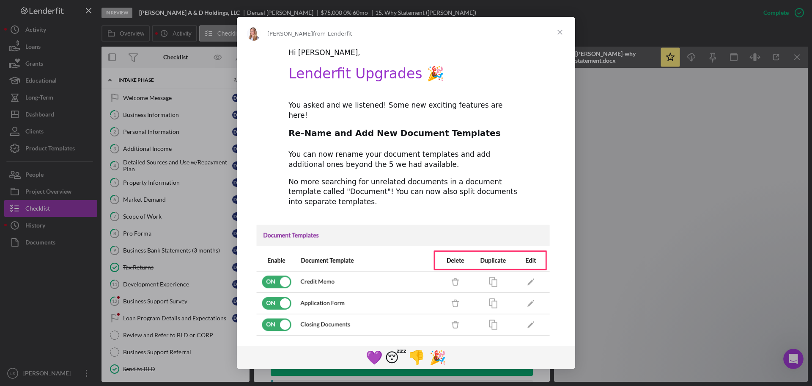
scroll to position [198, 0]
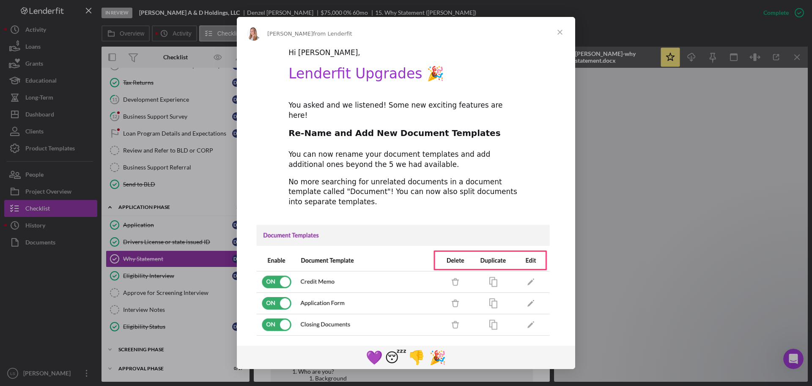
click at [563, 40] on span "Close" at bounding box center [560, 32] width 30 height 30
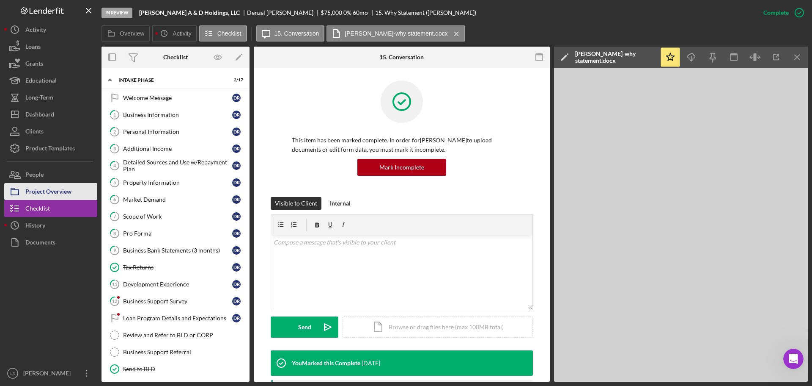
scroll to position [198, 0]
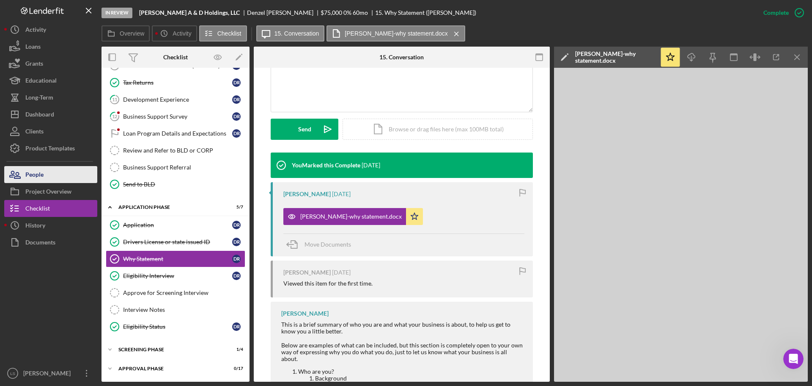
click at [50, 180] on button "People" at bounding box center [50, 174] width 93 height 17
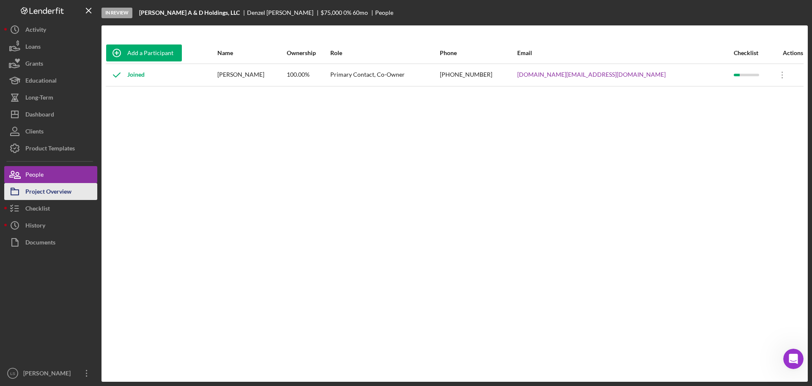
drag, startPoint x: 70, startPoint y: 188, endPoint x: 13, endPoint y: 191, distance: 57.2
click at [70, 188] on div "Project Overview" at bounding box center [48, 192] width 46 height 19
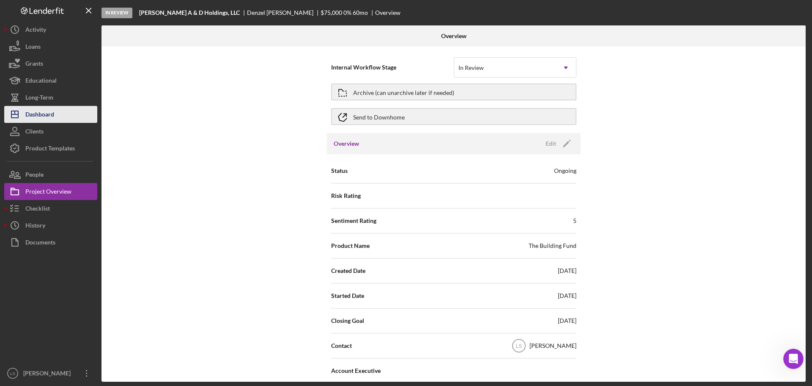
click at [59, 112] on button "Icon/Dashboard Dashboard" at bounding box center [50, 114] width 93 height 17
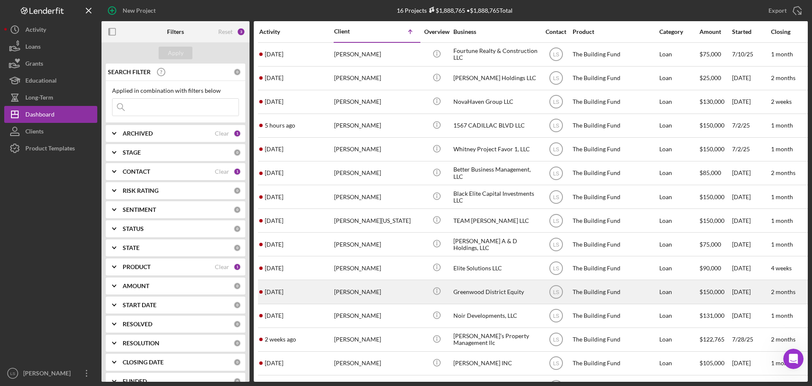
scroll to position [42, 0]
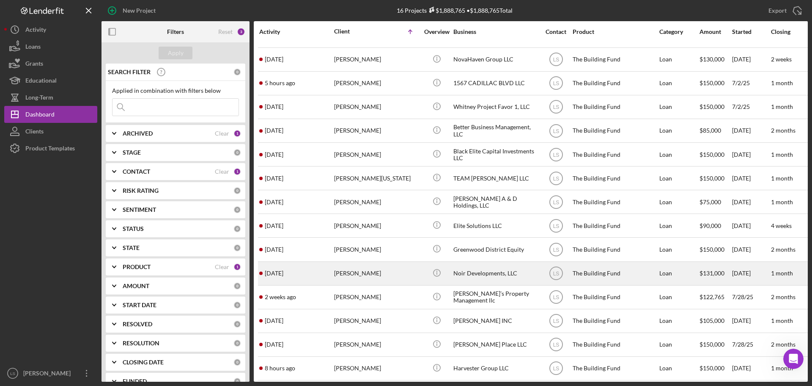
click at [364, 276] on div "[PERSON_NAME]" at bounding box center [376, 273] width 85 height 22
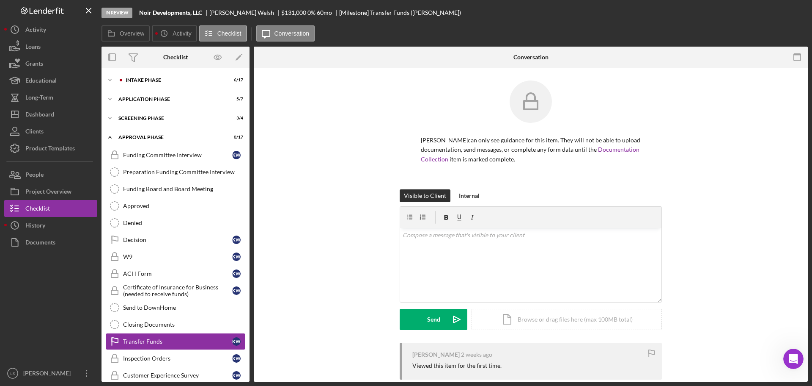
scroll to position [61, 0]
